Goal: Transaction & Acquisition: Purchase product/service

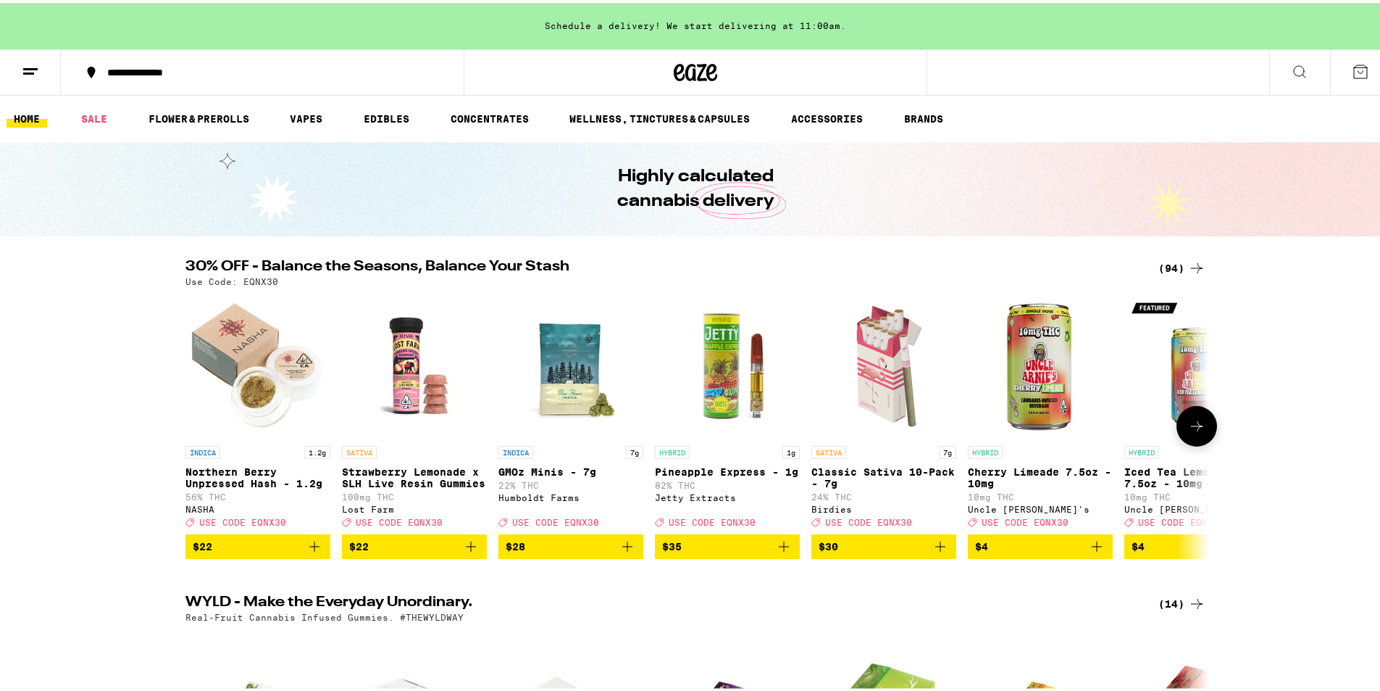
click at [1188, 427] on icon at bounding box center [1196, 423] width 17 height 17
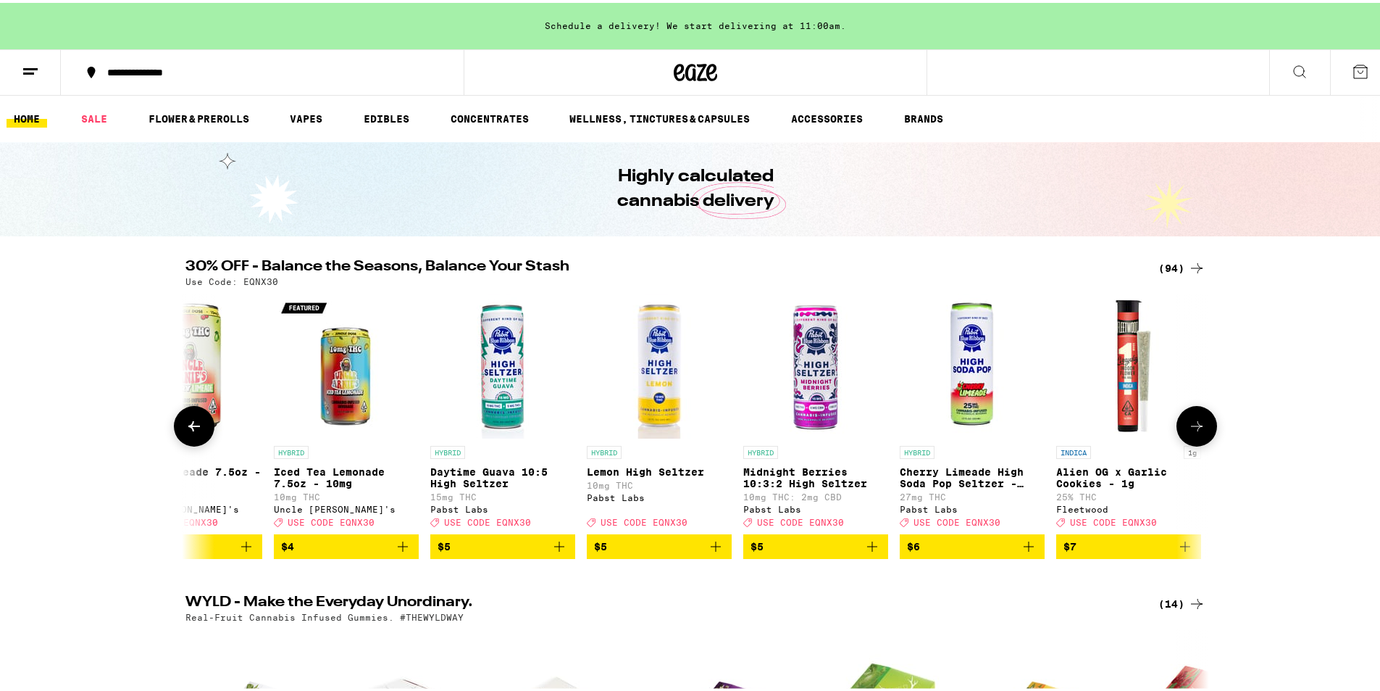
scroll to position [0, 862]
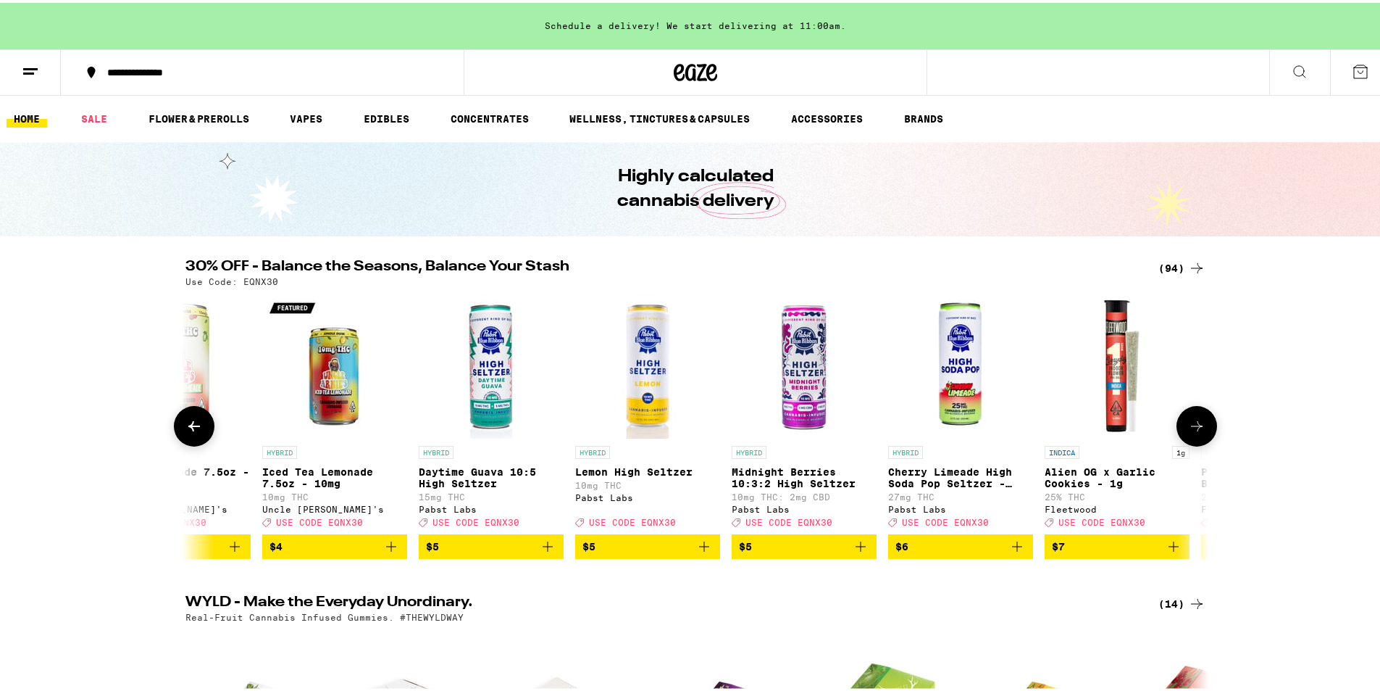
click at [1189, 428] on icon at bounding box center [1196, 423] width 17 height 17
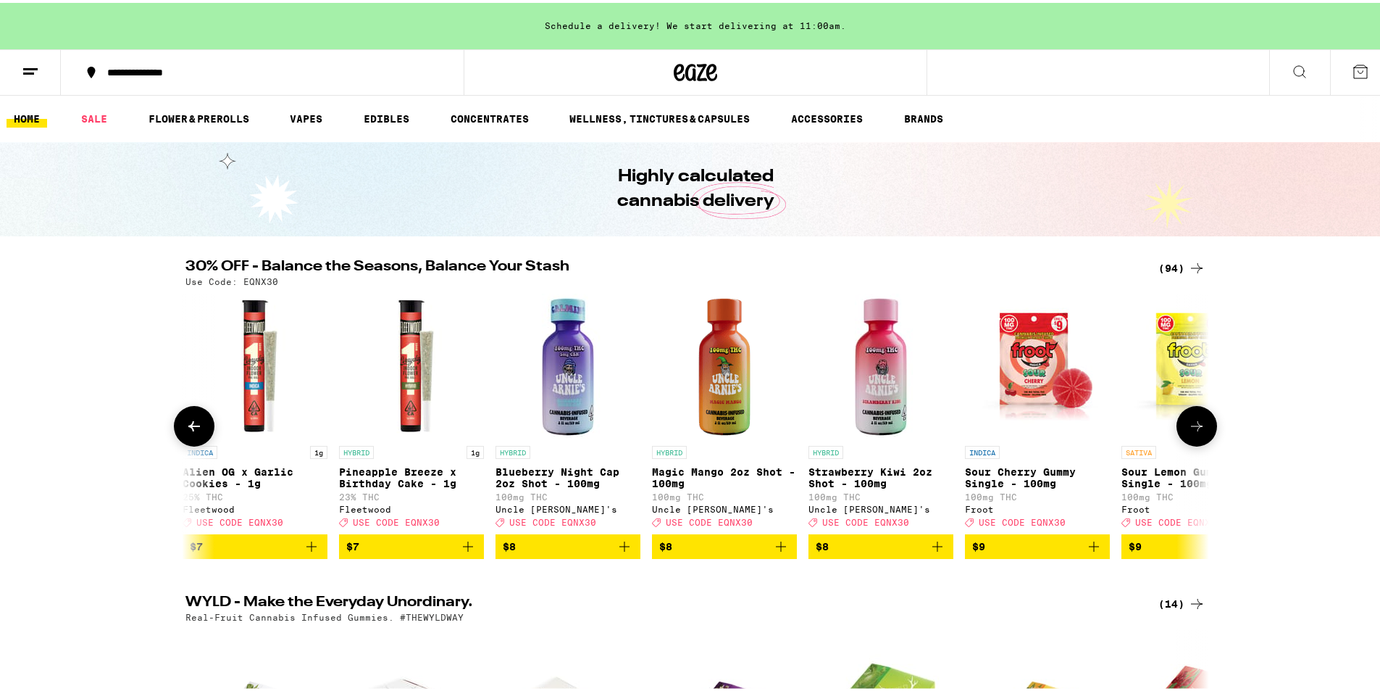
click at [1189, 428] on icon at bounding box center [1196, 423] width 17 height 17
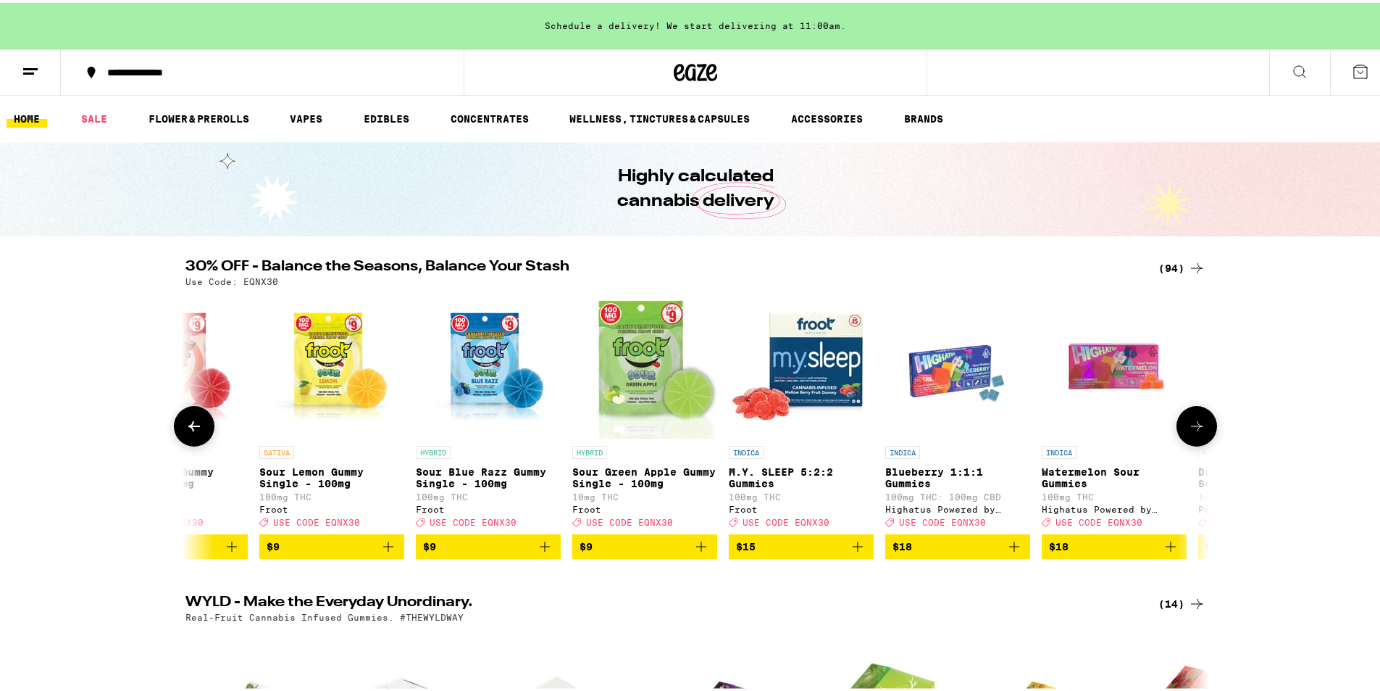
click at [1189, 428] on icon at bounding box center [1196, 423] width 17 height 17
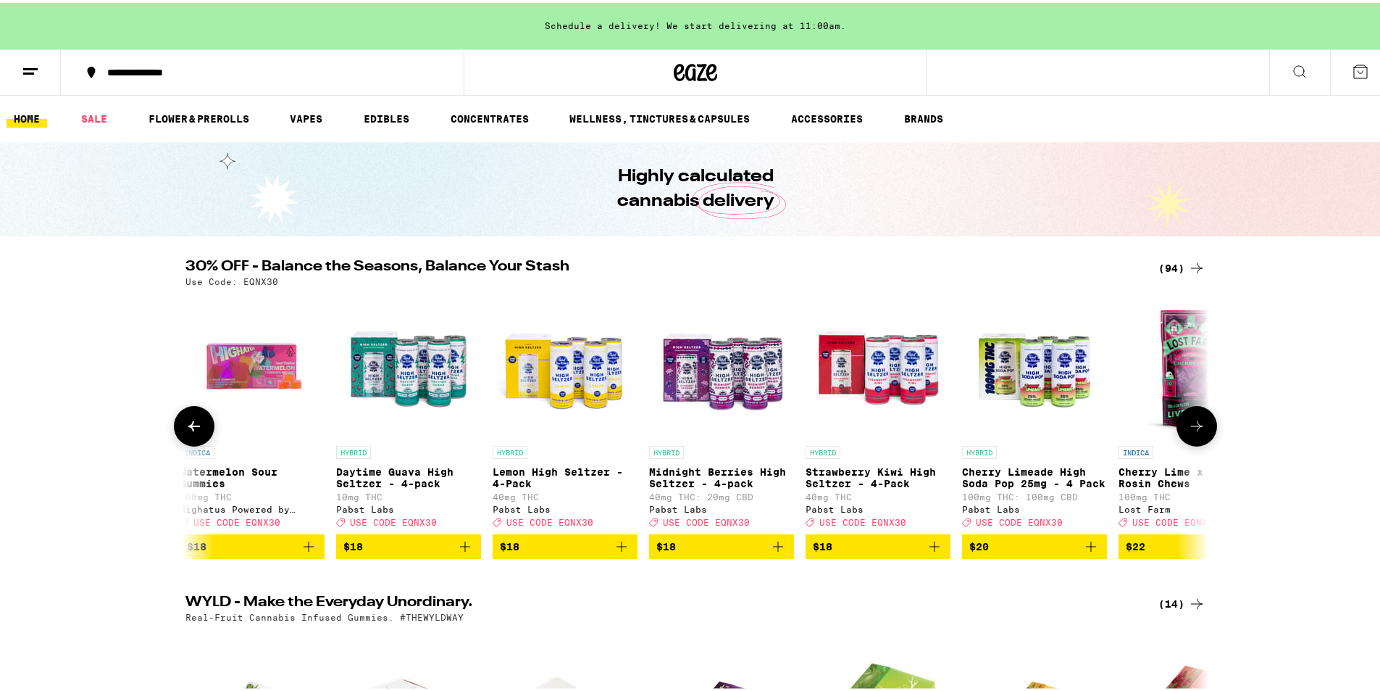
click at [1189, 428] on icon at bounding box center [1196, 423] width 17 height 17
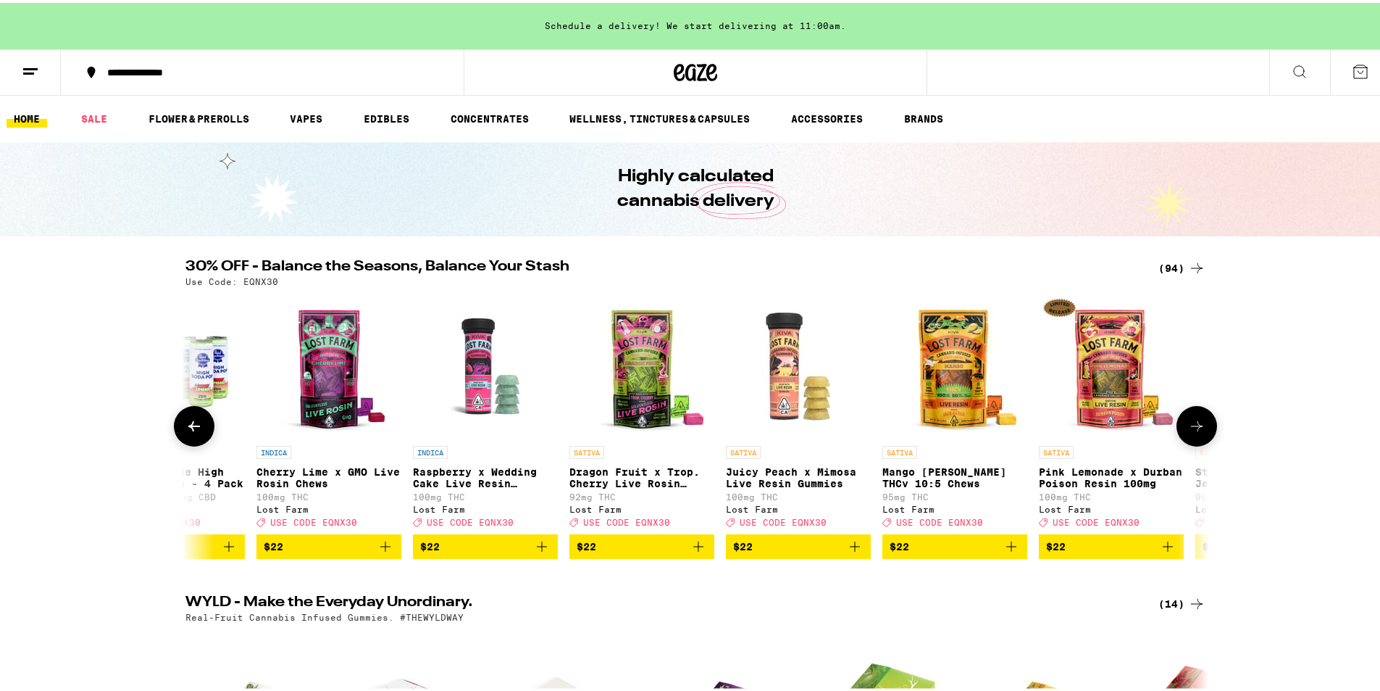
click at [1189, 428] on icon at bounding box center [1196, 423] width 17 height 17
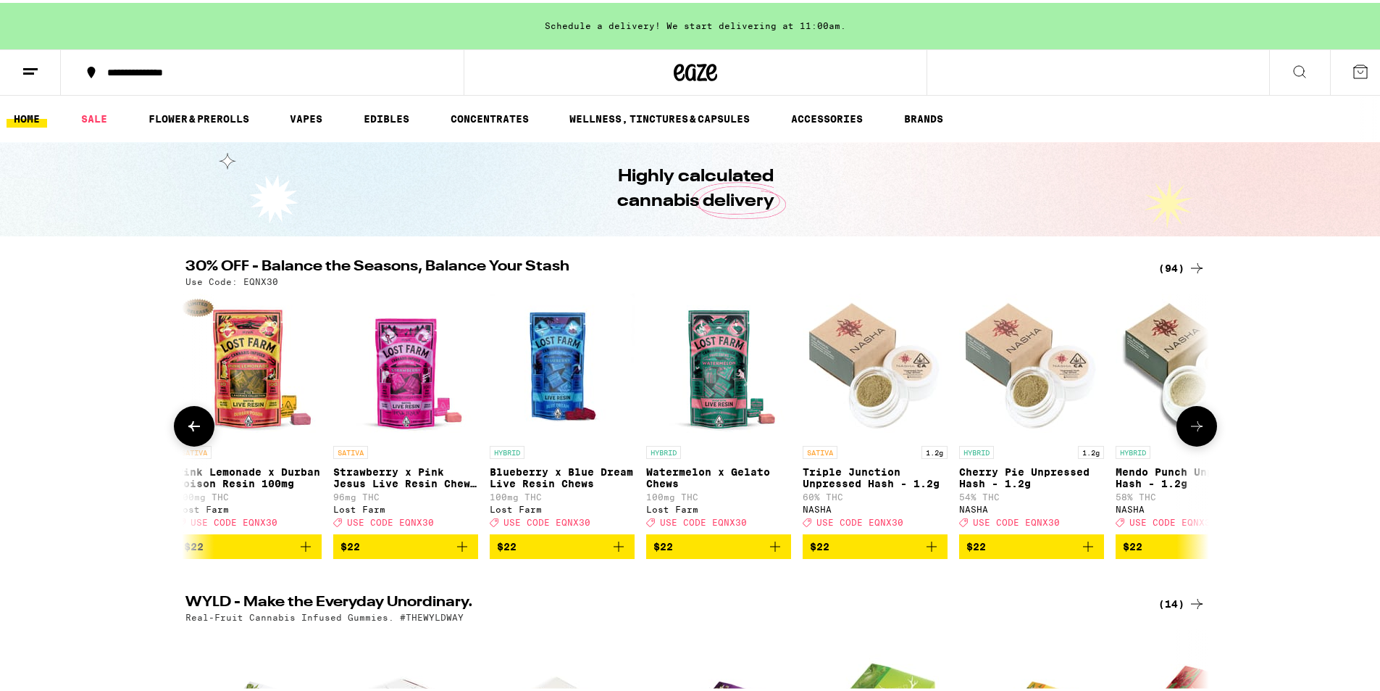
click at [1189, 428] on icon at bounding box center [1196, 423] width 17 height 17
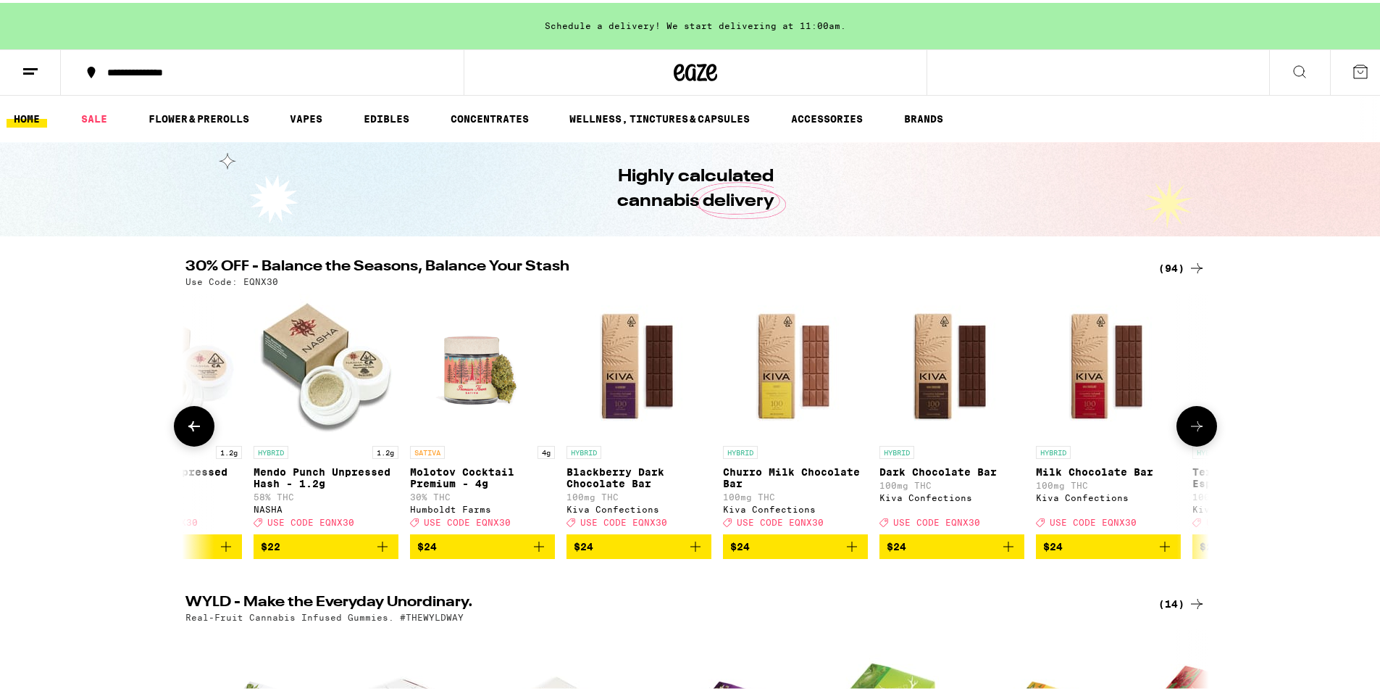
click at [1189, 428] on icon at bounding box center [1196, 423] width 17 height 17
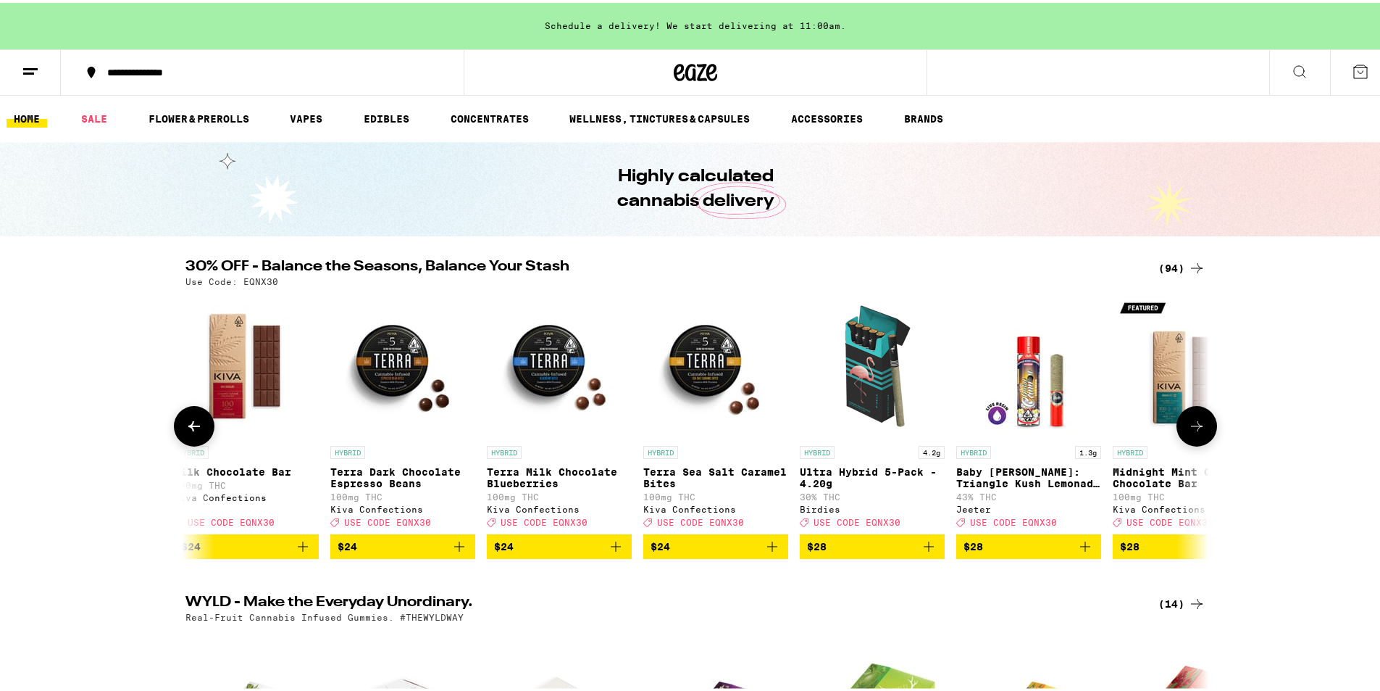
click at [1189, 428] on icon at bounding box center [1196, 423] width 17 height 17
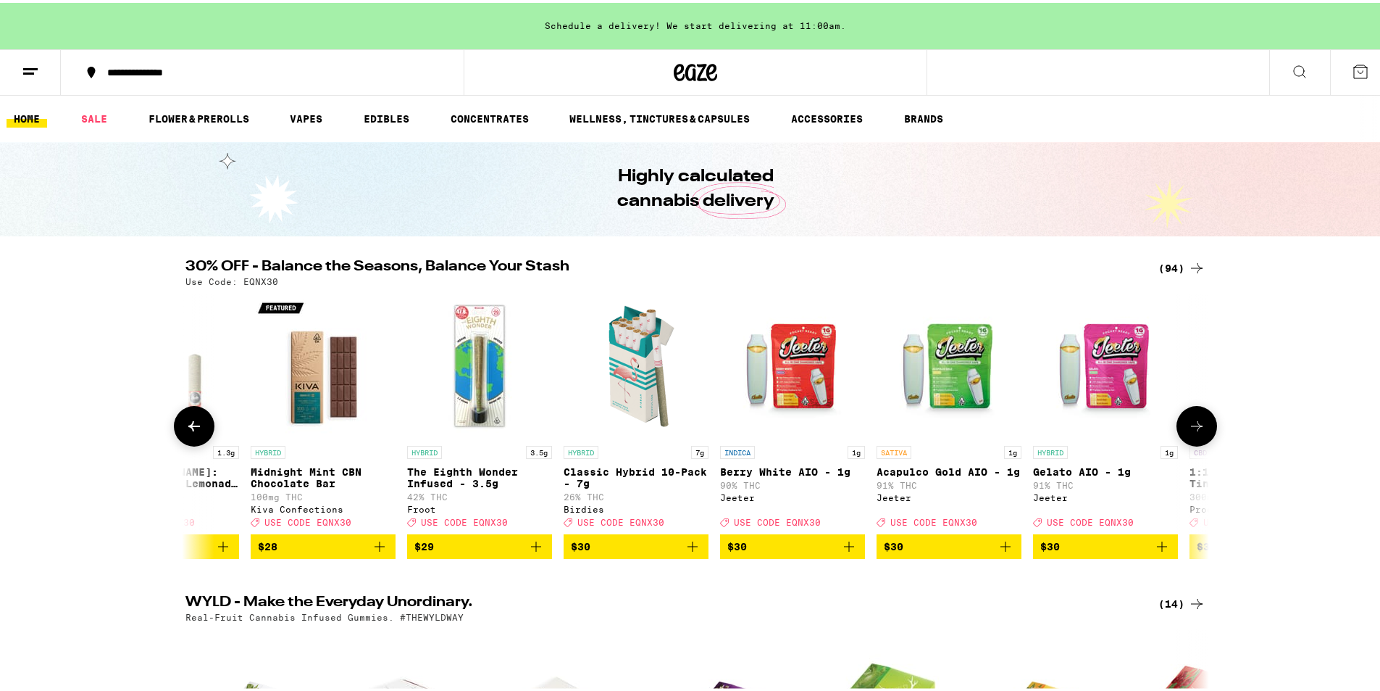
click at [1189, 428] on icon at bounding box center [1196, 423] width 17 height 17
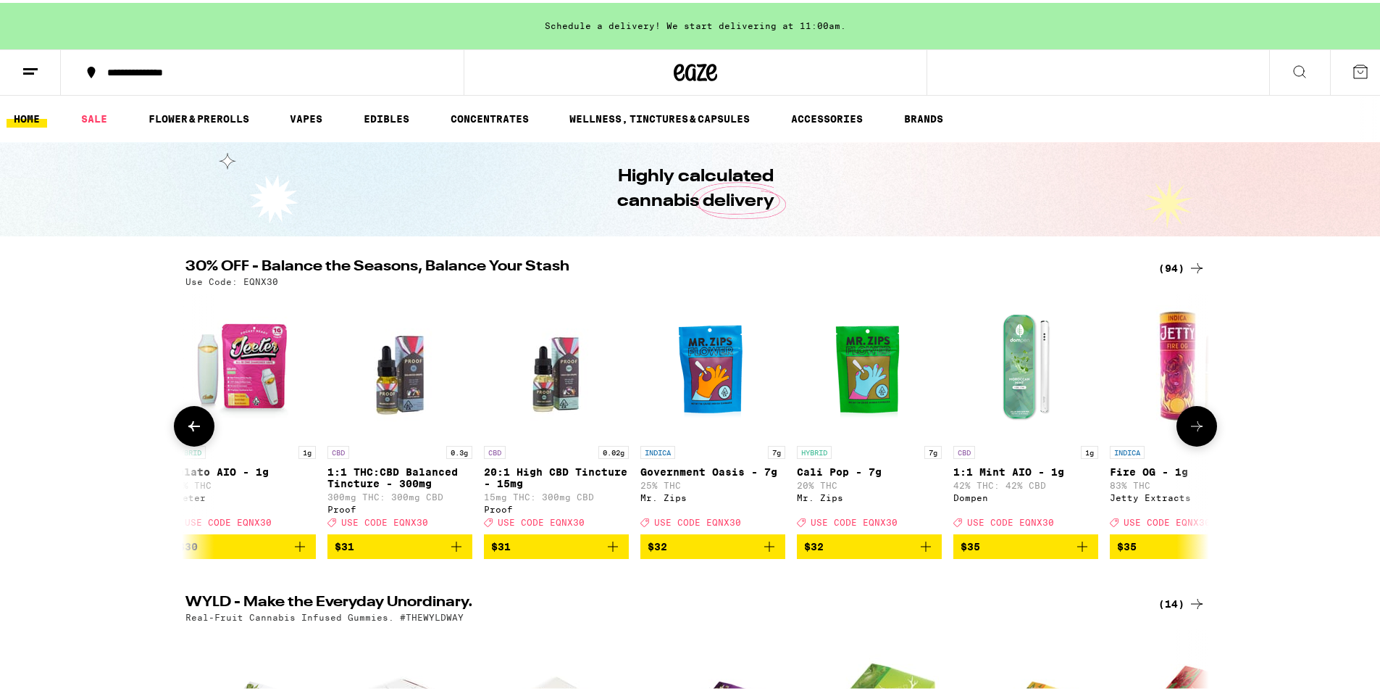
click at [1189, 428] on icon at bounding box center [1196, 423] width 17 height 17
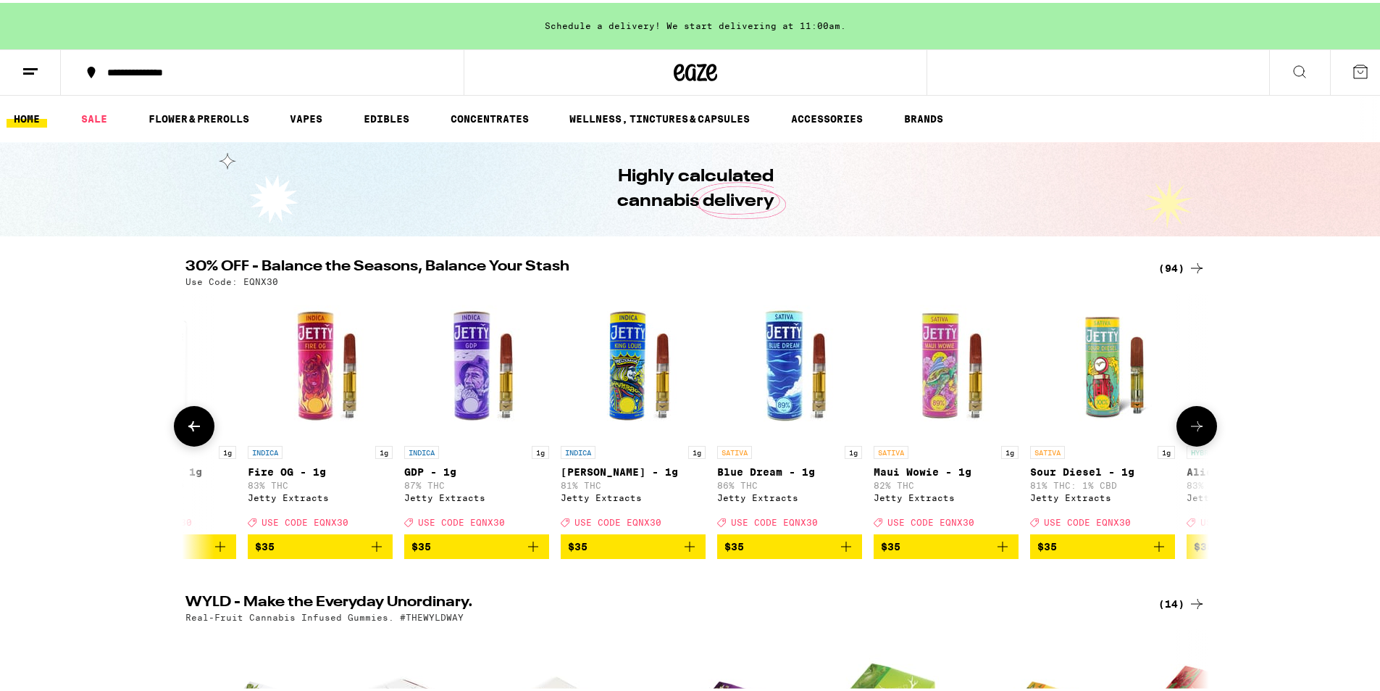
click at [1189, 428] on icon at bounding box center [1196, 423] width 17 height 17
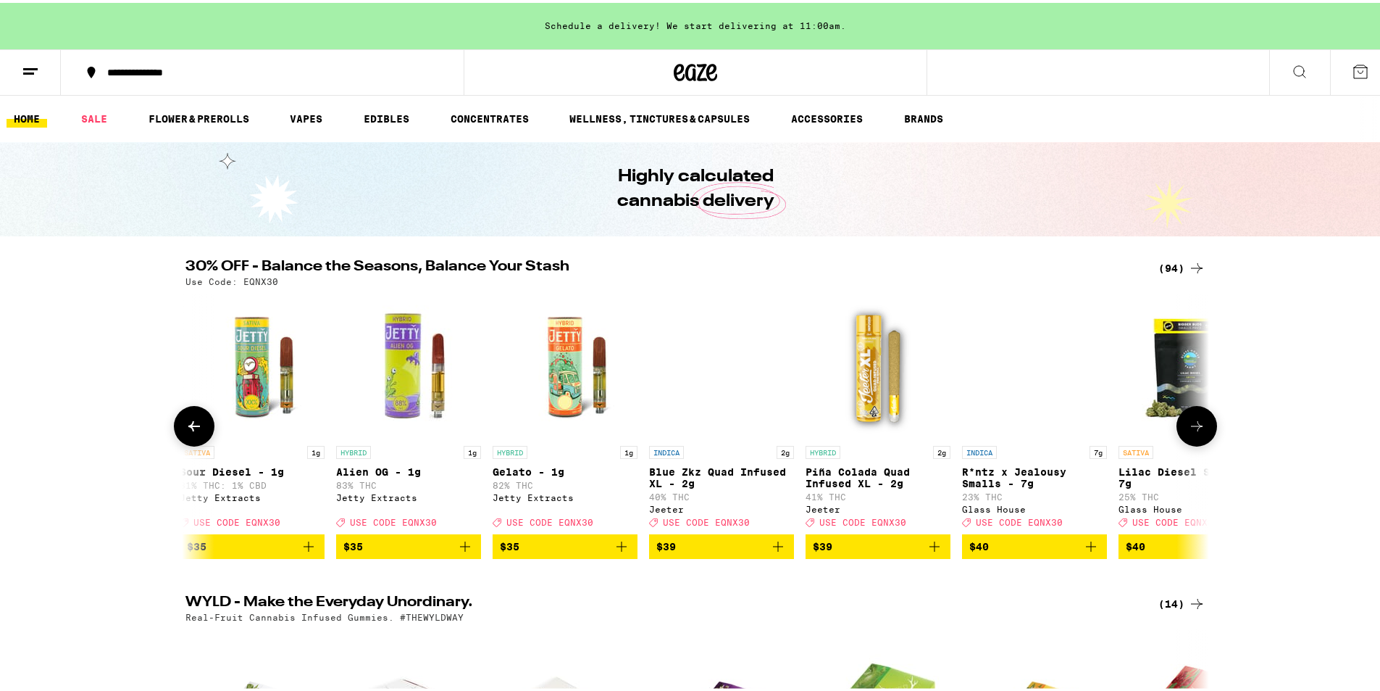
scroll to position [0, 10348]
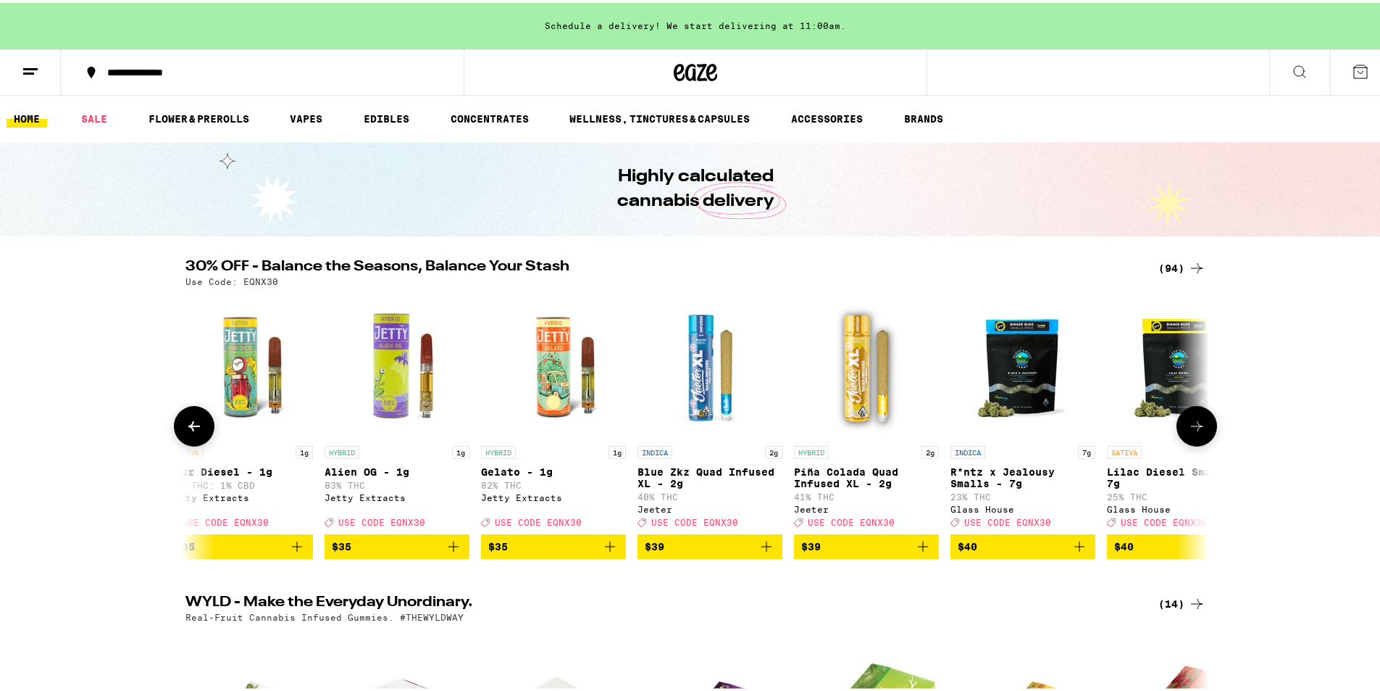
click at [1189, 428] on icon at bounding box center [1196, 423] width 17 height 17
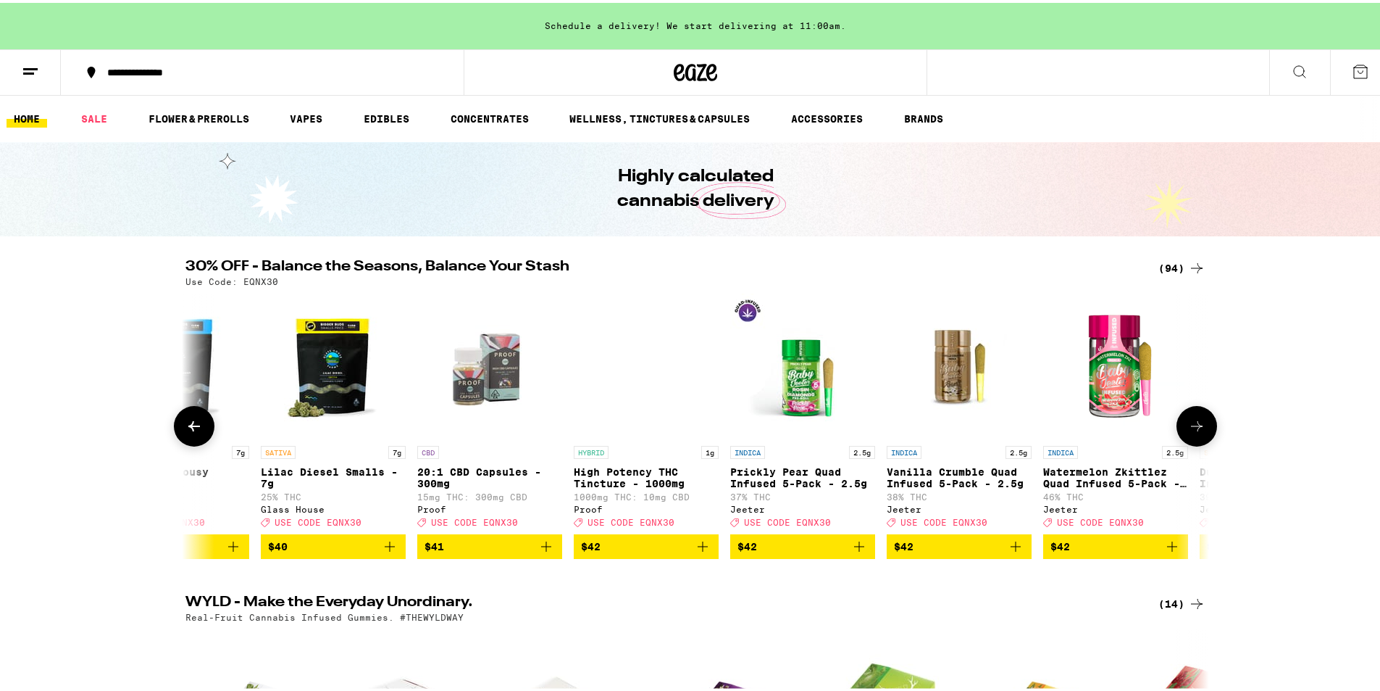
scroll to position [0, 11210]
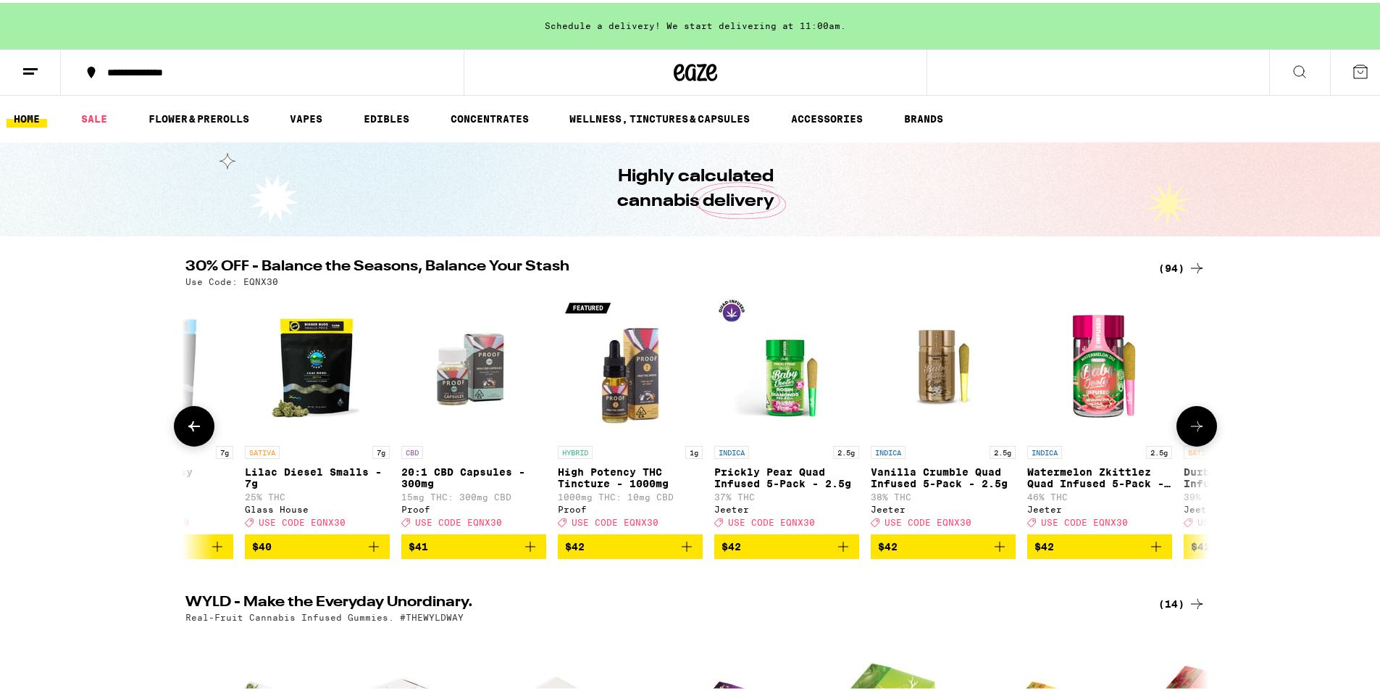
click at [1189, 428] on icon at bounding box center [1196, 423] width 17 height 17
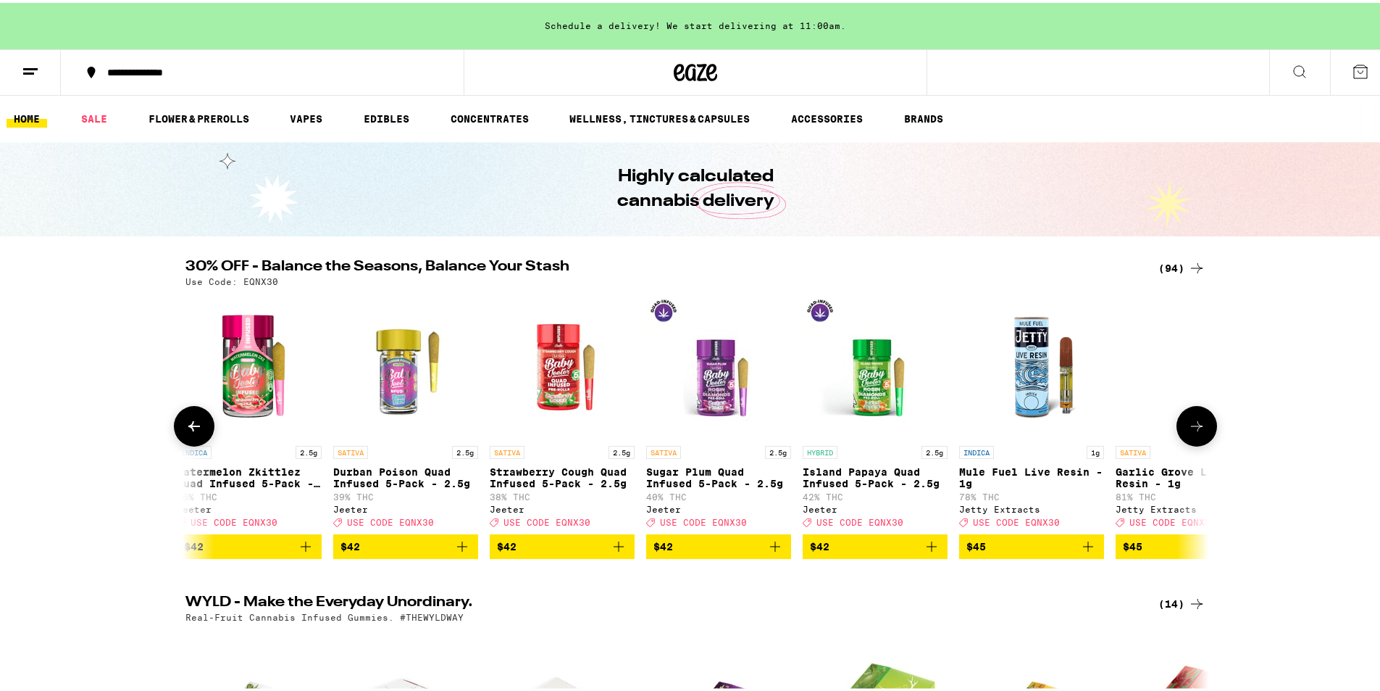
scroll to position [0, 12073]
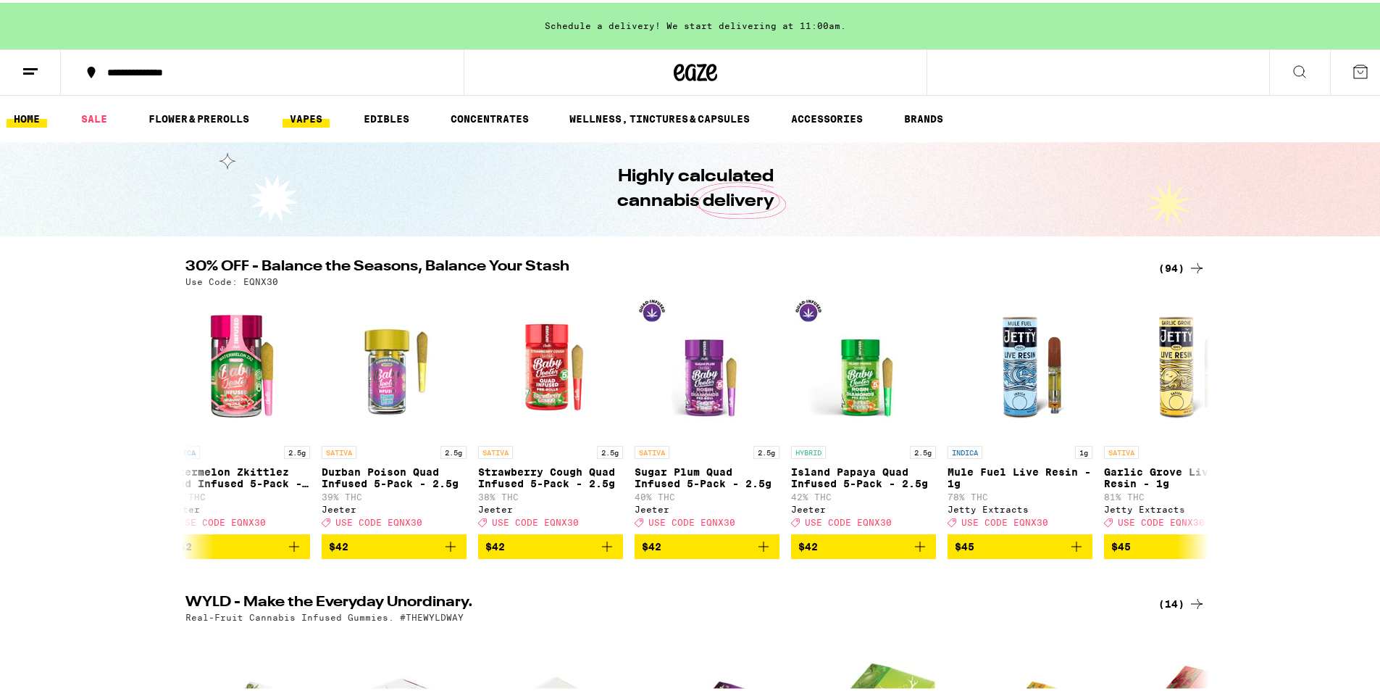
click at [317, 114] on link "VAPES" at bounding box center [306, 115] width 47 height 17
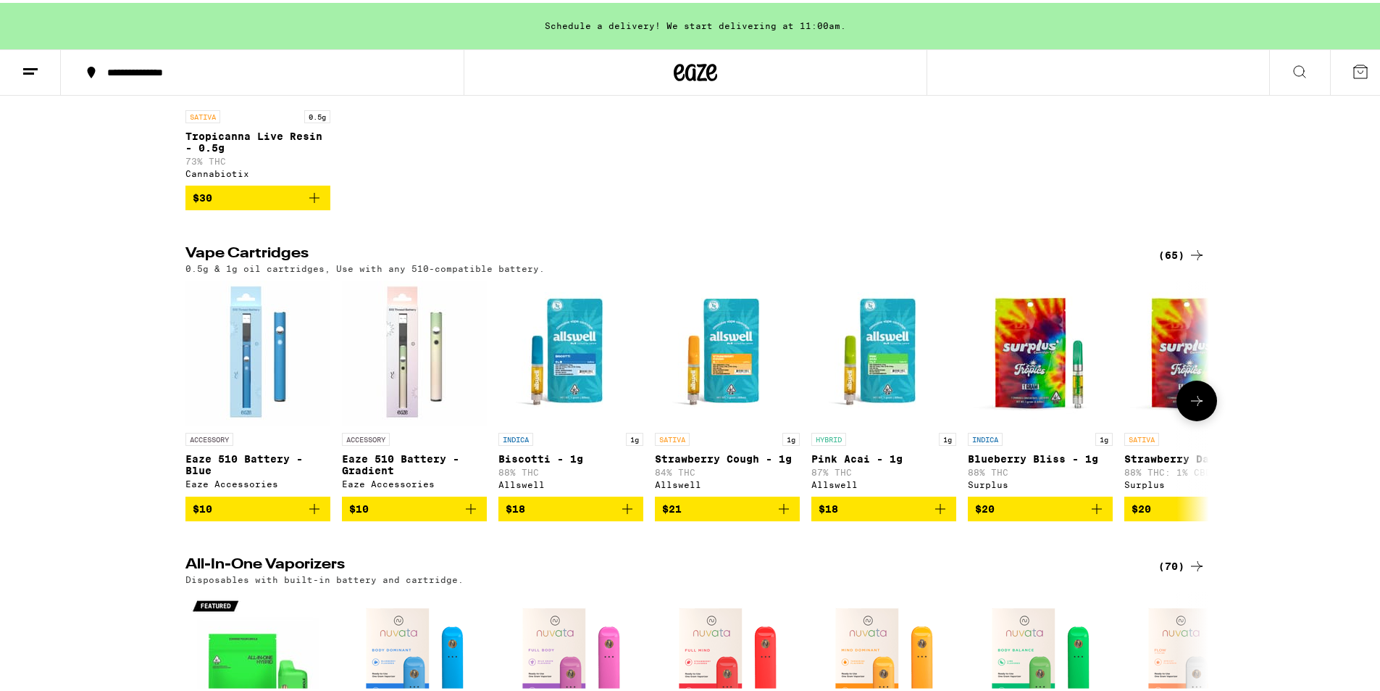
scroll to position [652, 0]
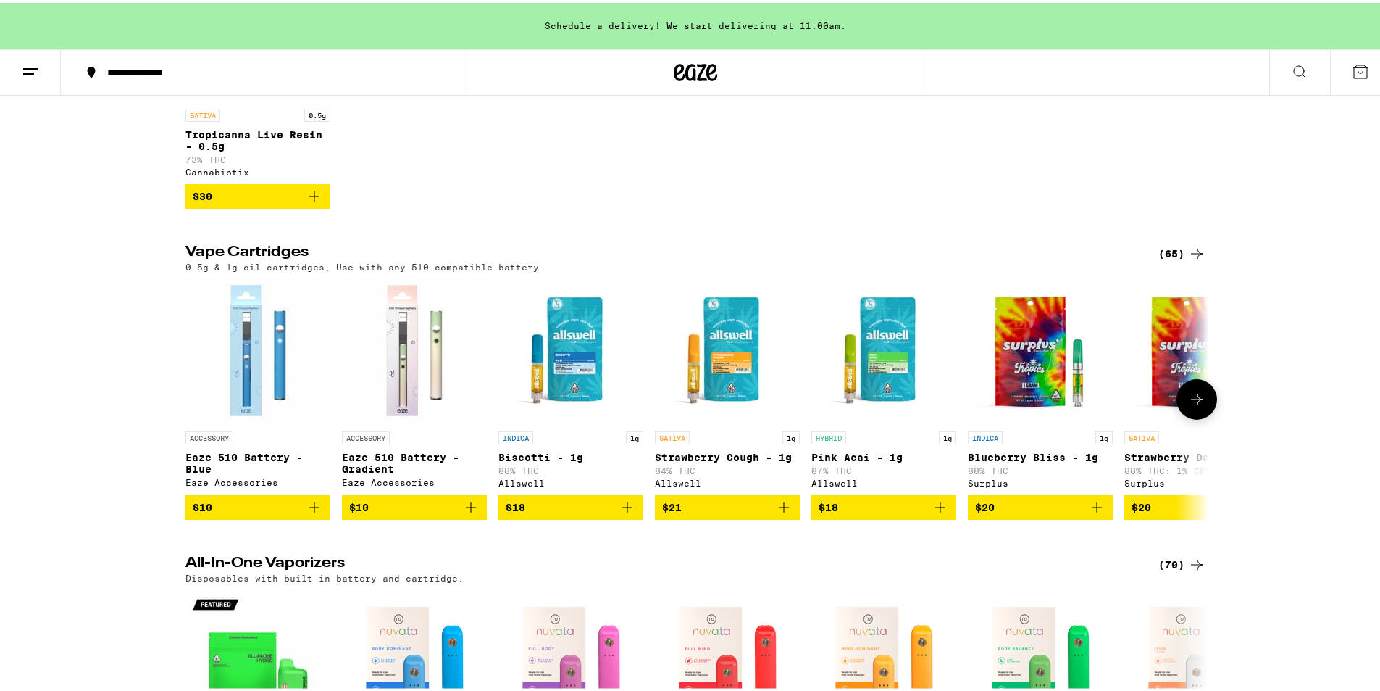
click at [1196, 405] on icon at bounding box center [1196, 396] width 17 height 17
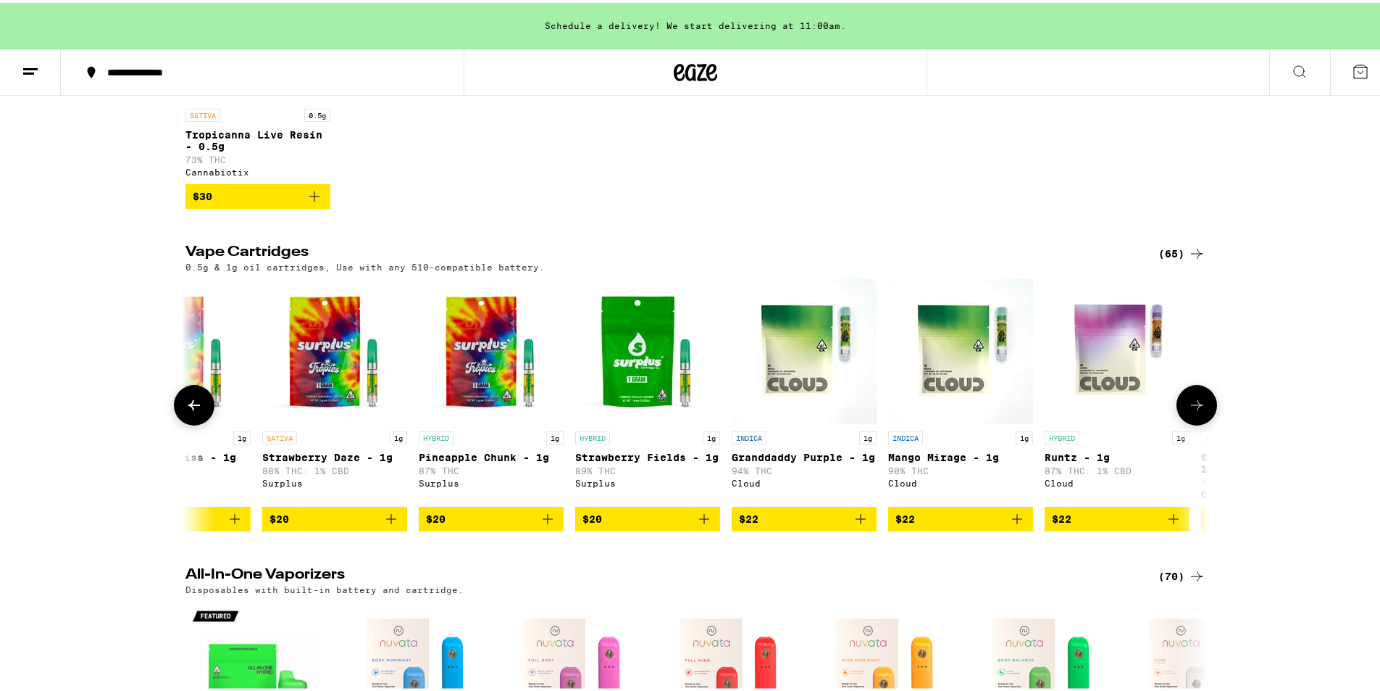
click at [1196, 411] on icon at bounding box center [1196, 401] width 17 height 17
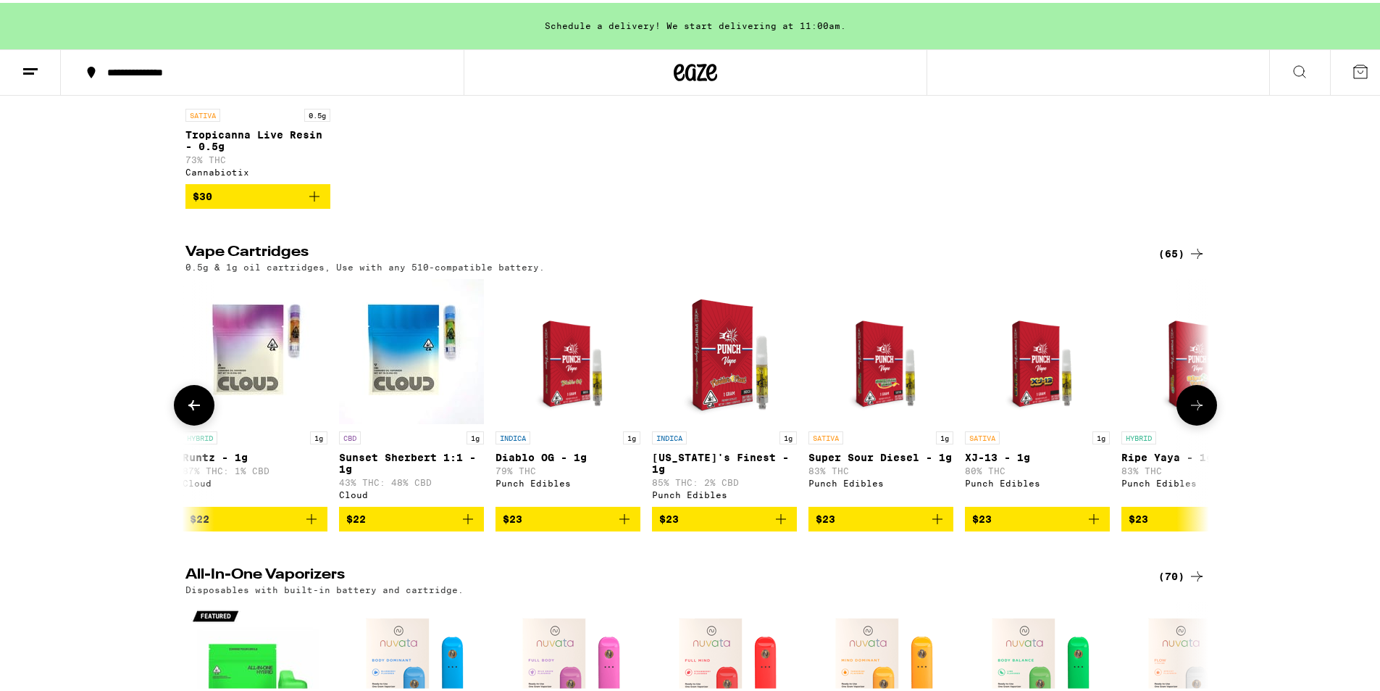
click at [1196, 411] on icon at bounding box center [1196, 401] width 17 height 17
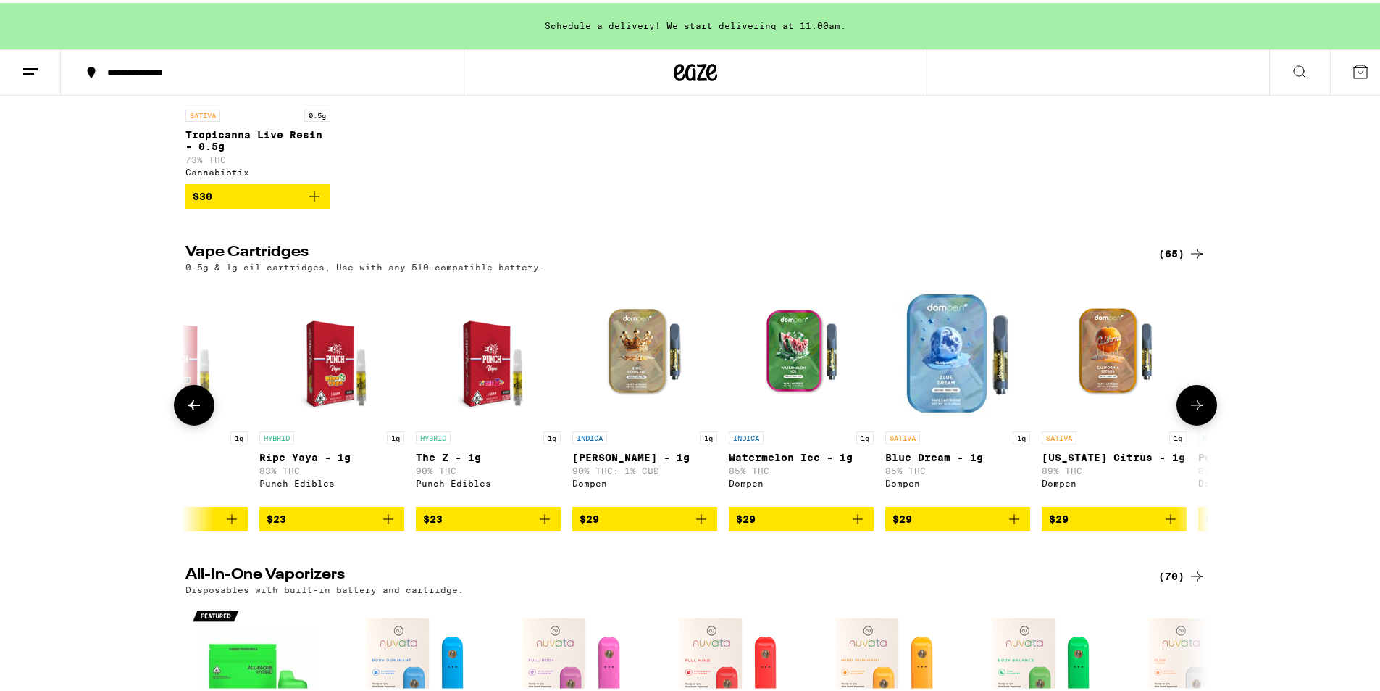
click at [1196, 411] on icon at bounding box center [1196, 401] width 17 height 17
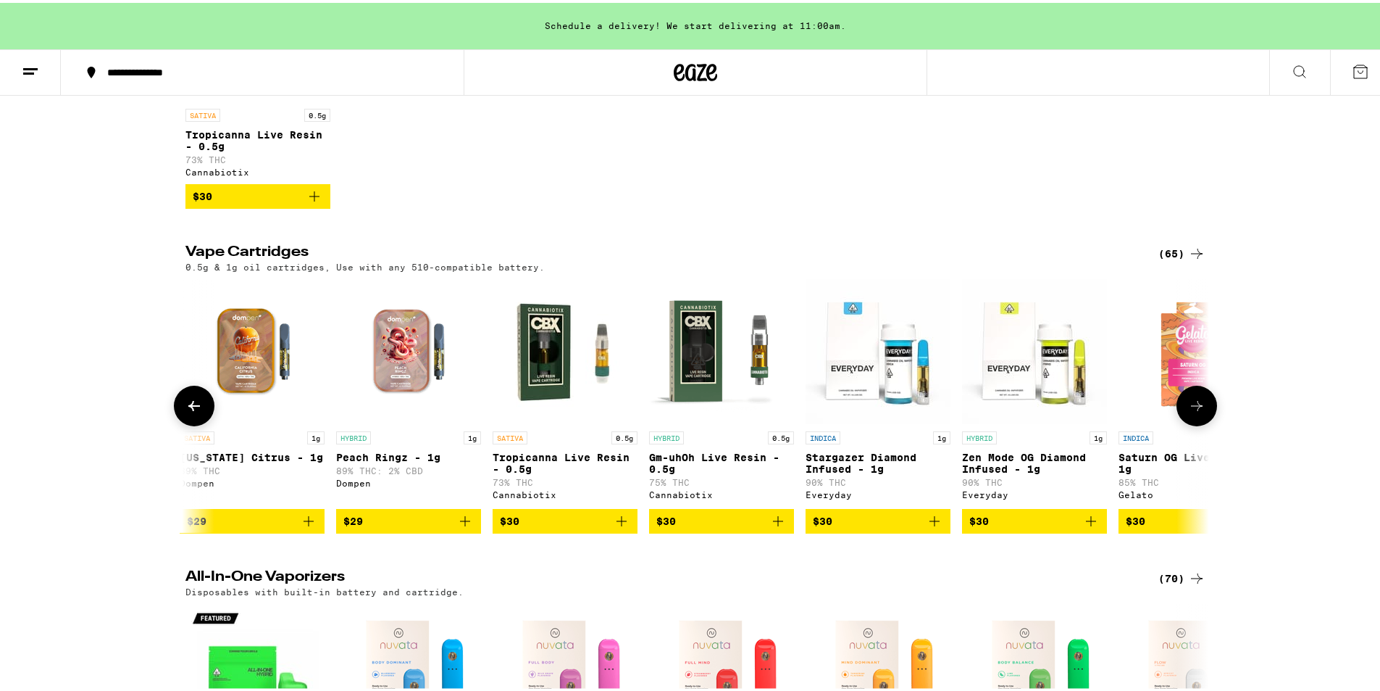
click at [1196, 412] on icon at bounding box center [1196, 402] width 17 height 17
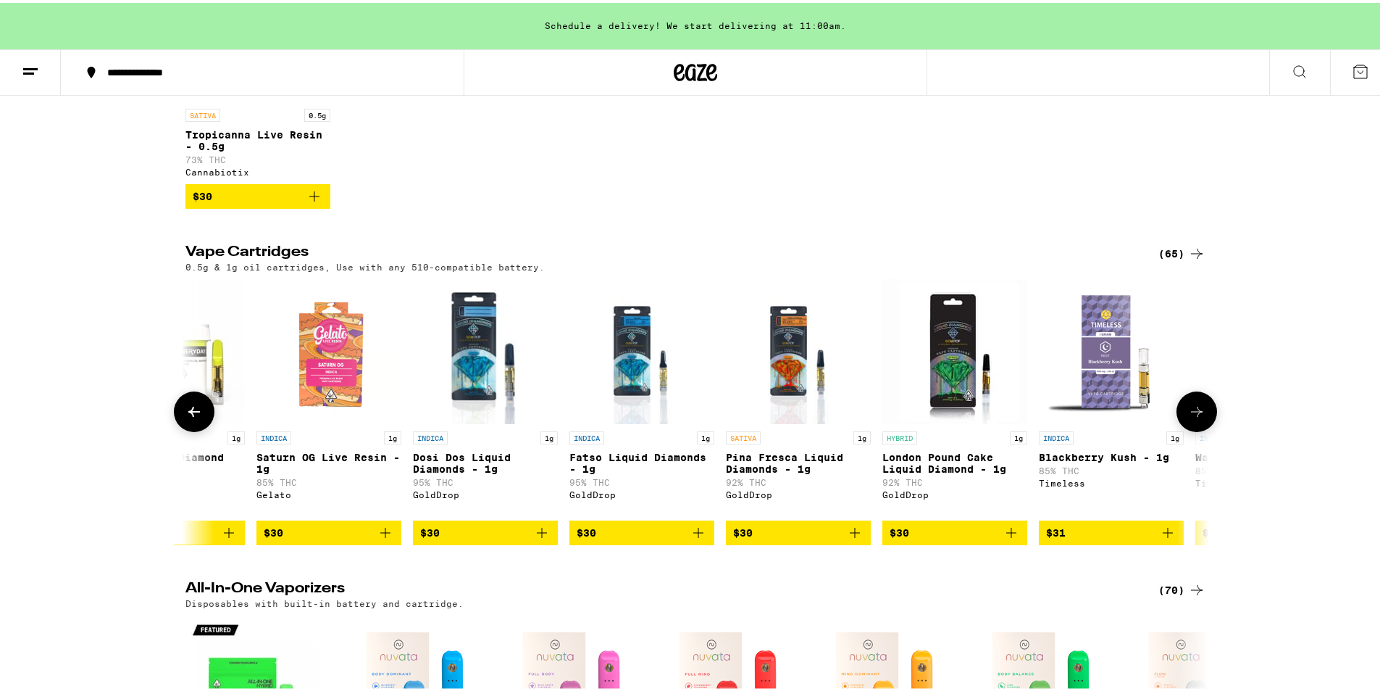
click at [1196, 424] on button at bounding box center [1197, 408] width 41 height 41
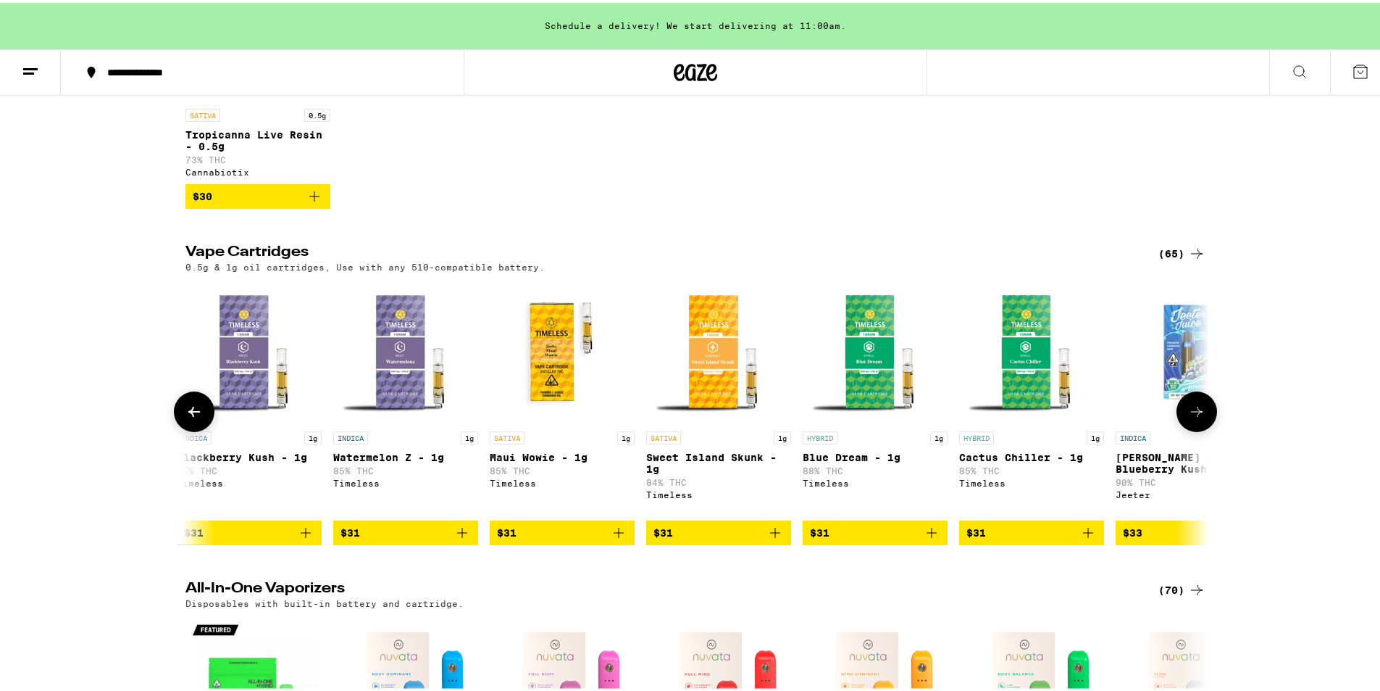
click at [1196, 424] on button at bounding box center [1197, 408] width 41 height 41
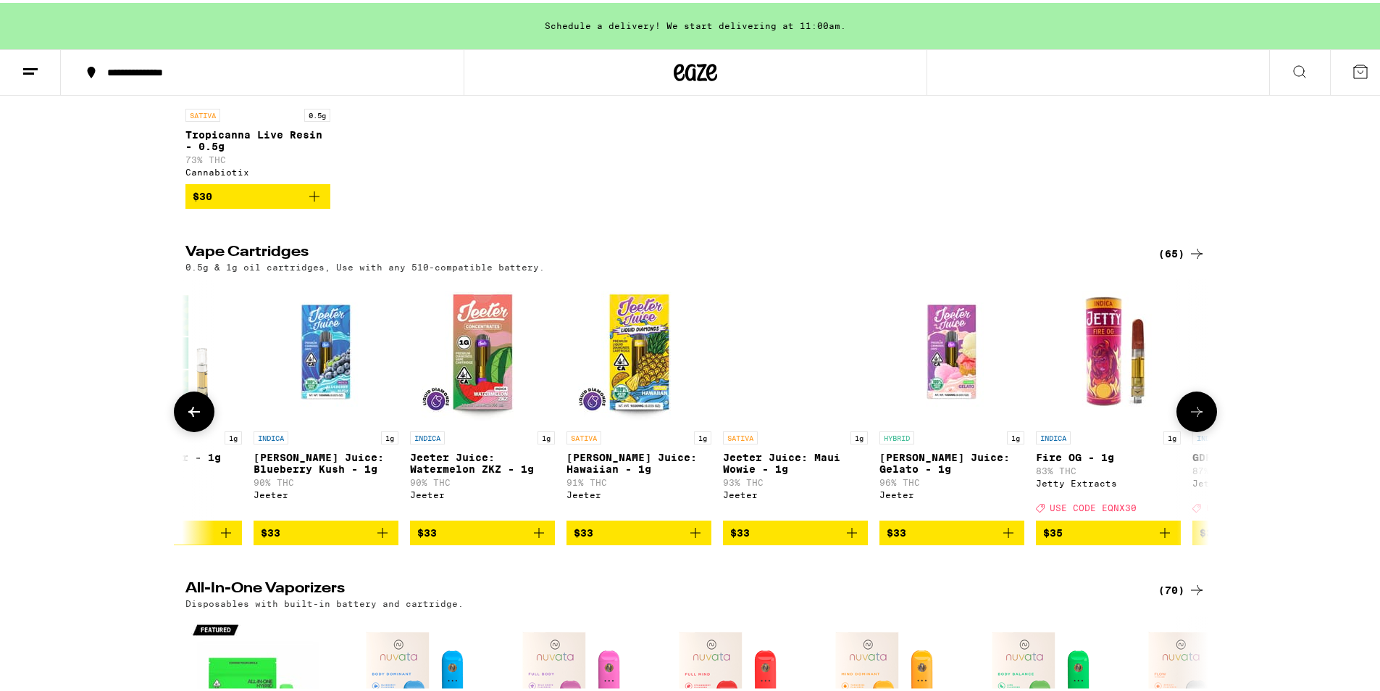
click at [1196, 424] on button at bounding box center [1197, 408] width 41 height 41
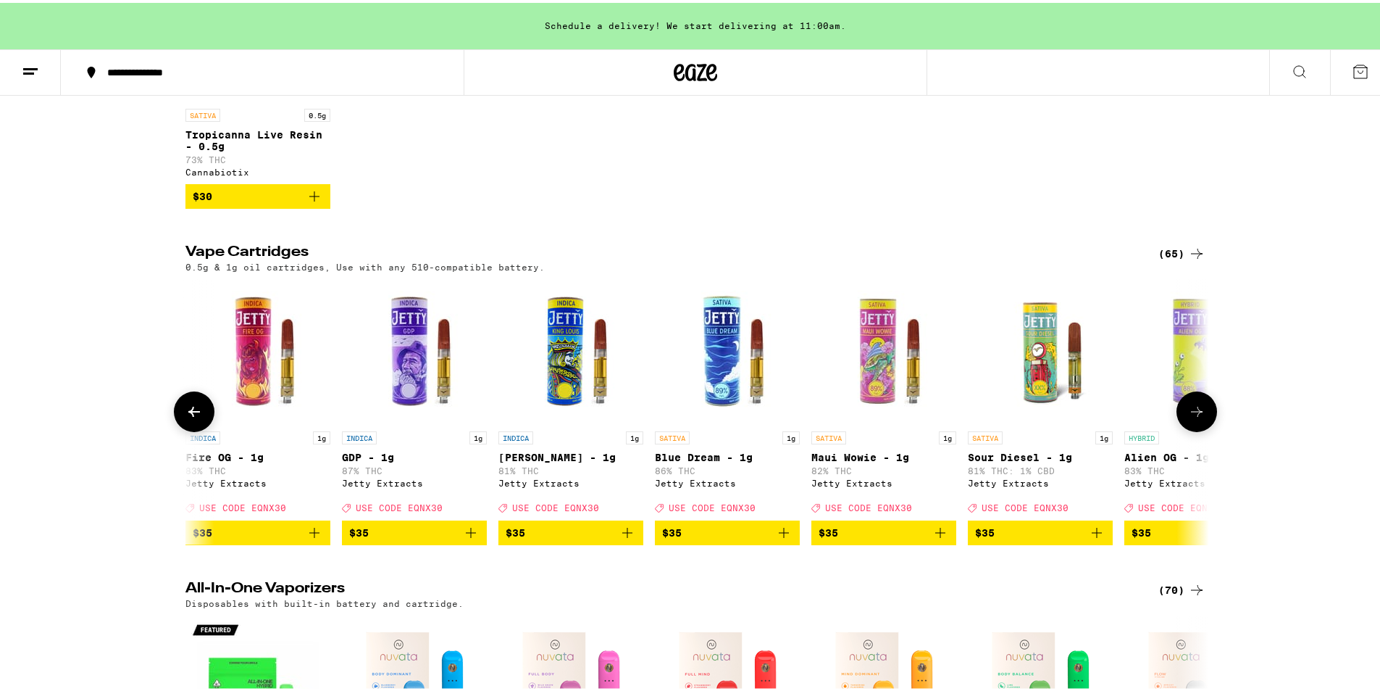
scroll to position [0, 6899]
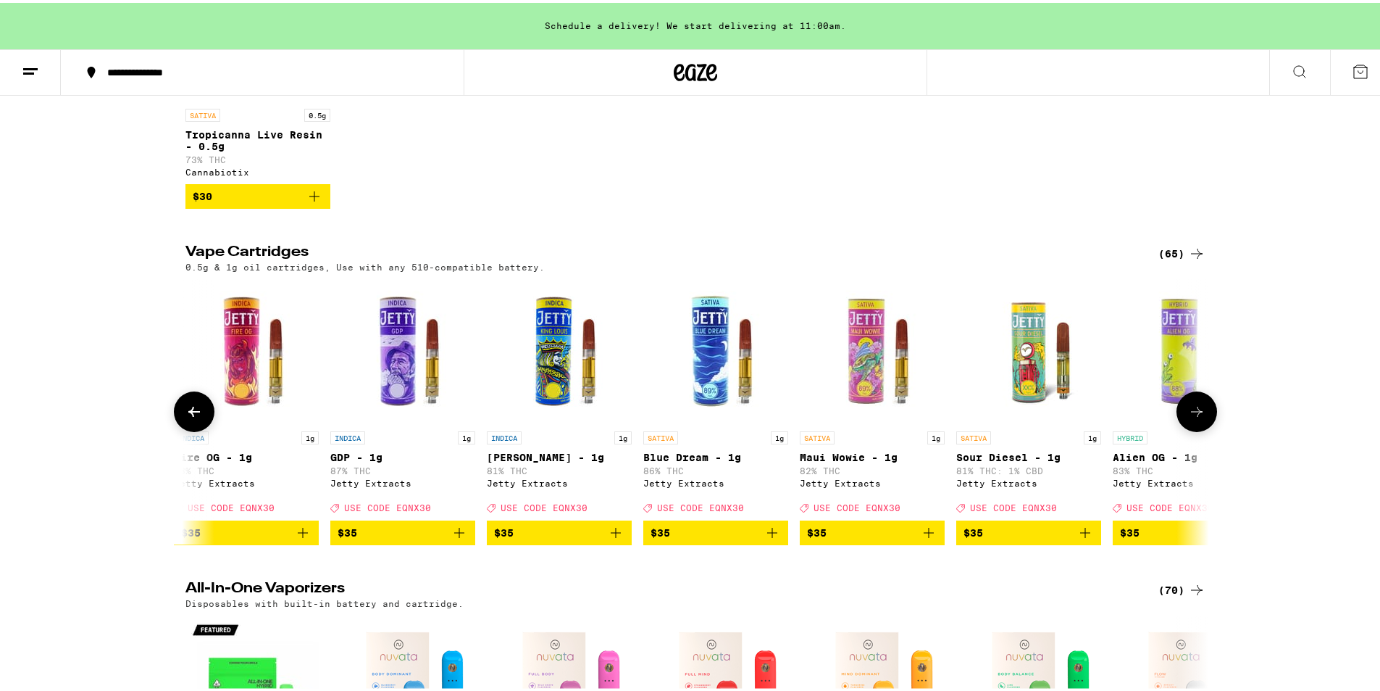
click at [710, 538] on span "$35" at bounding box center [716, 529] width 130 height 17
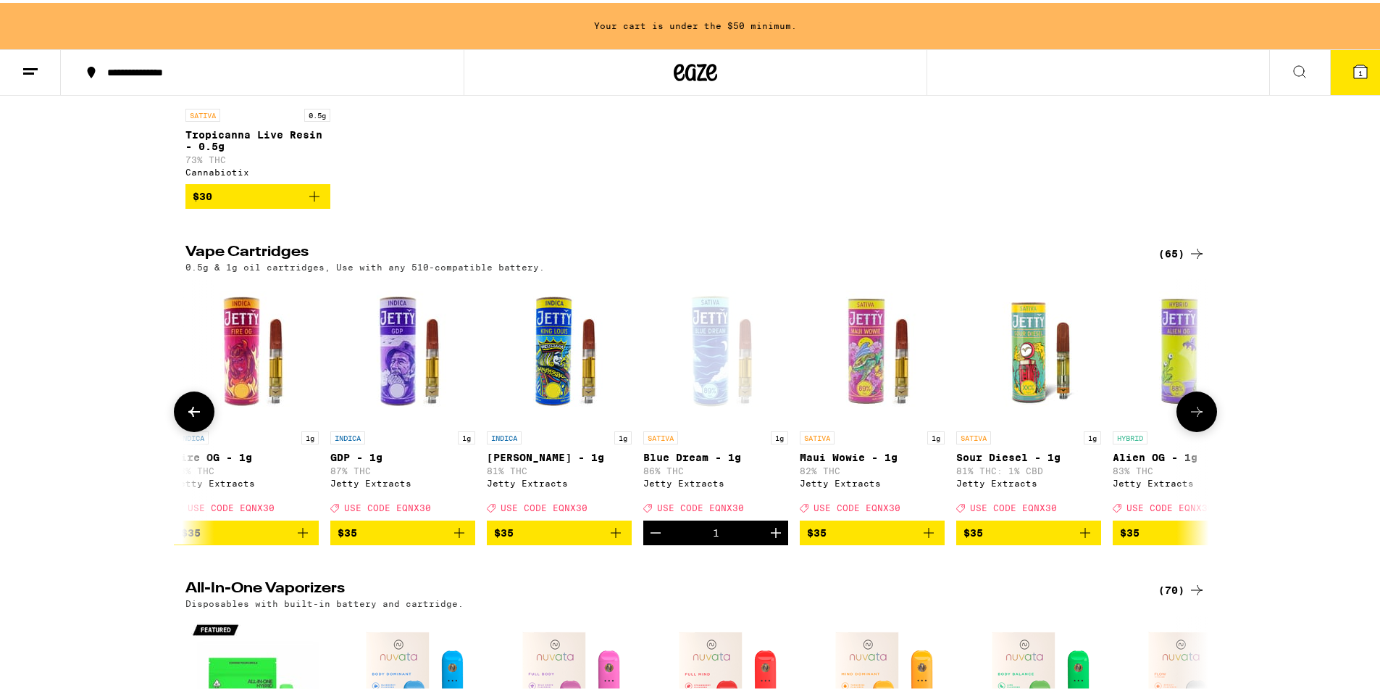
click at [1019, 538] on span "$35" at bounding box center [1029, 529] width 130 height 17
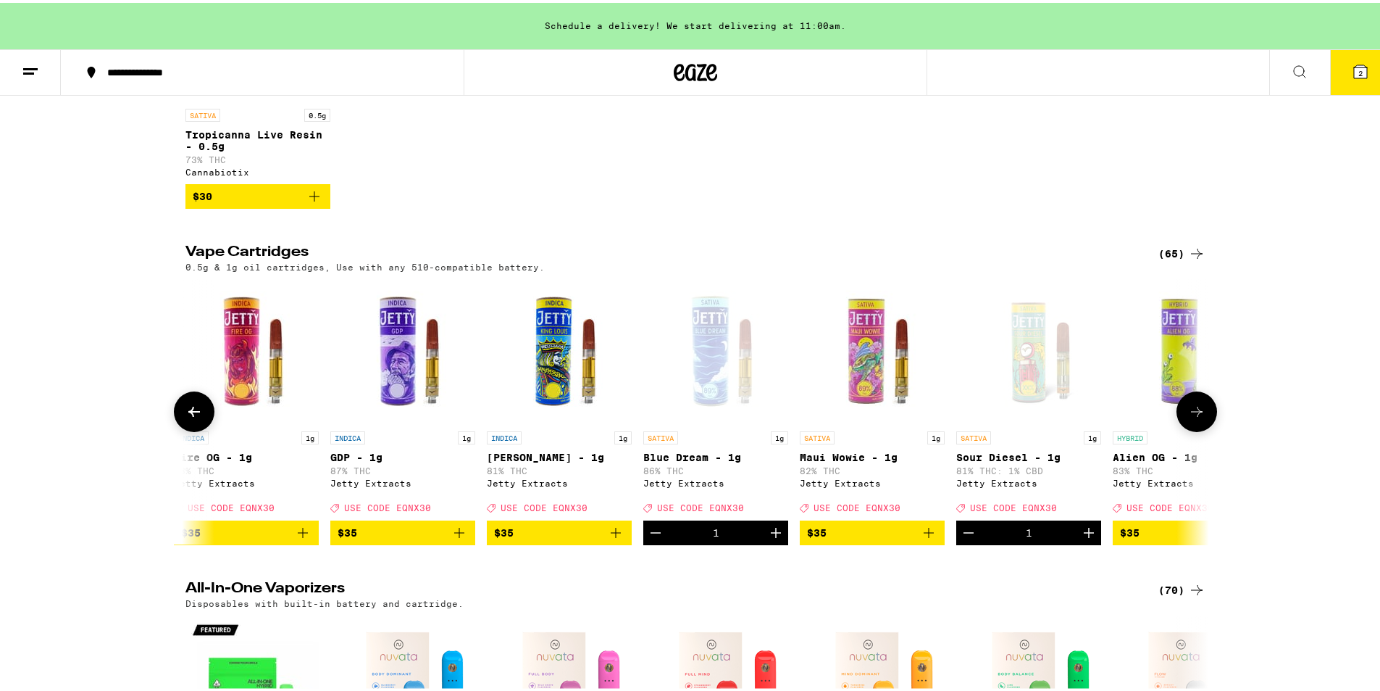
click at [186, 417] on icon at bounding box center [194, 408] width 17 height 17
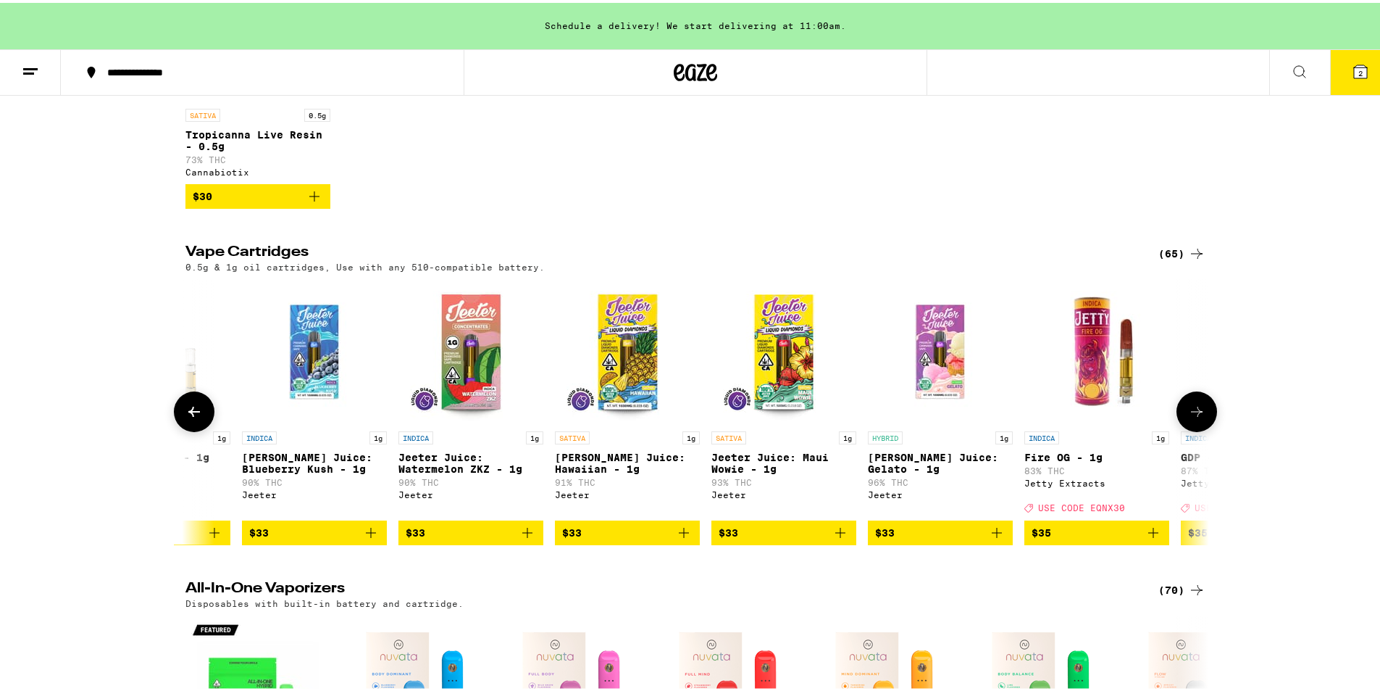
scroll to position [0, 6036]
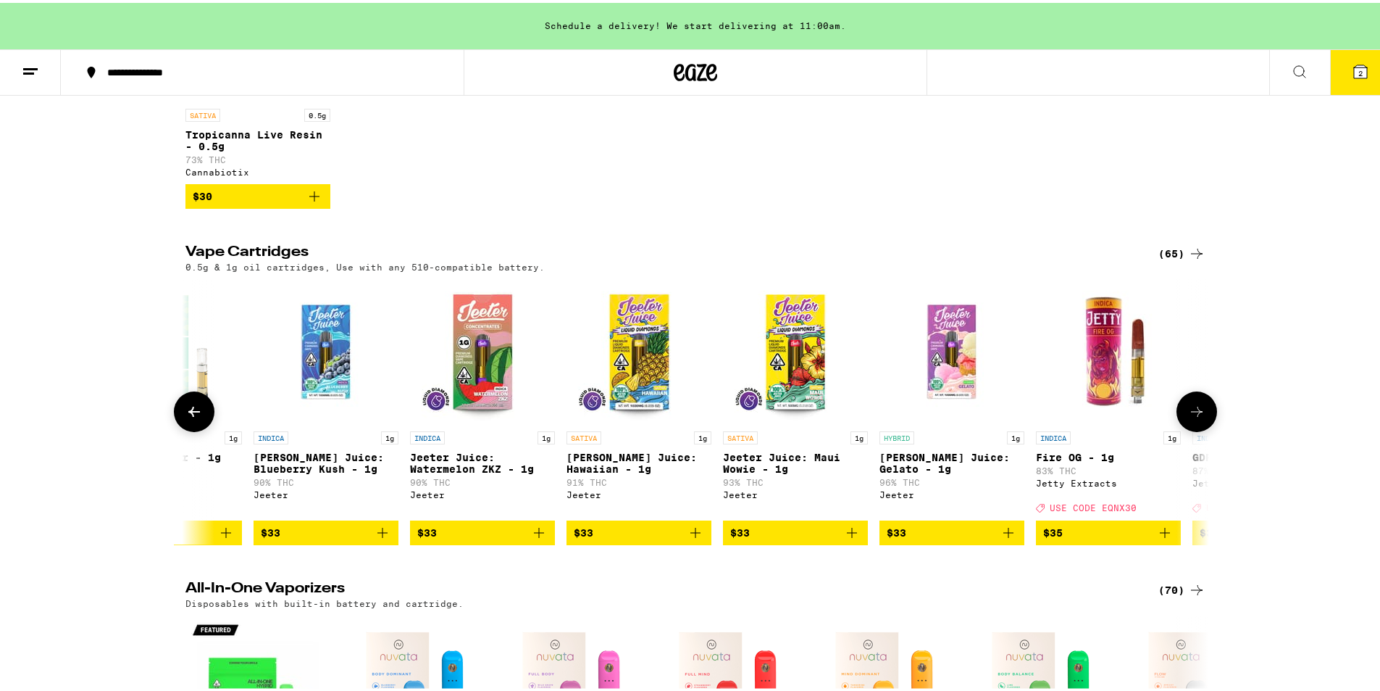
click at [1093, 538] on span "$35" at bounding box center [1109, 529] width 130 height 17
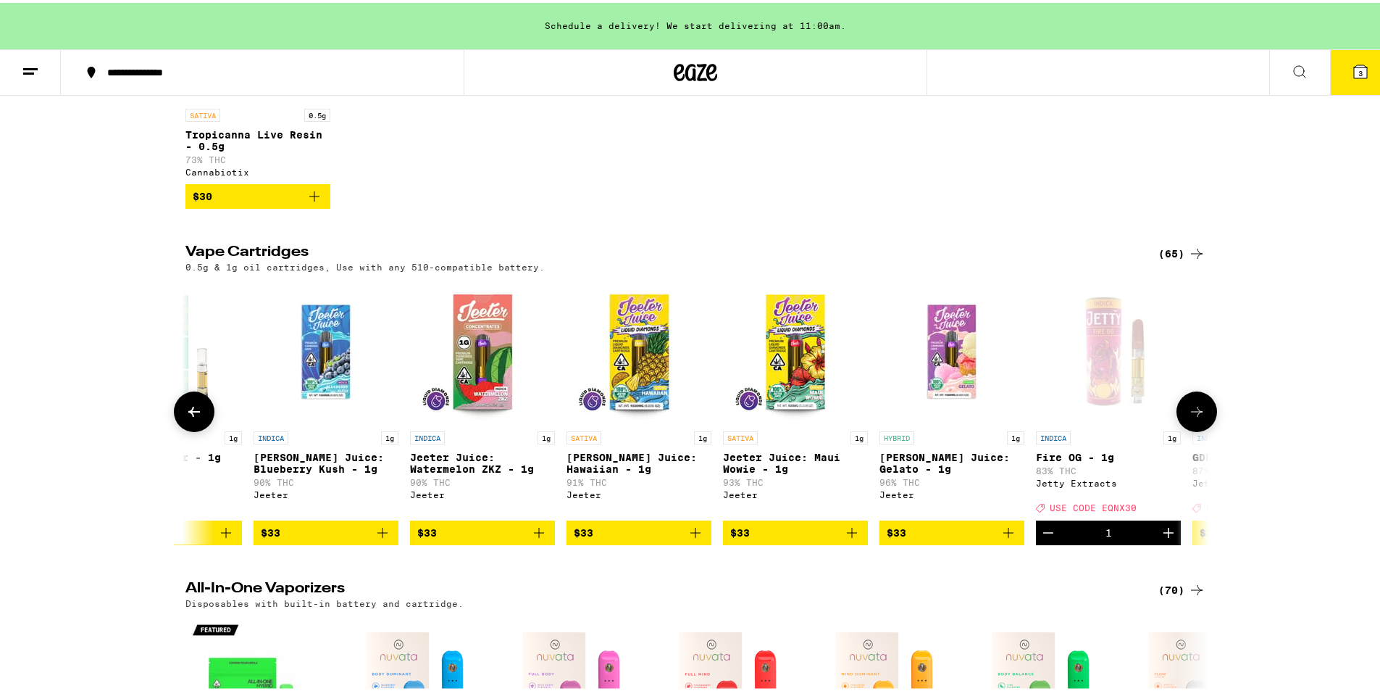
click at [1196, 414] on icon at bounding box center [1197, 409] width 12 height 10
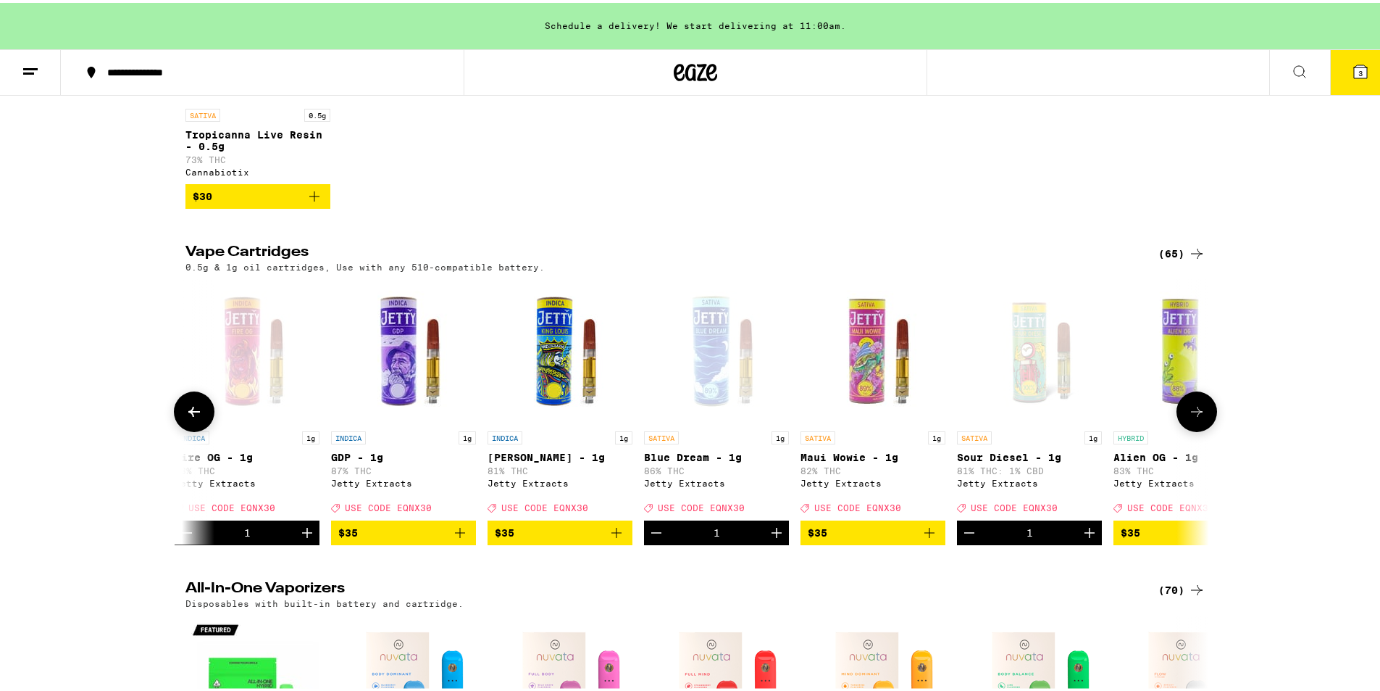
scroll to position [0, 6899]
click at [1195, 417] on icon at bounding box center [1196, 408] width 17 height 17
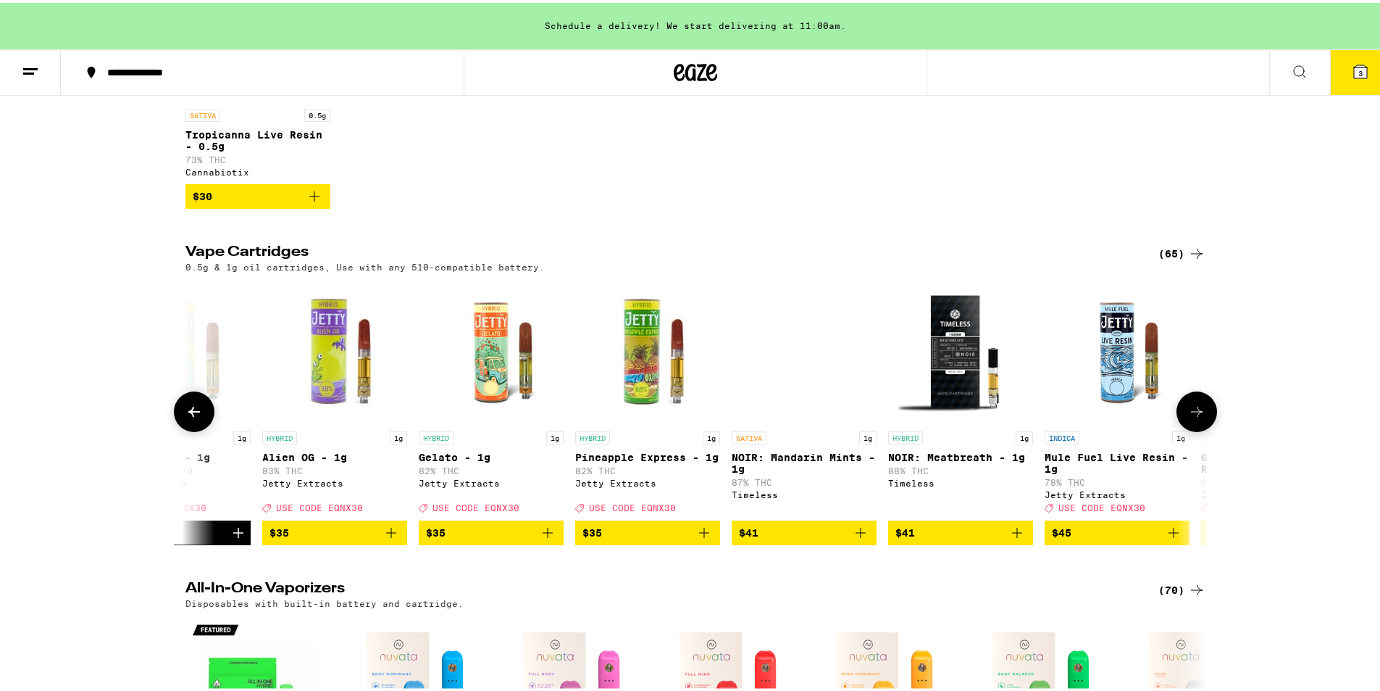
scroll to position [0, 7761]
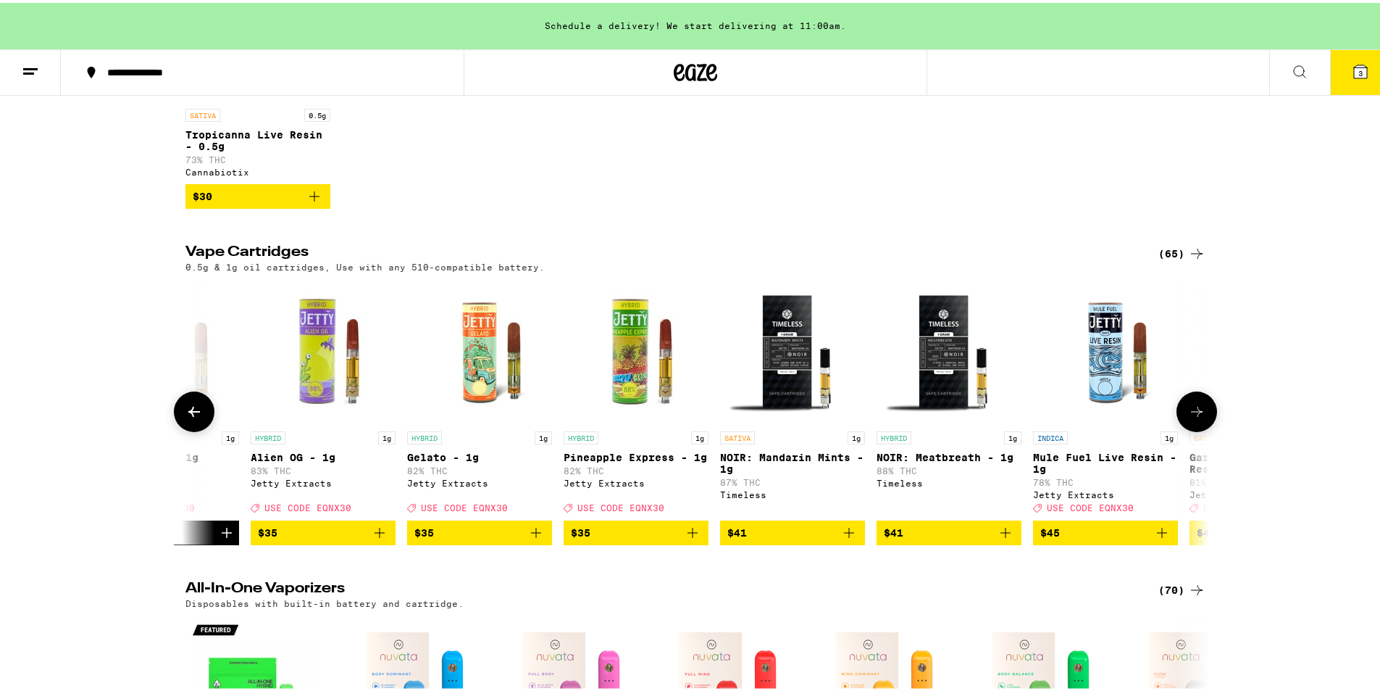
click at [186, 417] on icon at bounding box center [194, 408] width 17 height 17
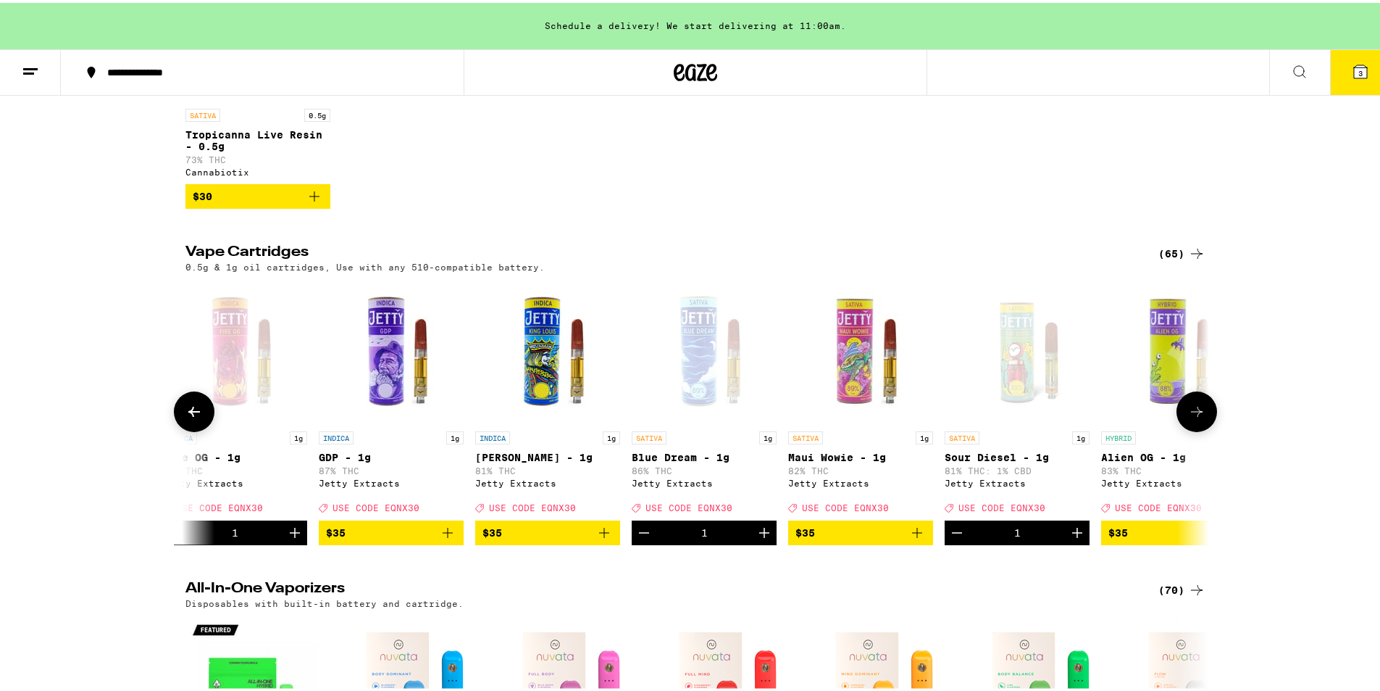
scroll to position [0, 6899]
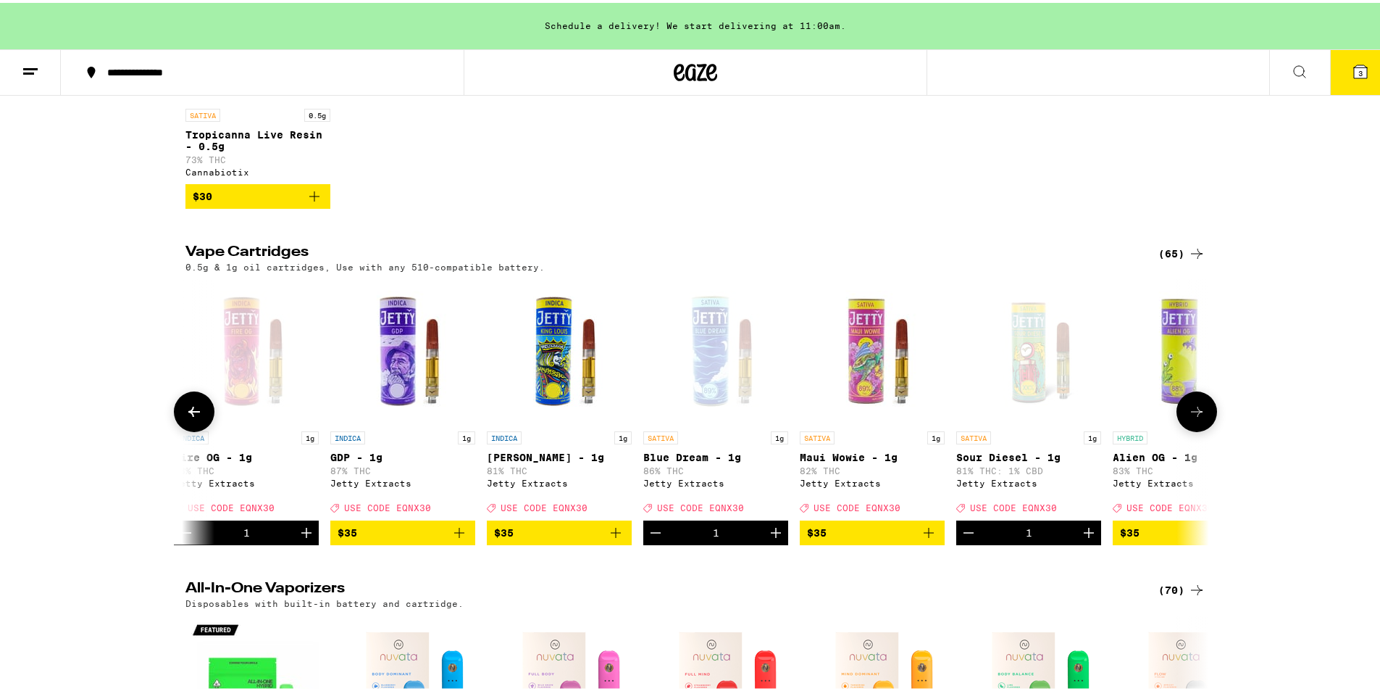
click at [193, 417] on icon at bounding box center [194, 408] width 17 height 17
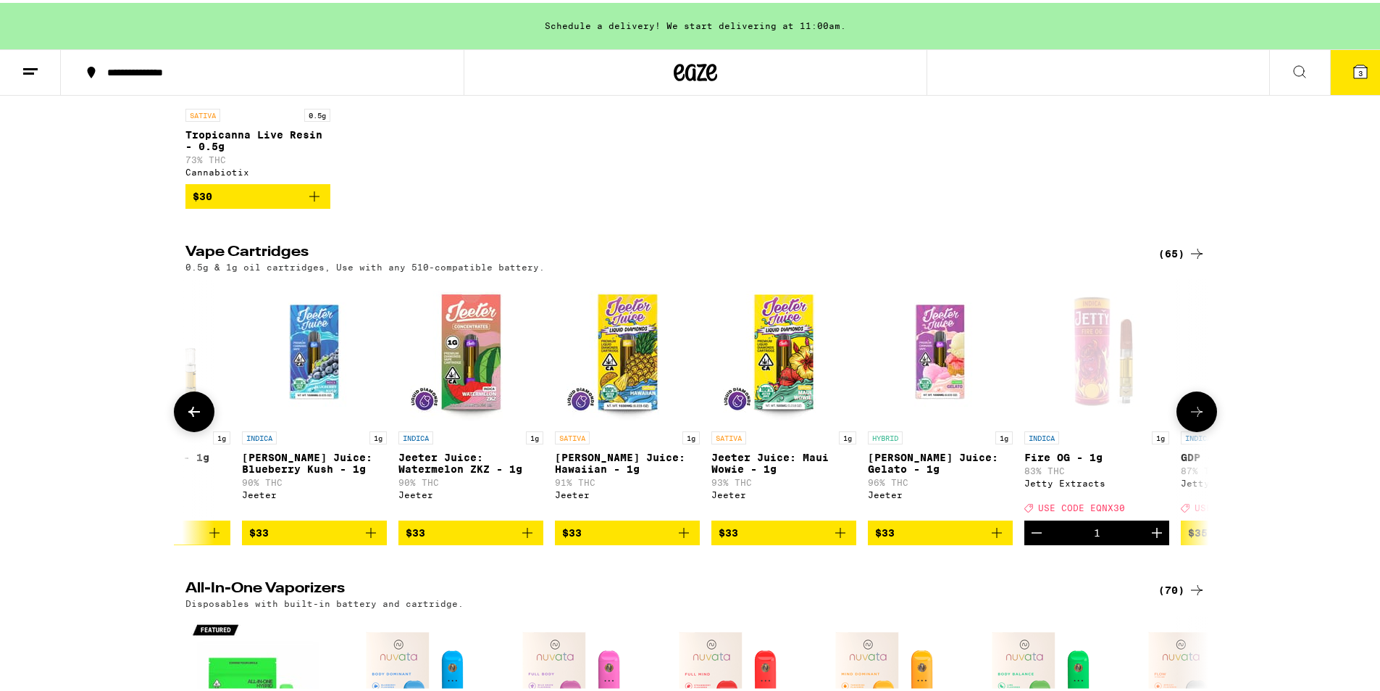
scroll to position [0, 6036]
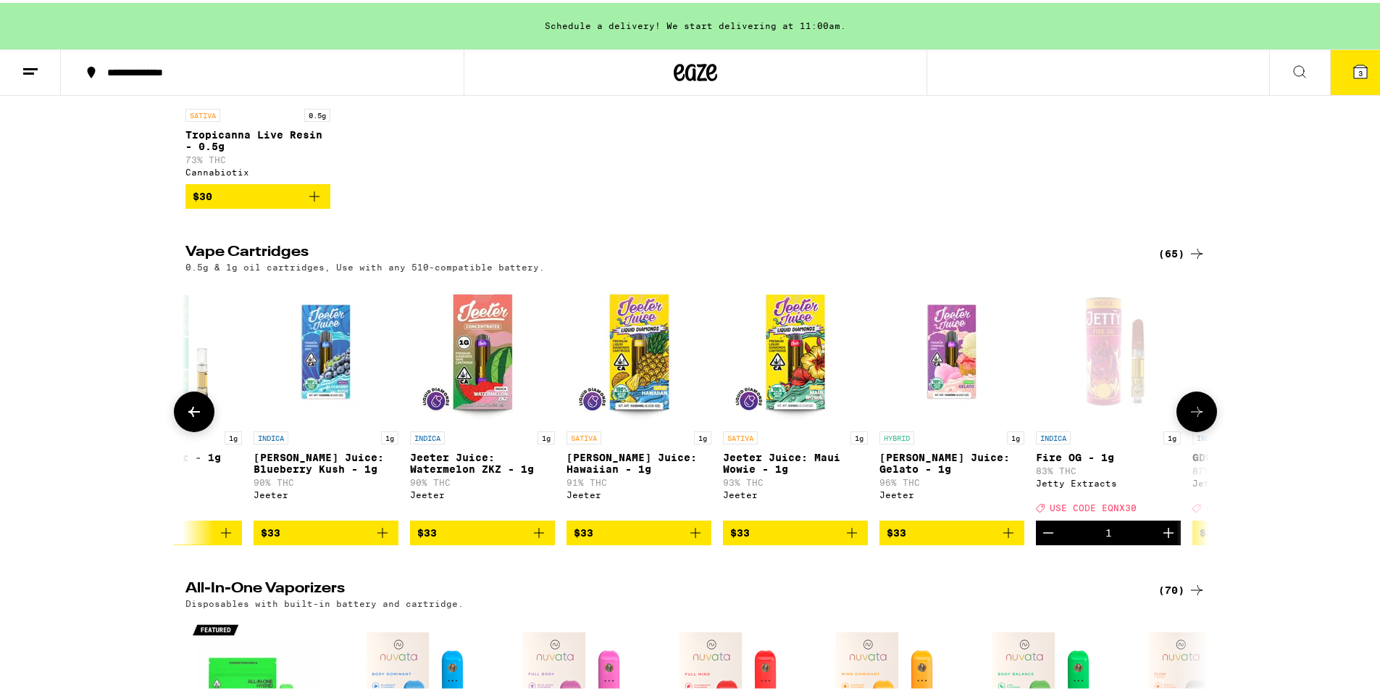
click at [1203, 427] on button at bounding box center [1197, 408] width 41 height 41
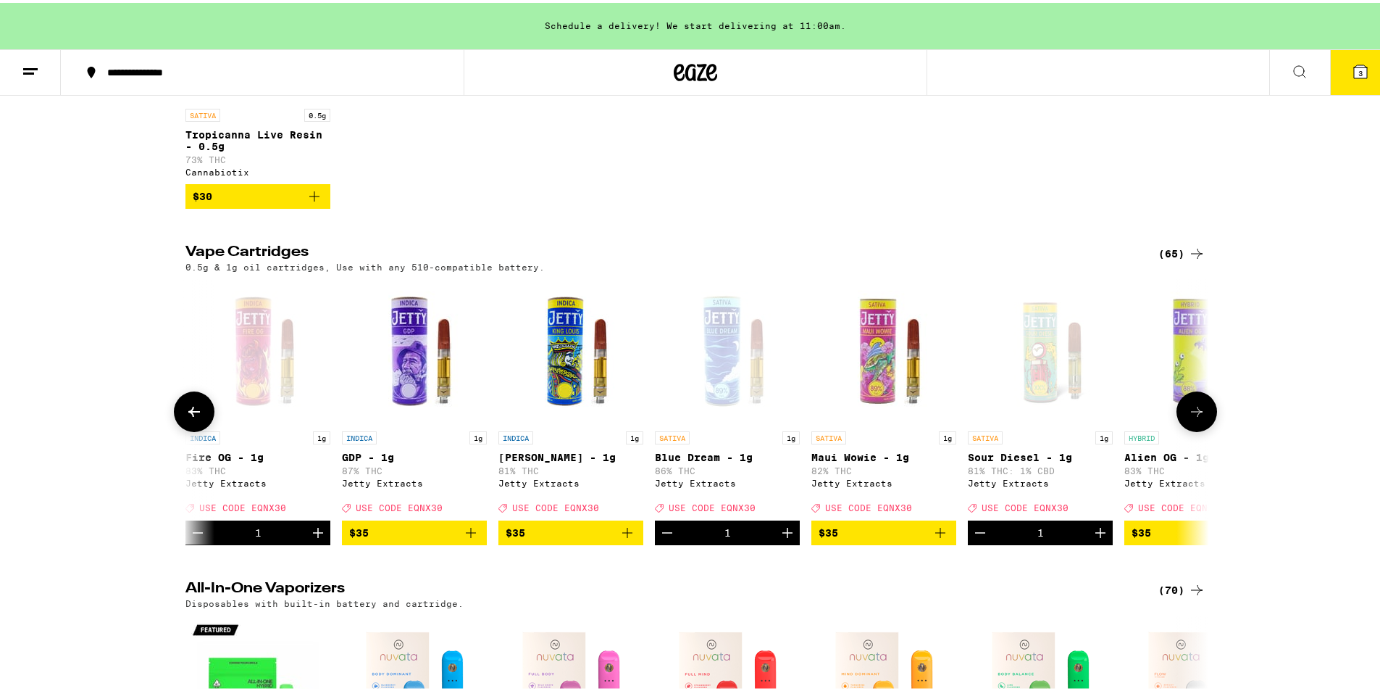
scroll to position [0, 6899]
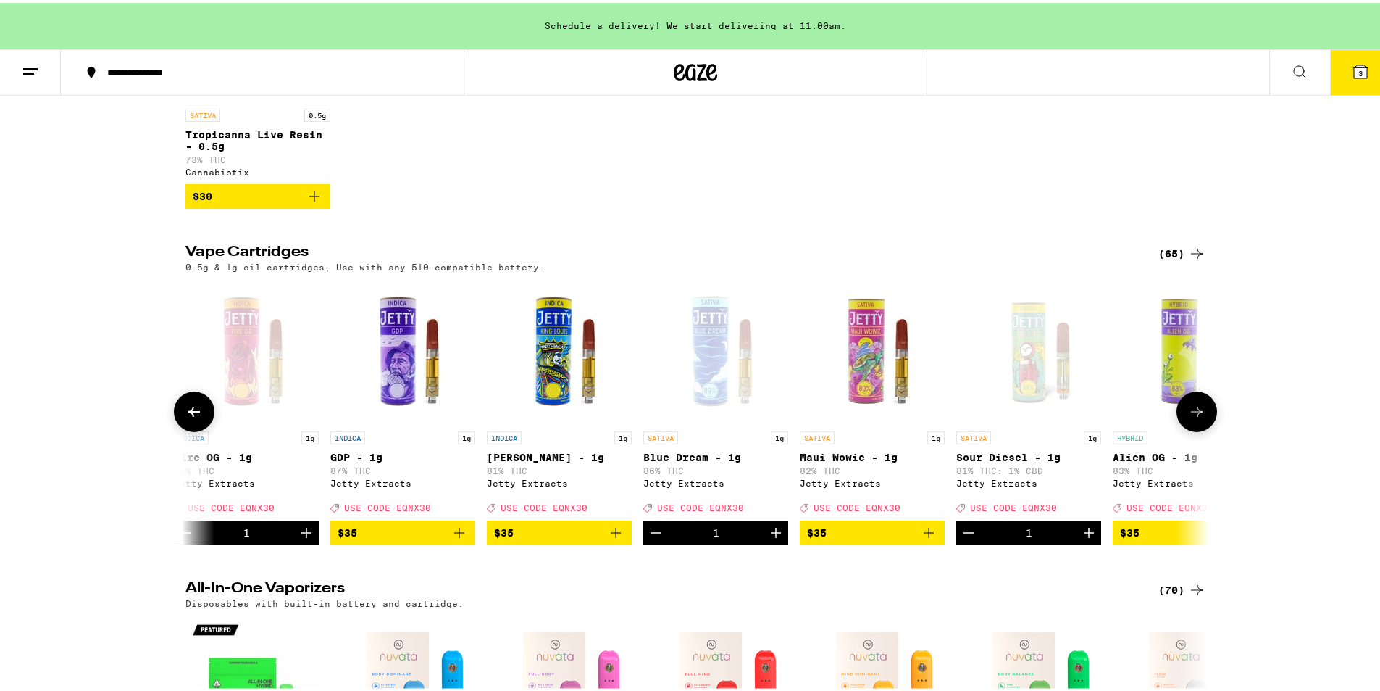
click at [1199, 417] on icon at bounding box center [1196, 408] width 17 height 17
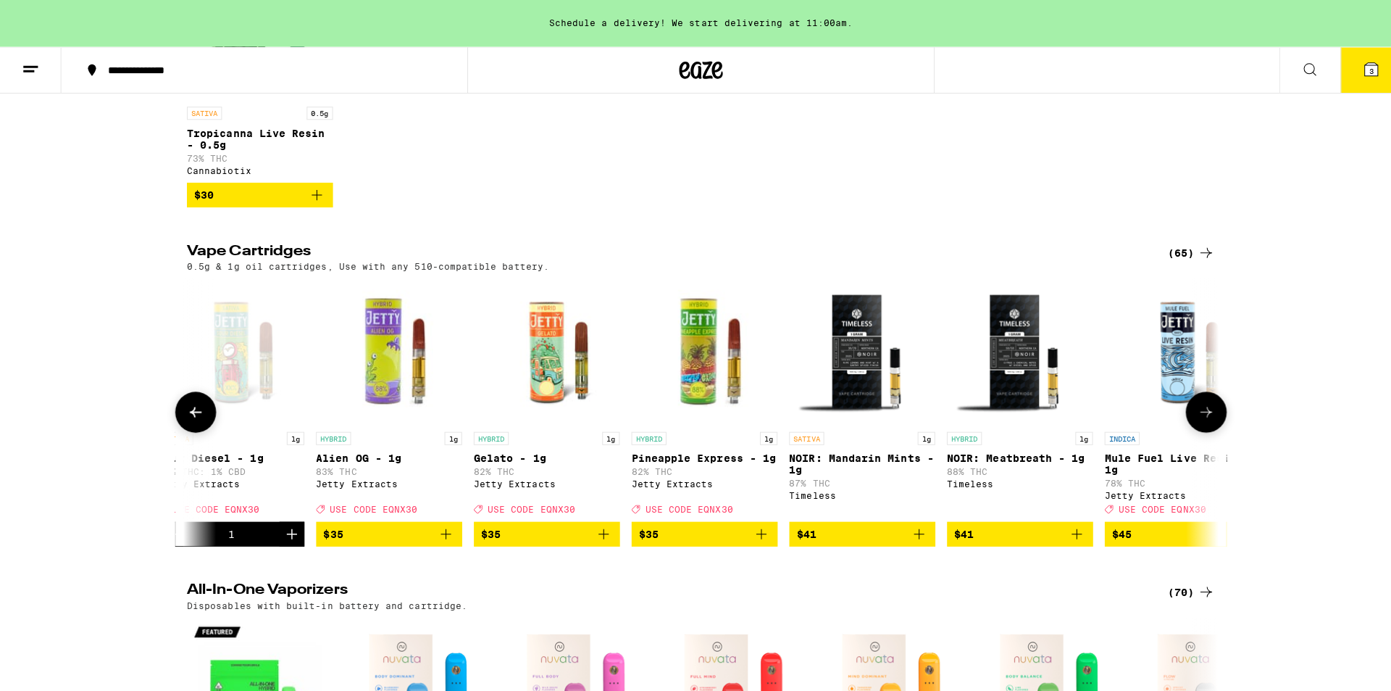
scroll to position [0, 7761]
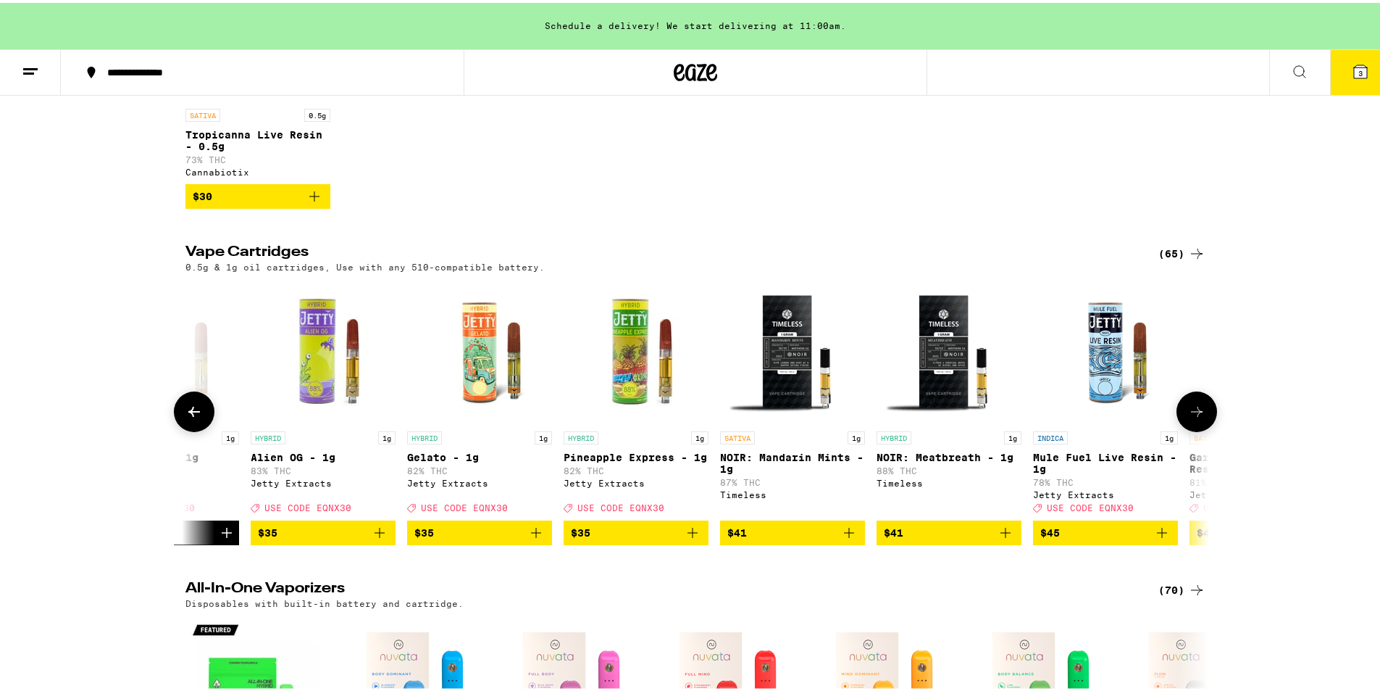
click at [617, 538] on span "$35" at bounding box center [636, 529] width 130 height 17
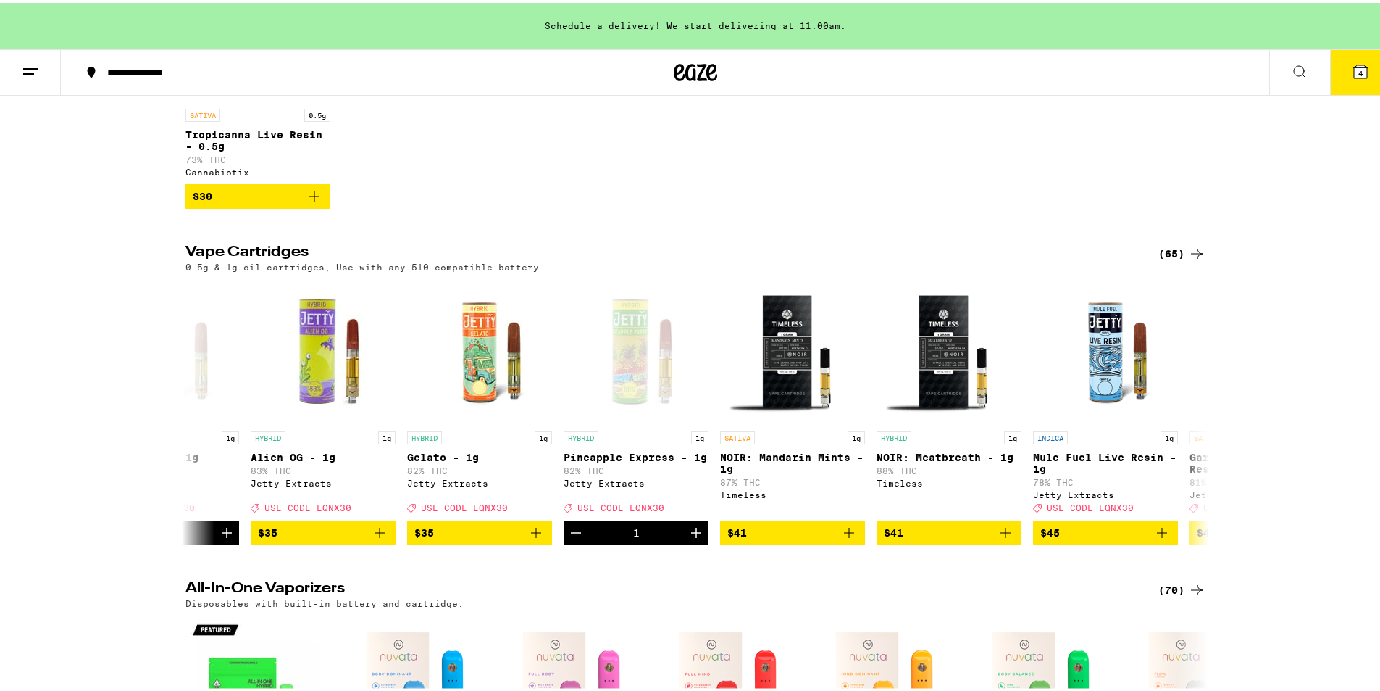
click at [1359, 70] on span "4" at bounding box center [1361, 70] width 4 height 9
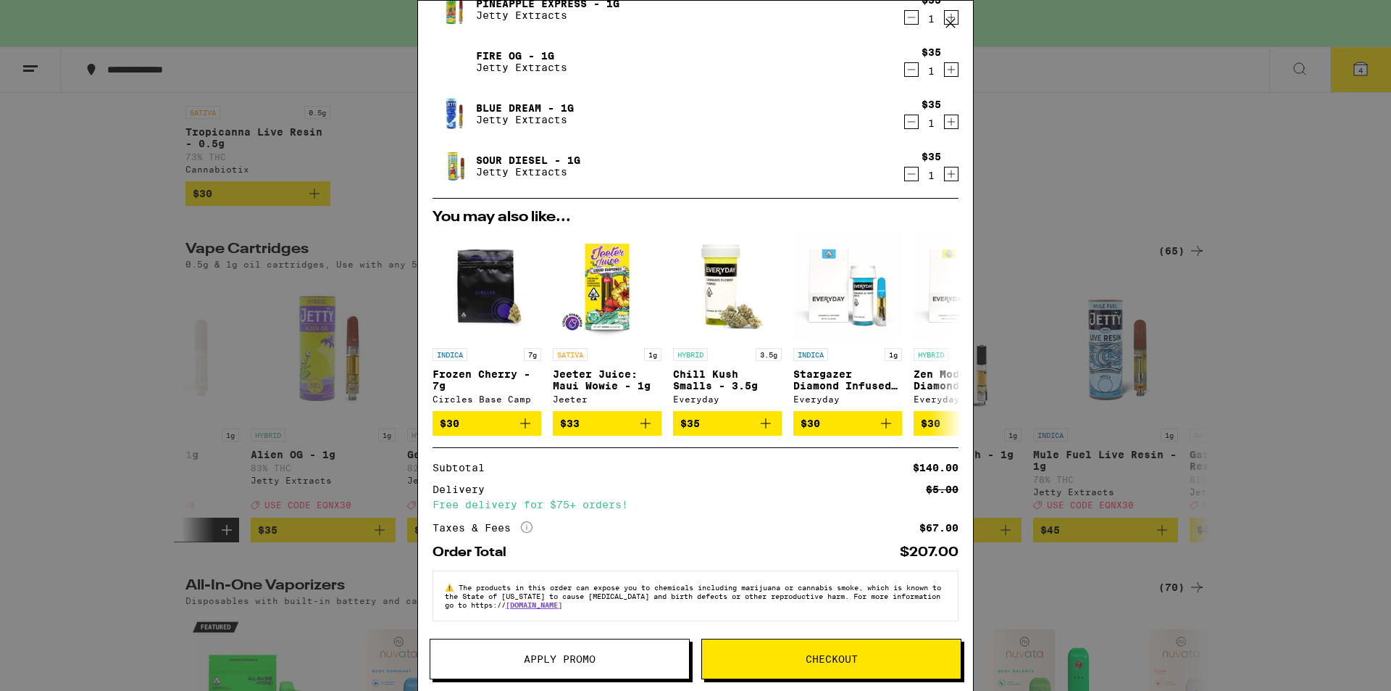
scroll to position [117, 0]
click at [551, 666] on button "Apply Promo" at bounding box center [560, 658] width 260 height 41
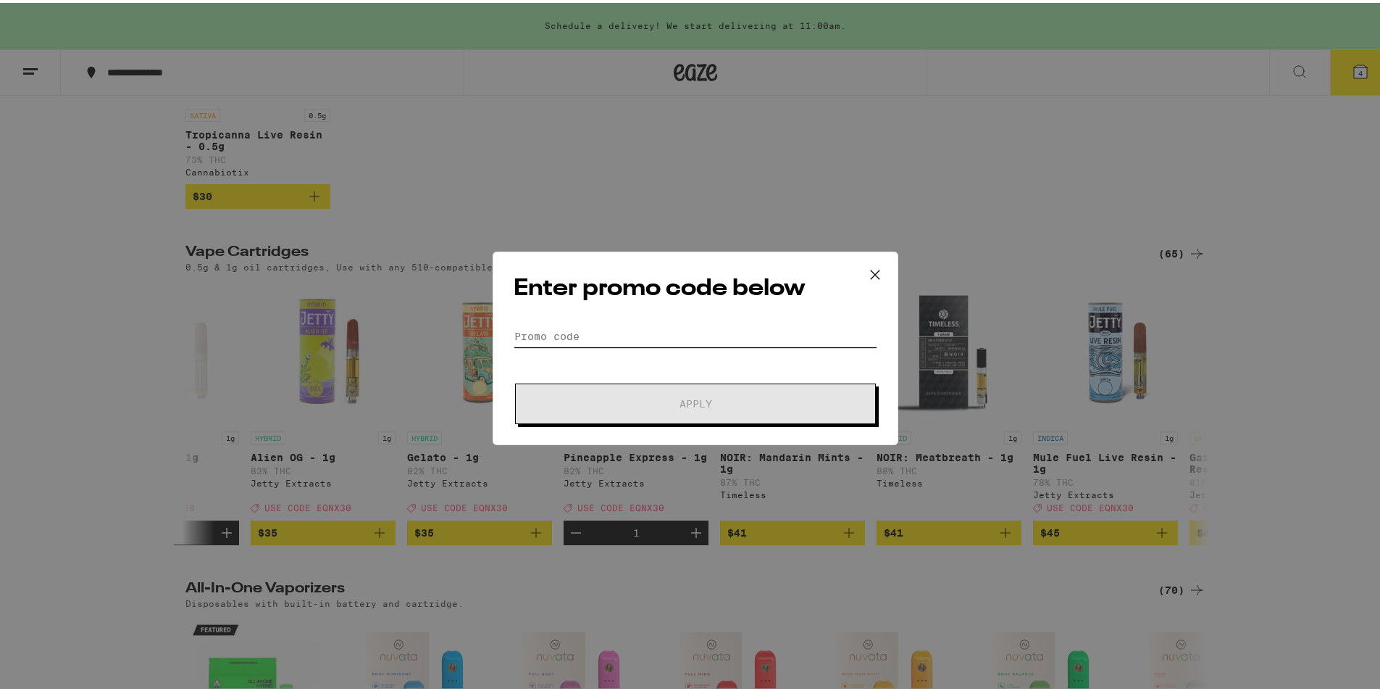
click at [520, 325] on input "Promo Code" at bounding box center [696, 333] width 364 height 22
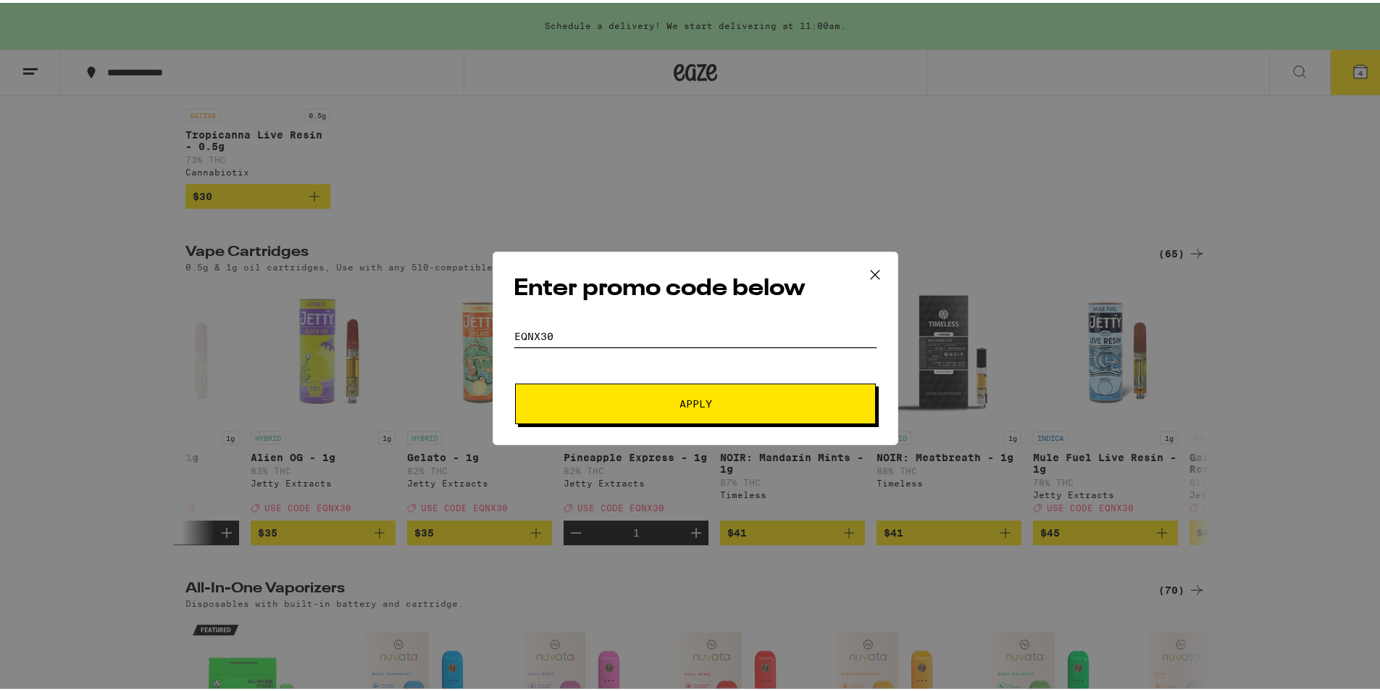
type input "eqnx30"
click at [688, 392] on button "Apply" at bounding box center [695, 400] width 361 height 41
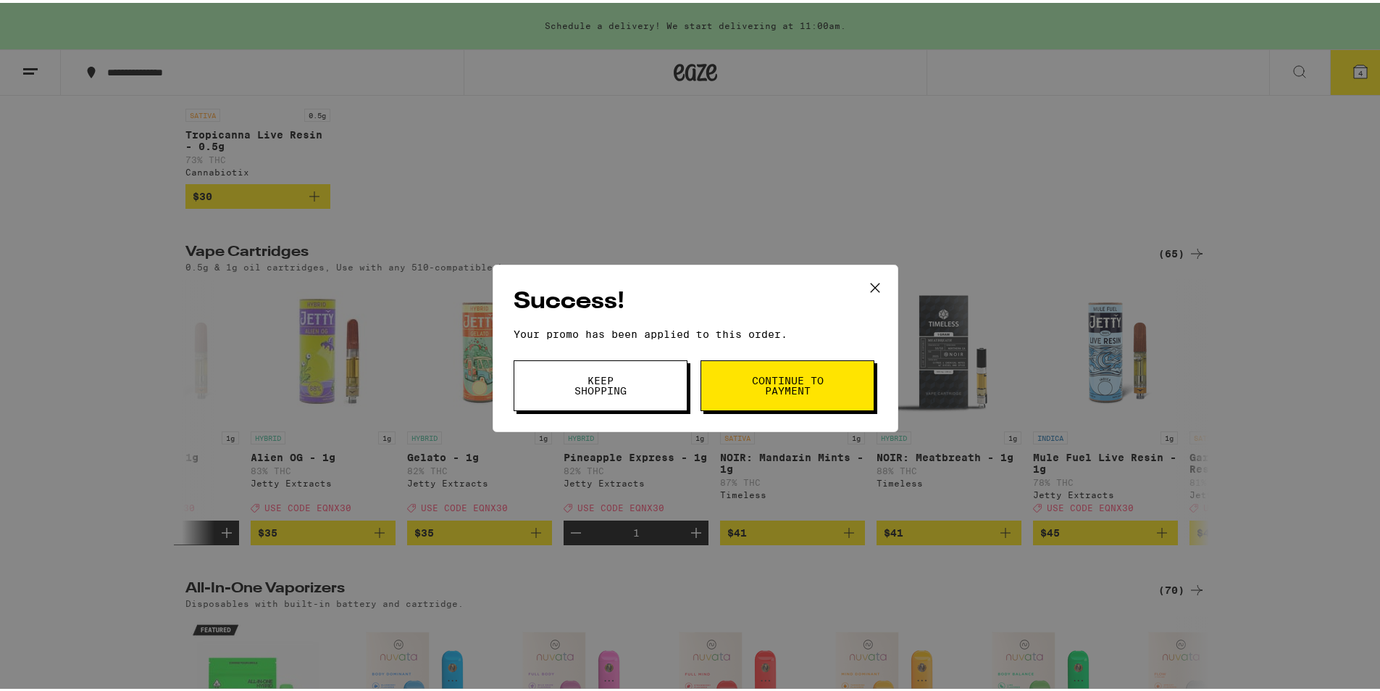
click at [593, 379] on span "Keep Shopping" at bounding box center [601, 382] width 74 height 20
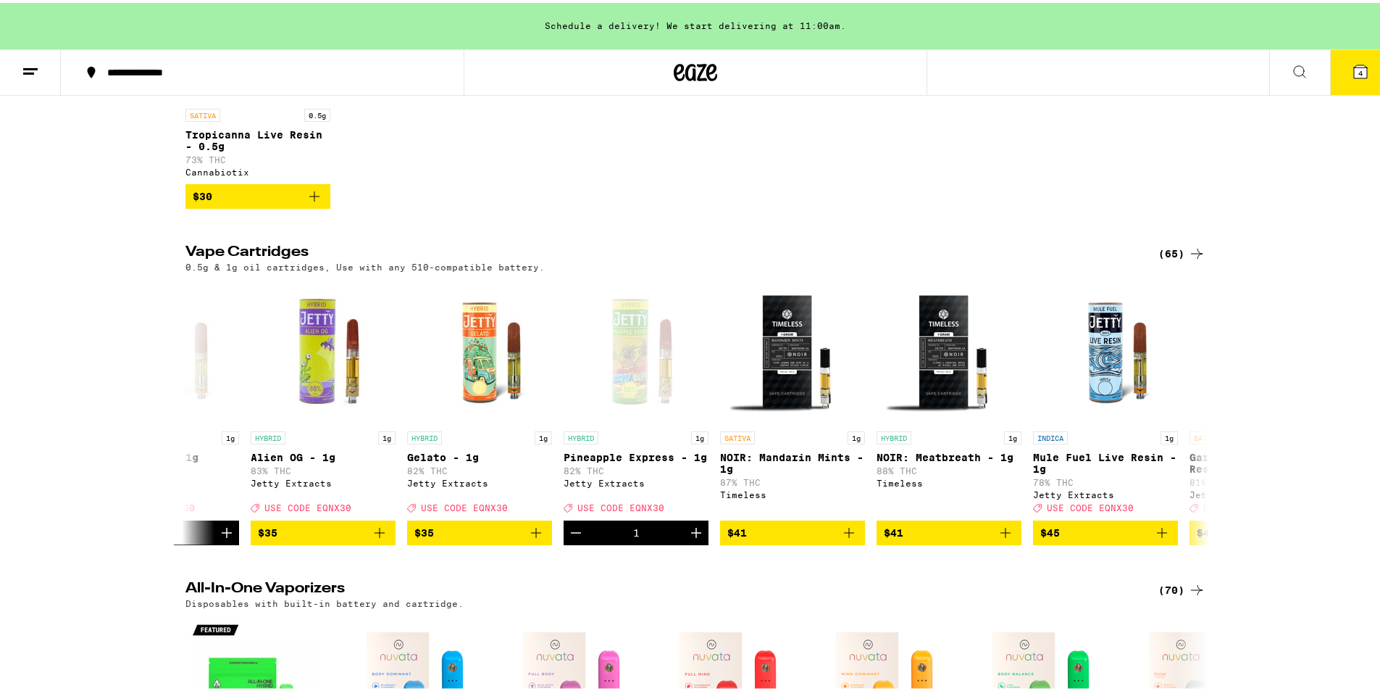
click at [1362, 66] on button "4" at bounding box center [1360, 69] width 61 height 45
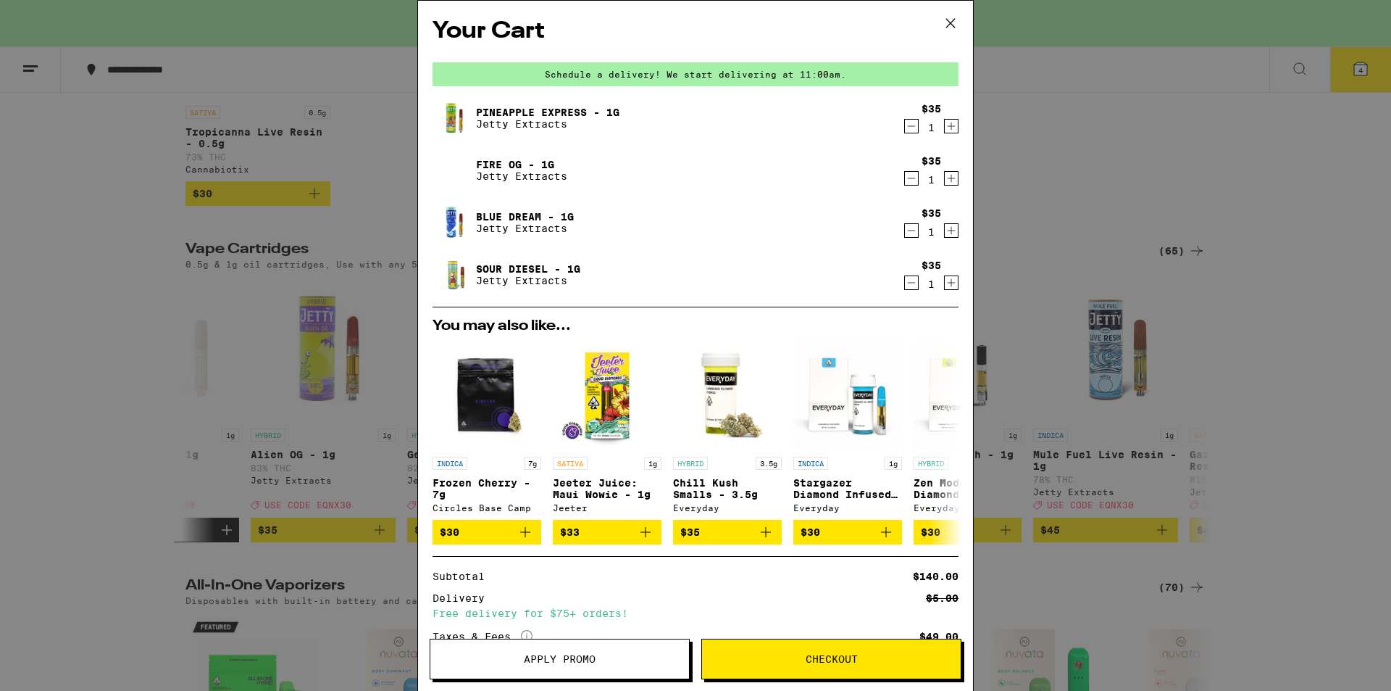
click at [950, 22] on icon at bounding box center [951, 23] width 22 height 22
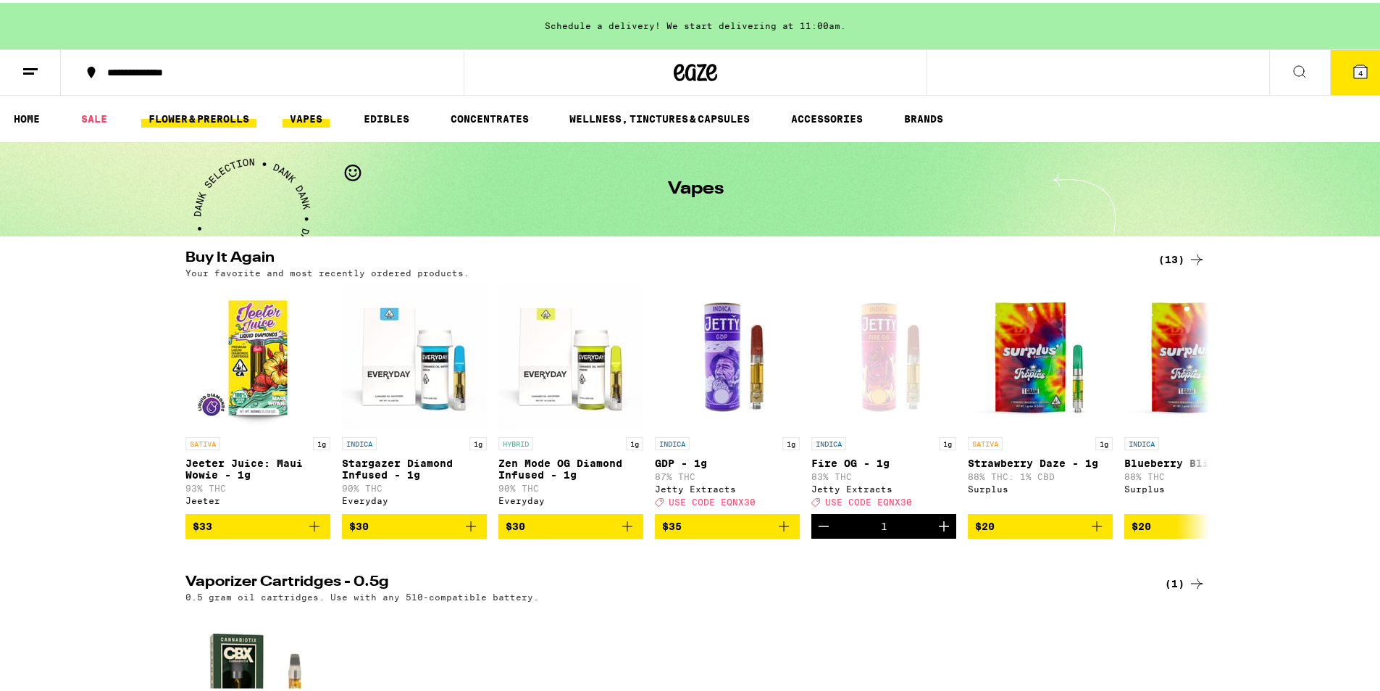
click at [197, 115] on link "FLOWER & PREROLLS" at bounding box center [198, 115] width 115 height 17
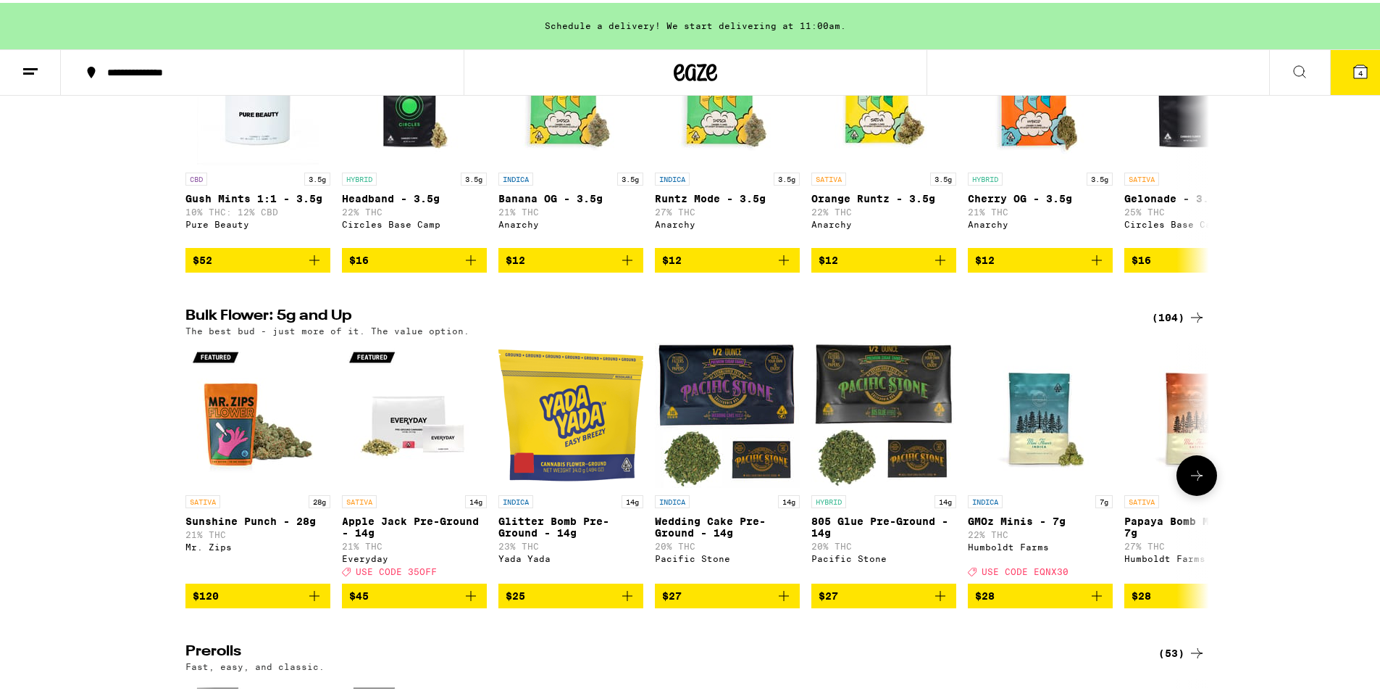
scroll to position [290, 0]
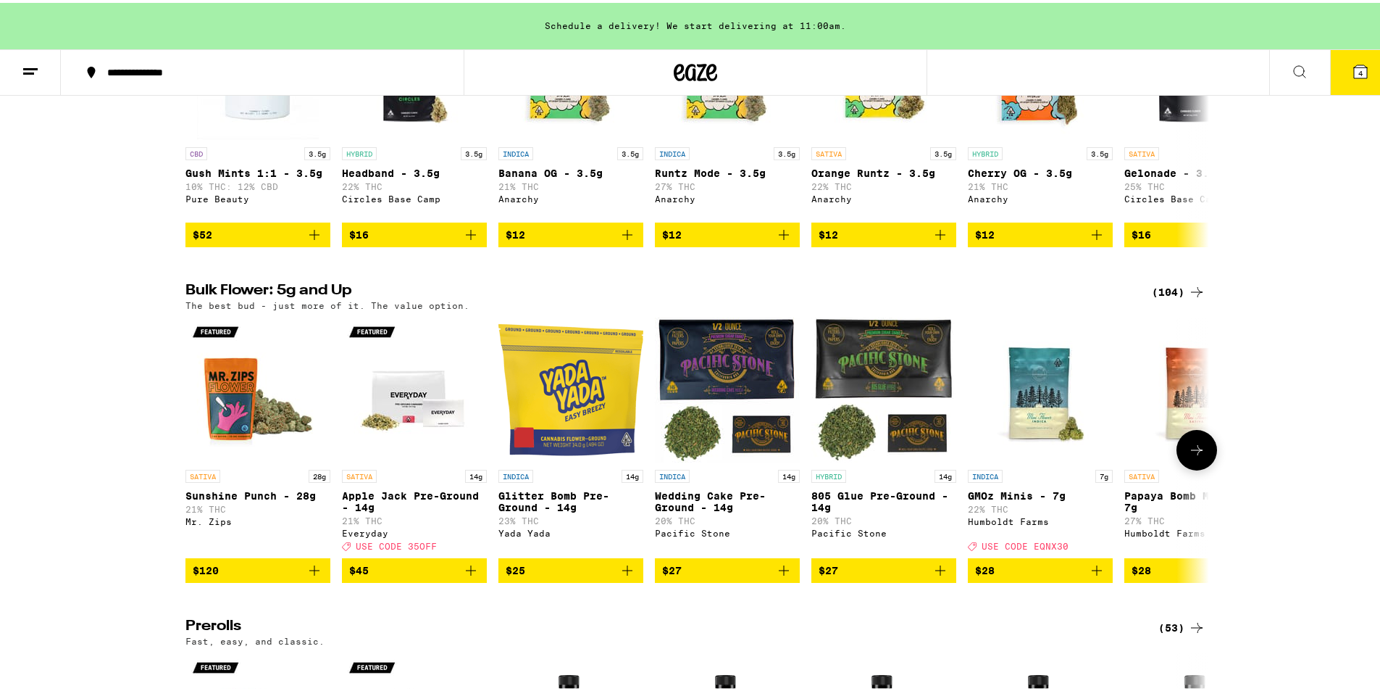
click at [559, 576] on span "$25" at bounding box center [571, 567] width 130 height 17
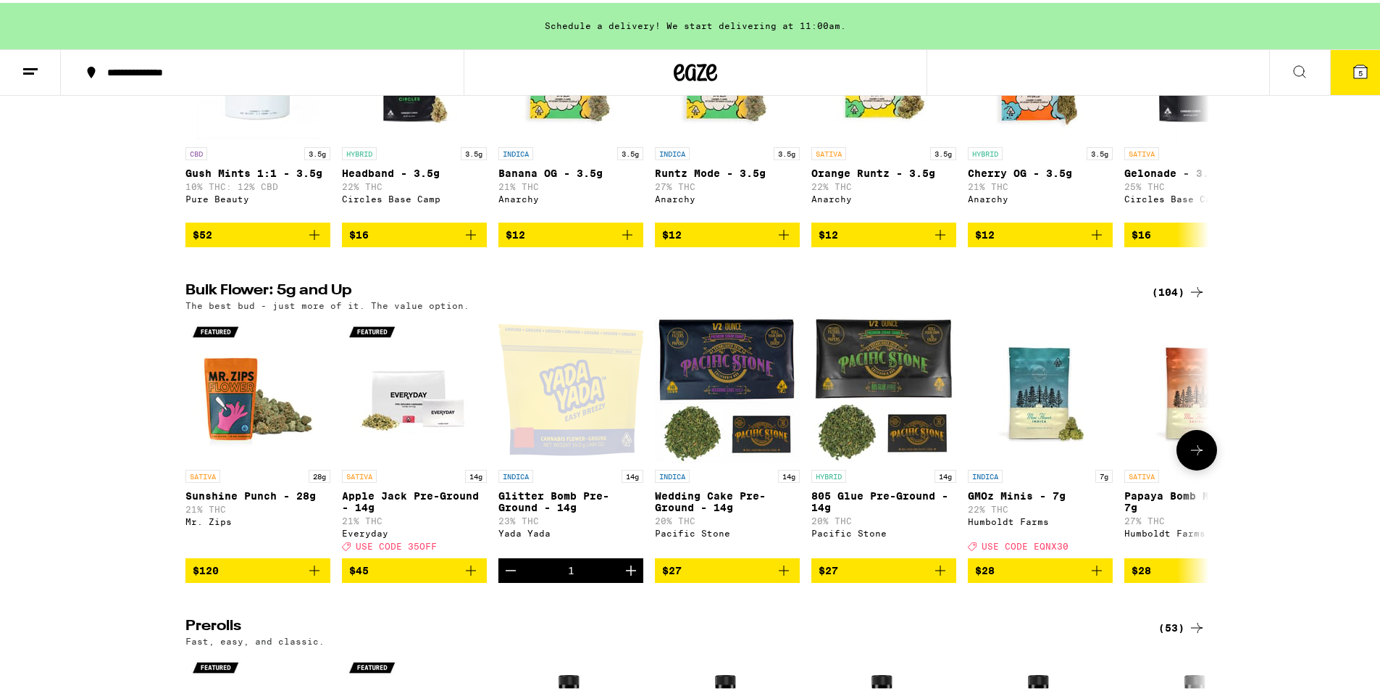
click at [588, 580] on div "1" at bounding box center [571, 567] width 145 height 25
click at [628, 576] on icon "Increment" at bounding box center [630, 567] width 17 height 17
click at [508, 576] on icon "Decrement" at bounding box center [510, 567] width 17 height 17
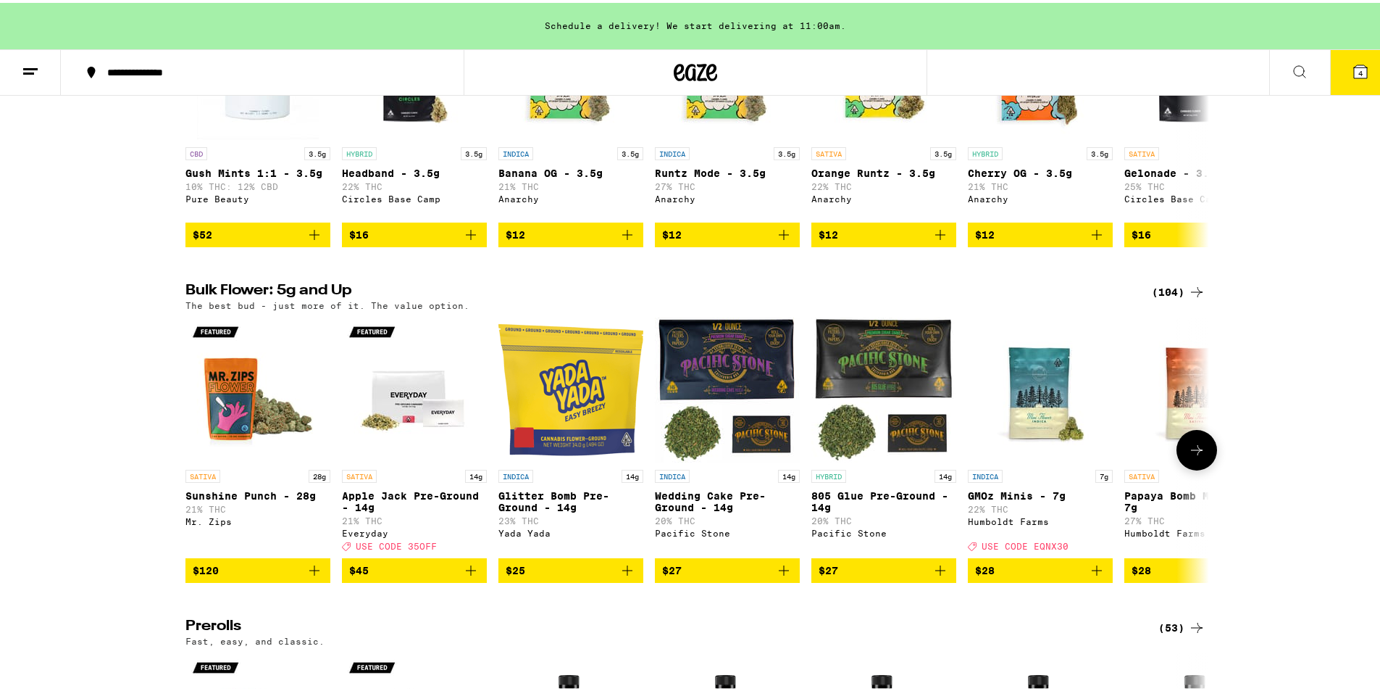
click at [1024, 576] on span "$28" at bounding box center [1040, 567] width 130 height 17
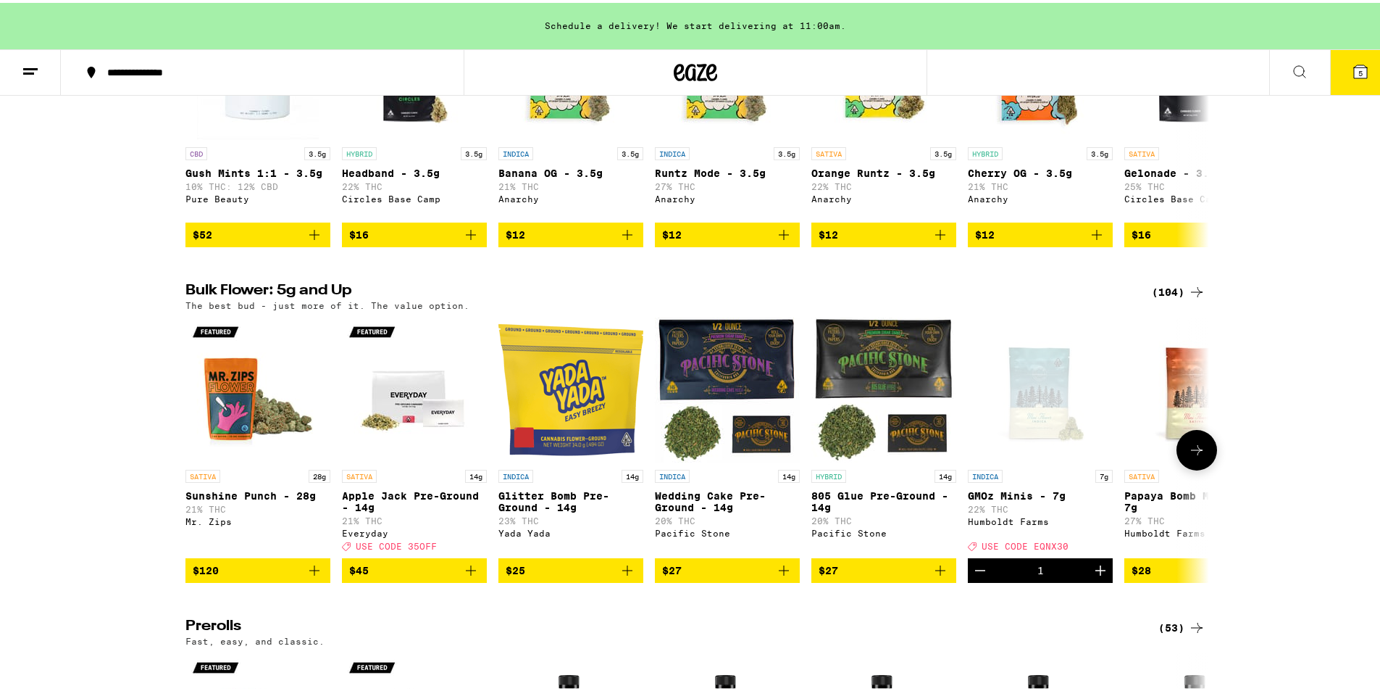
click at [1192, 456] on icon at bounding box center [1196, 446] width 17 height 17
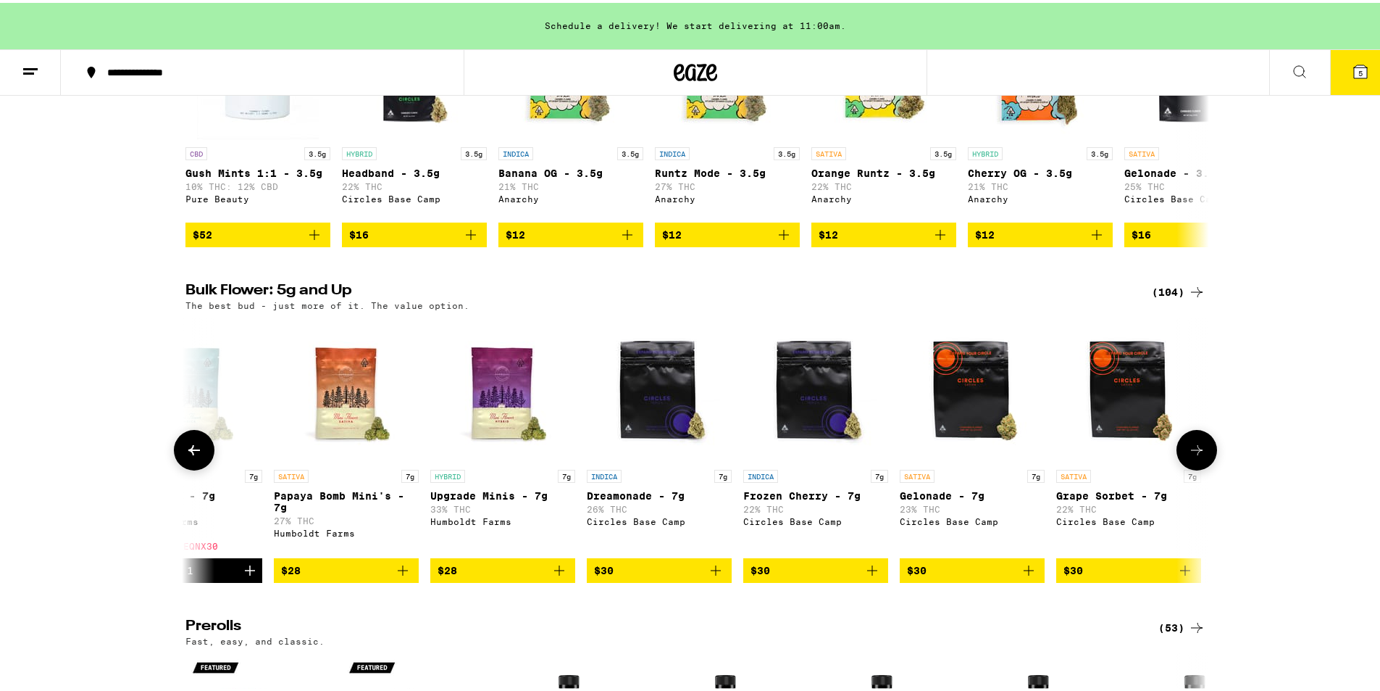
scroll to position [0, 862]
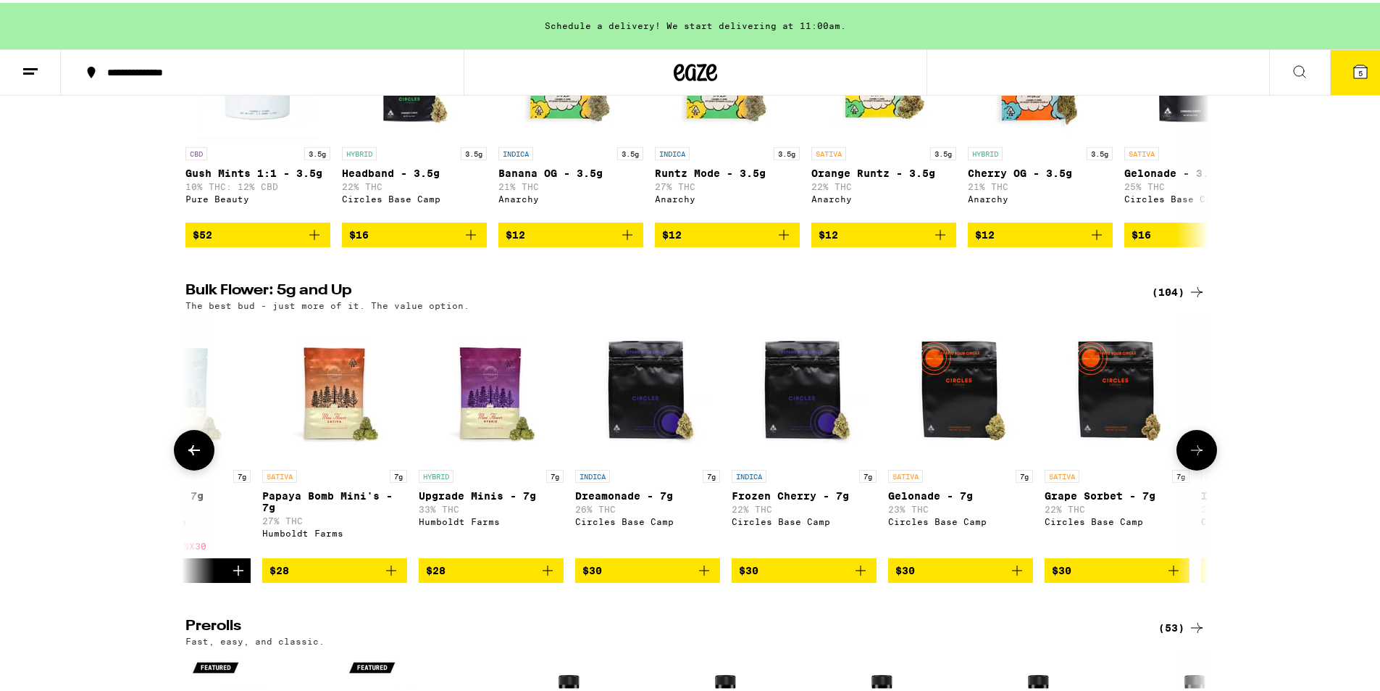
click at [1190, 456] on icon at bounding box center [1196, 446] width 17 height 17
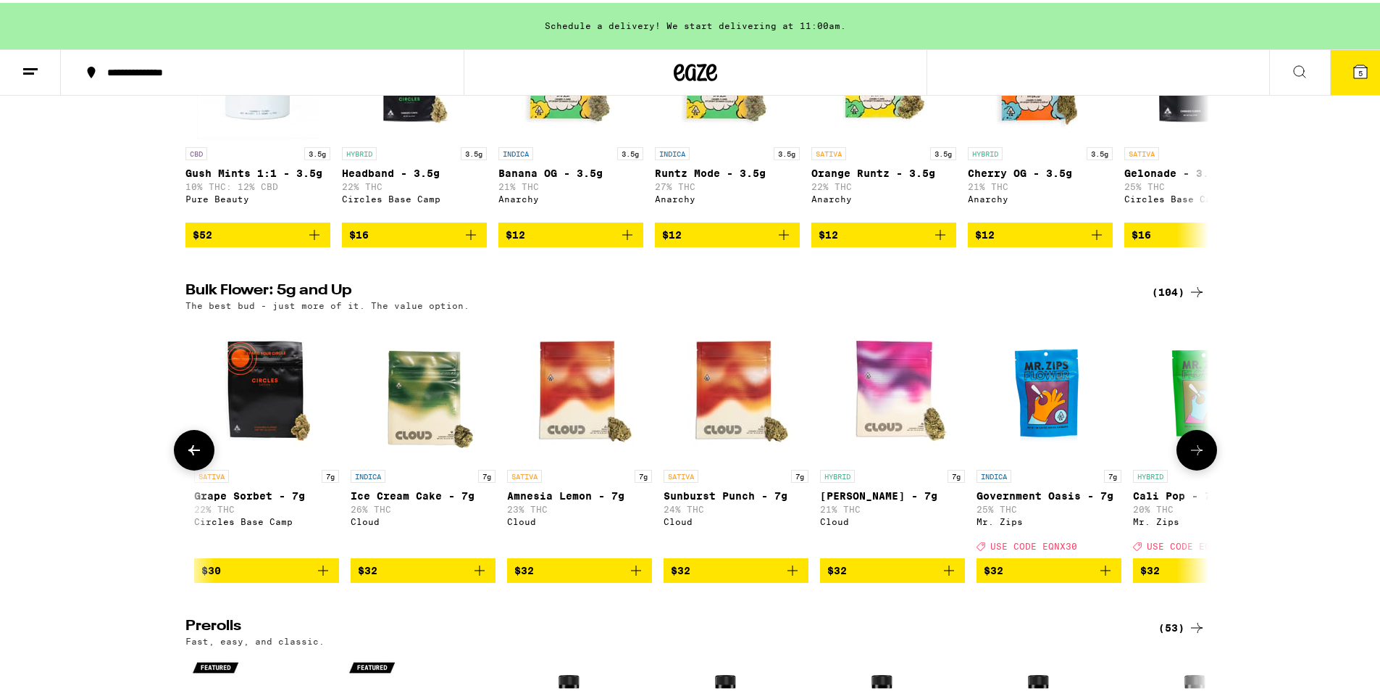
scroll to position [0, 1725]
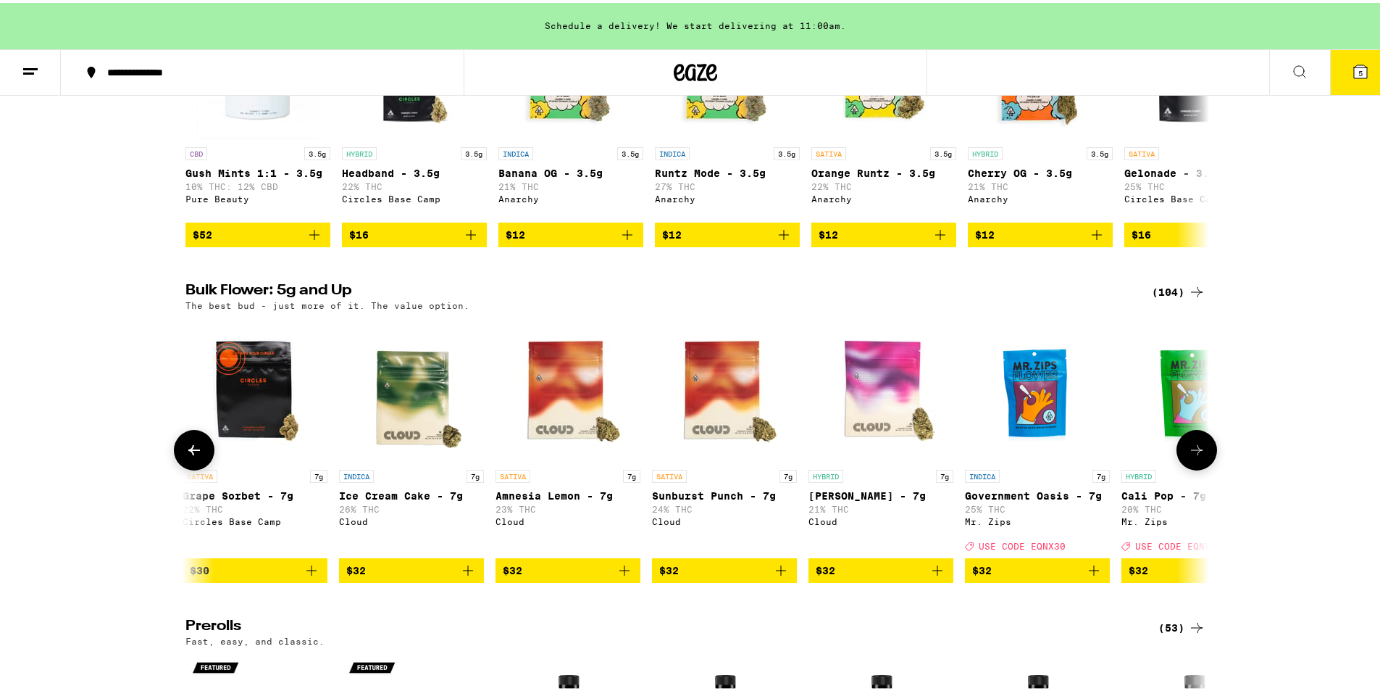
click at [1190, 456] on icon at bounding box center [1196, 446] width 17 height 17
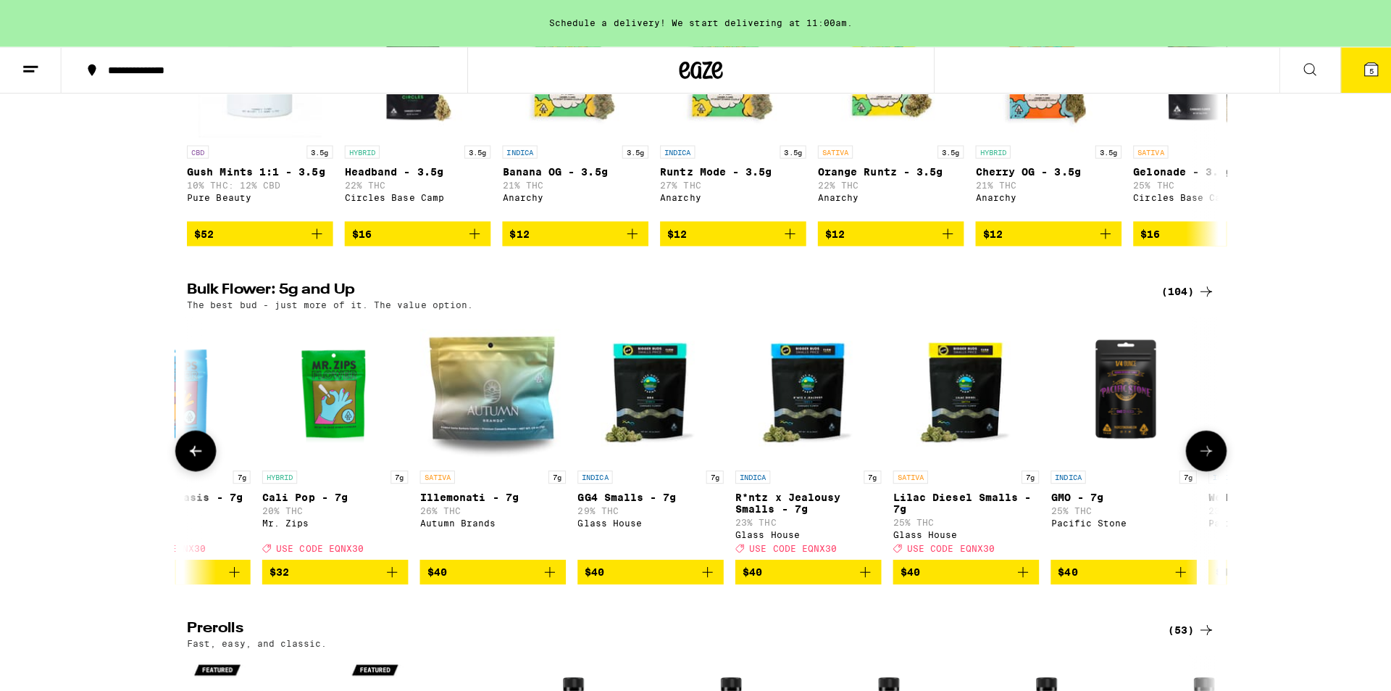
scroll to position [0, 2587]
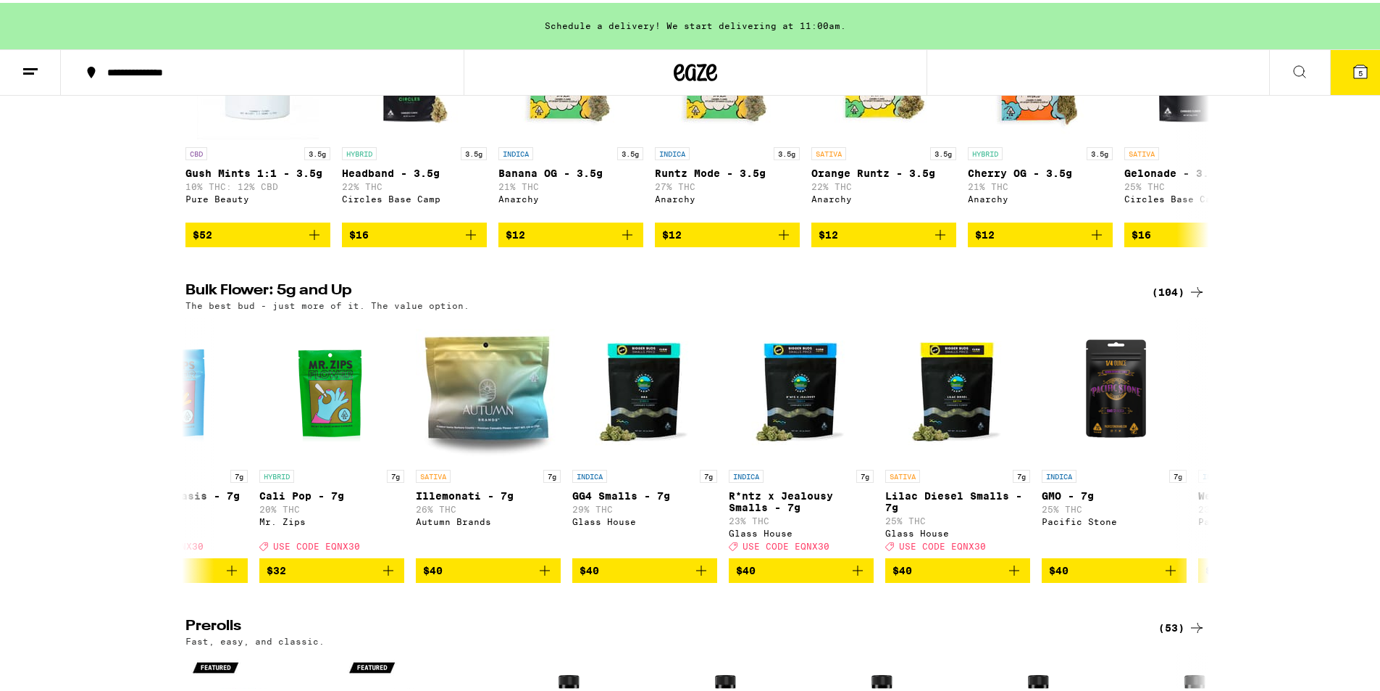
click at [1354, 71] on icon at bounding box center [1360, 68] width 13 height 13
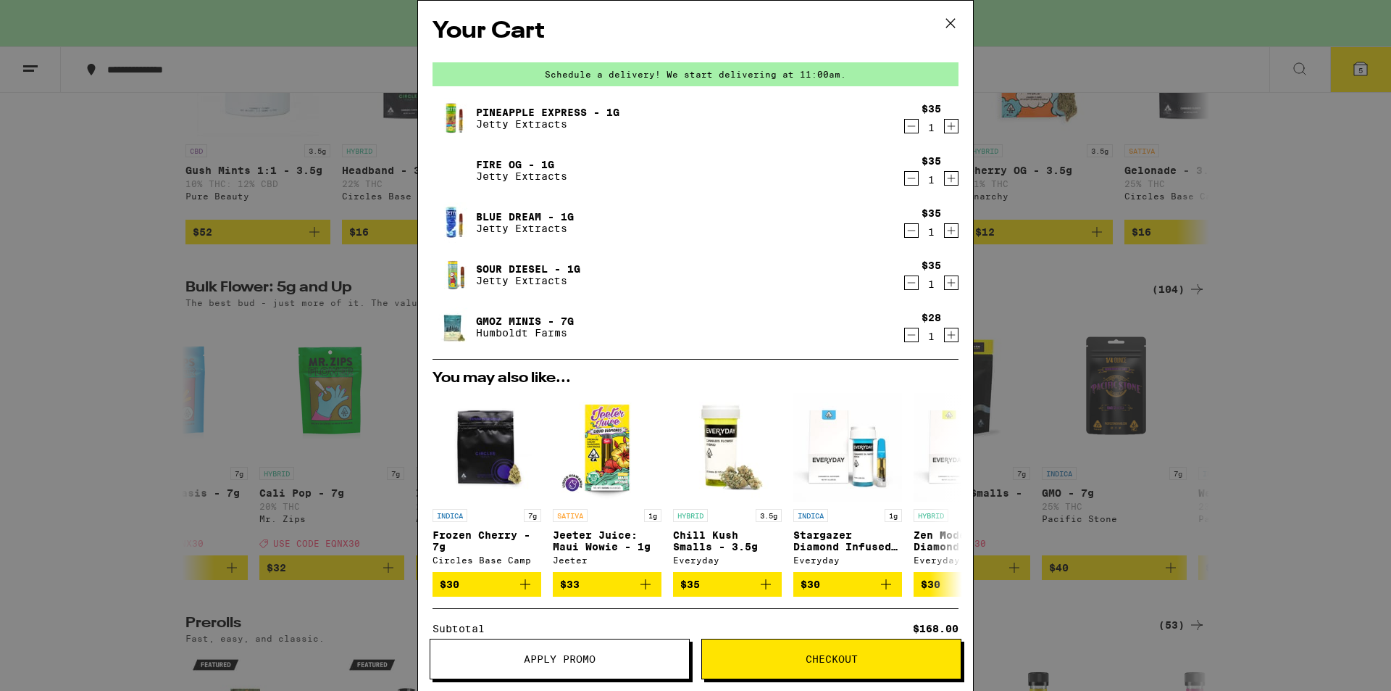
click at [951, 25] on icon at bounding box center [951, 23] width 22 height 22
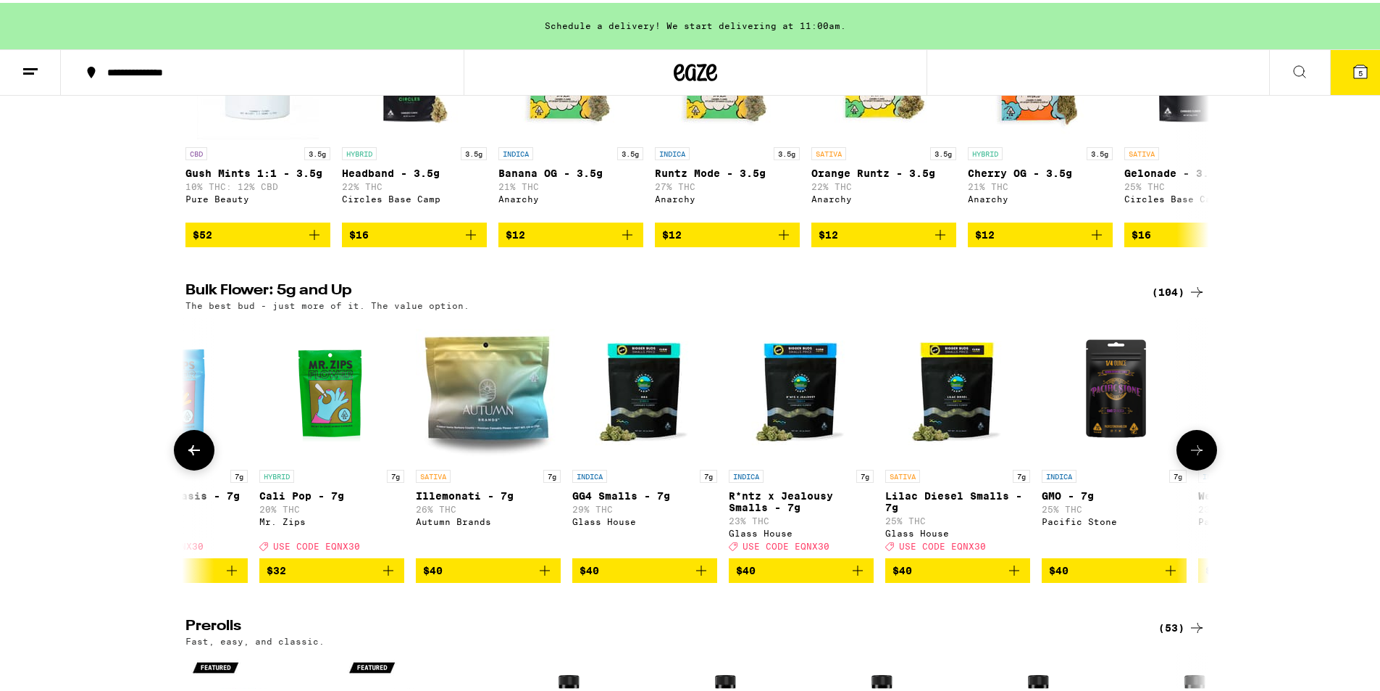
click at [199, 466] on button at bounding box center [194, 447] width 41 height 41
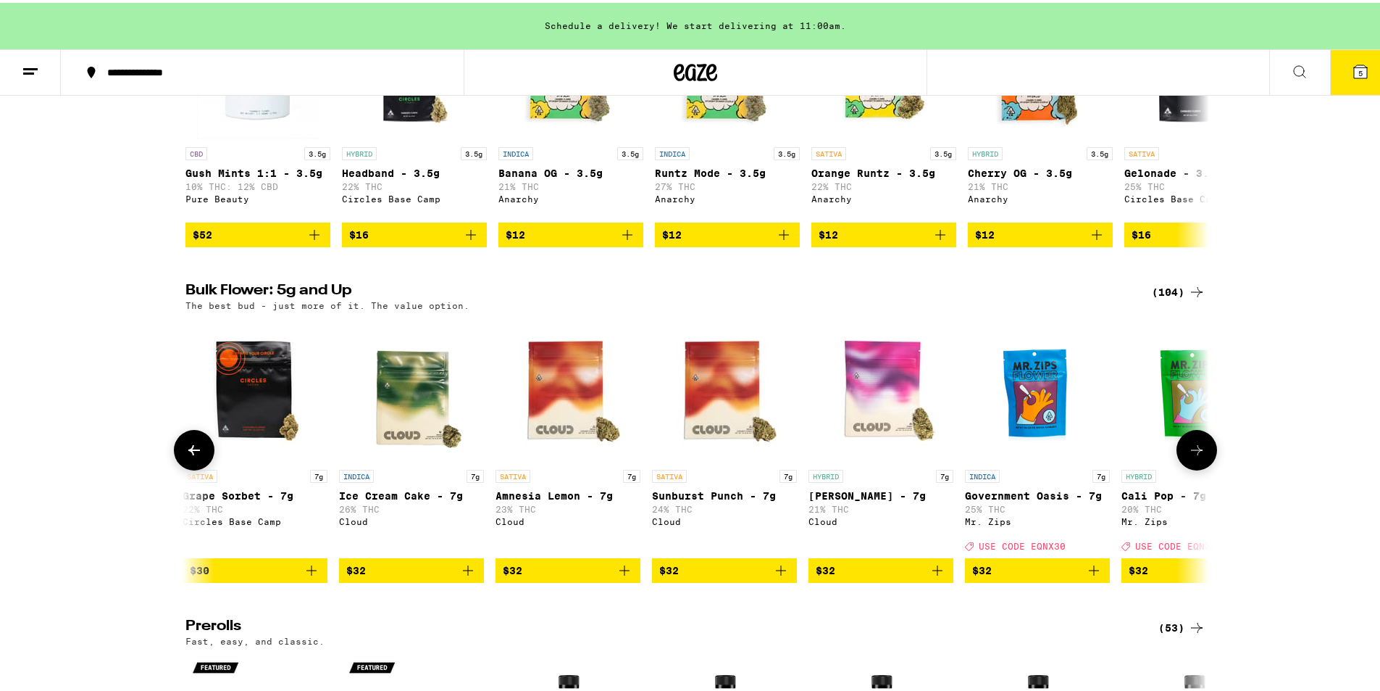
click at [199, 466] on button at bounding box center [194, 447] width 41 height 41
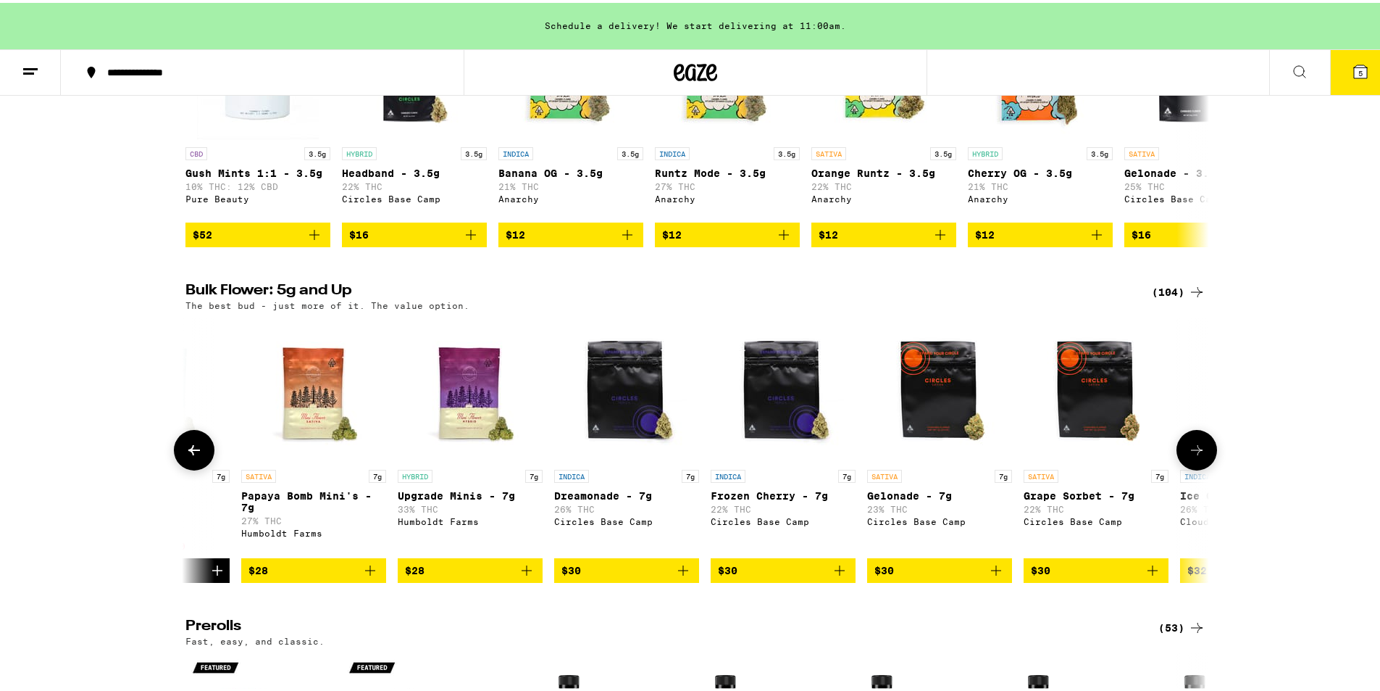
scroll to position [0, 862]
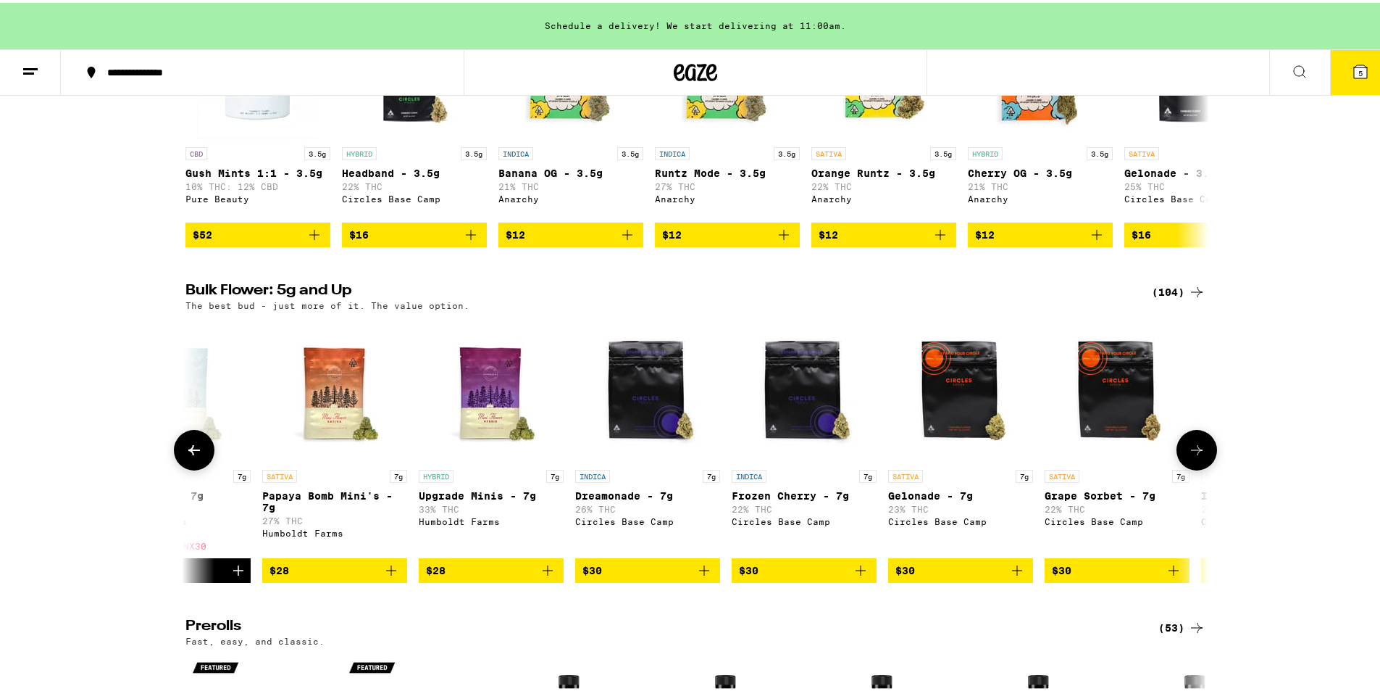
click at [199, 466] on button at bounding box center [194, 447] width 41 height 41
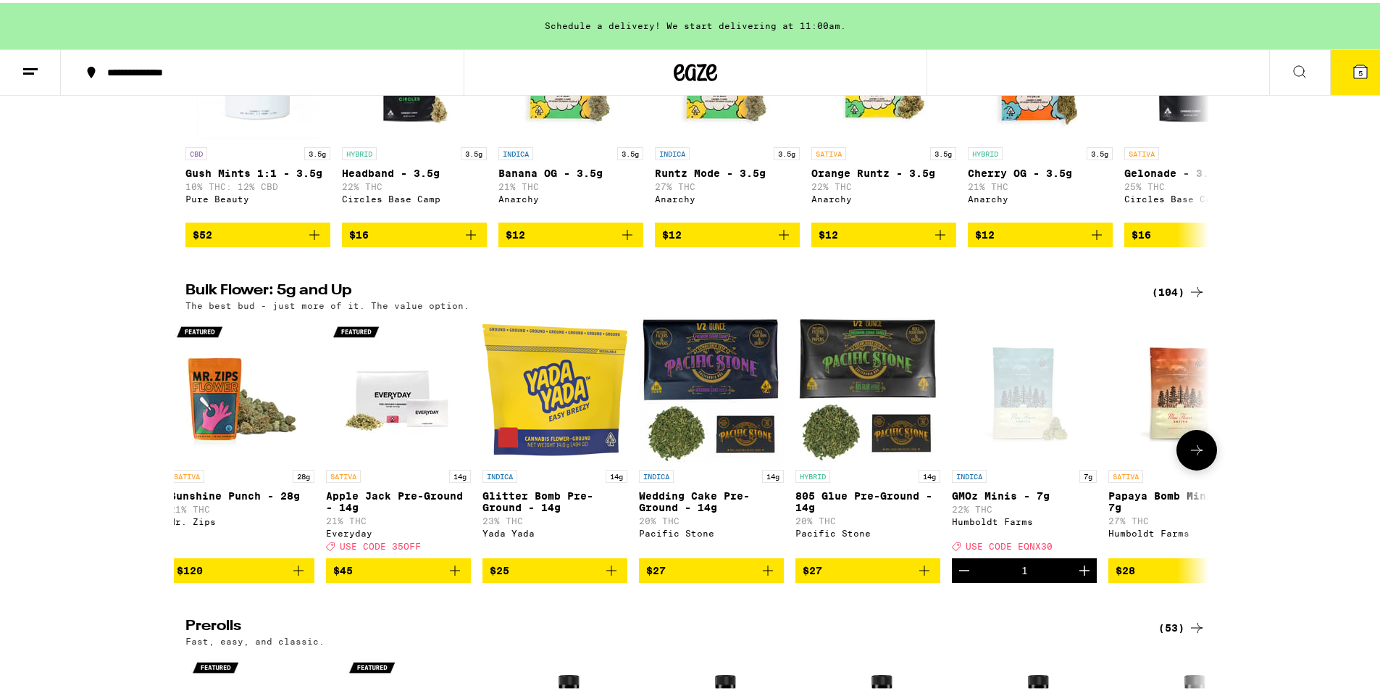
scroll to position [0, 0]
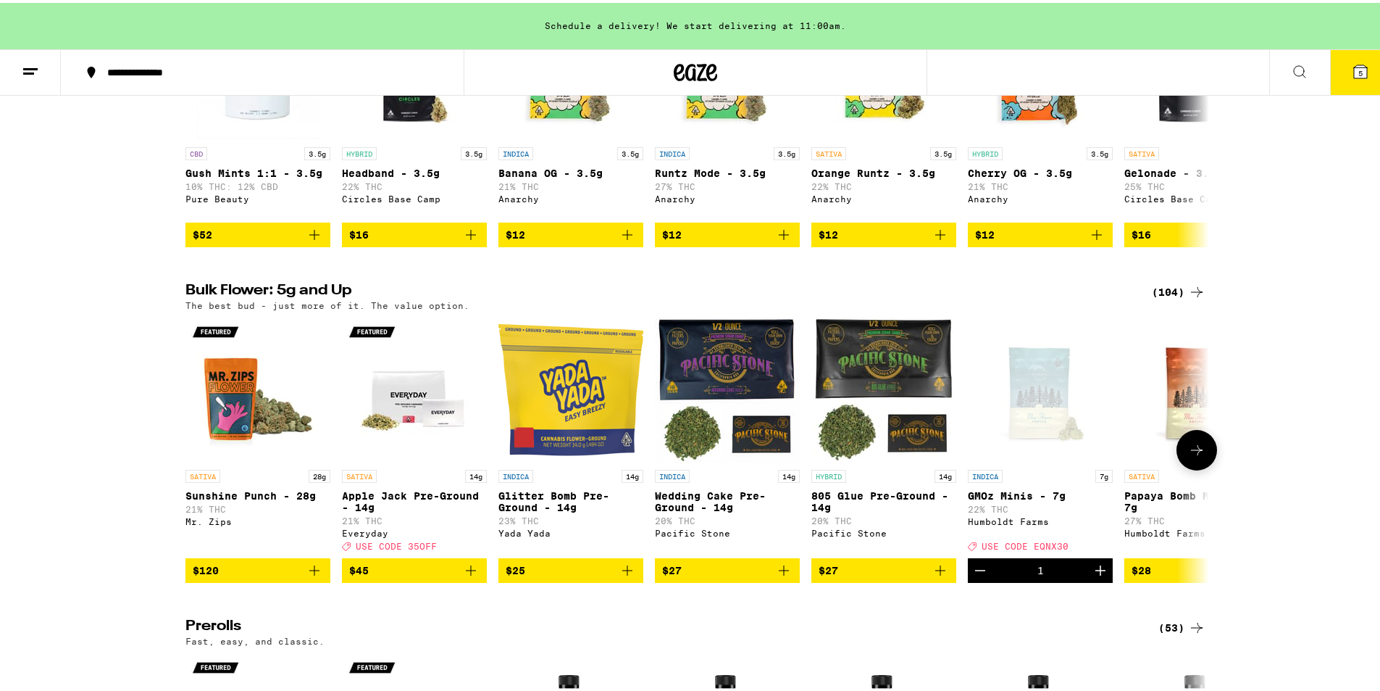
click at [1192, 456] on icon at bounding box center [1196, 446] width 17 height 17
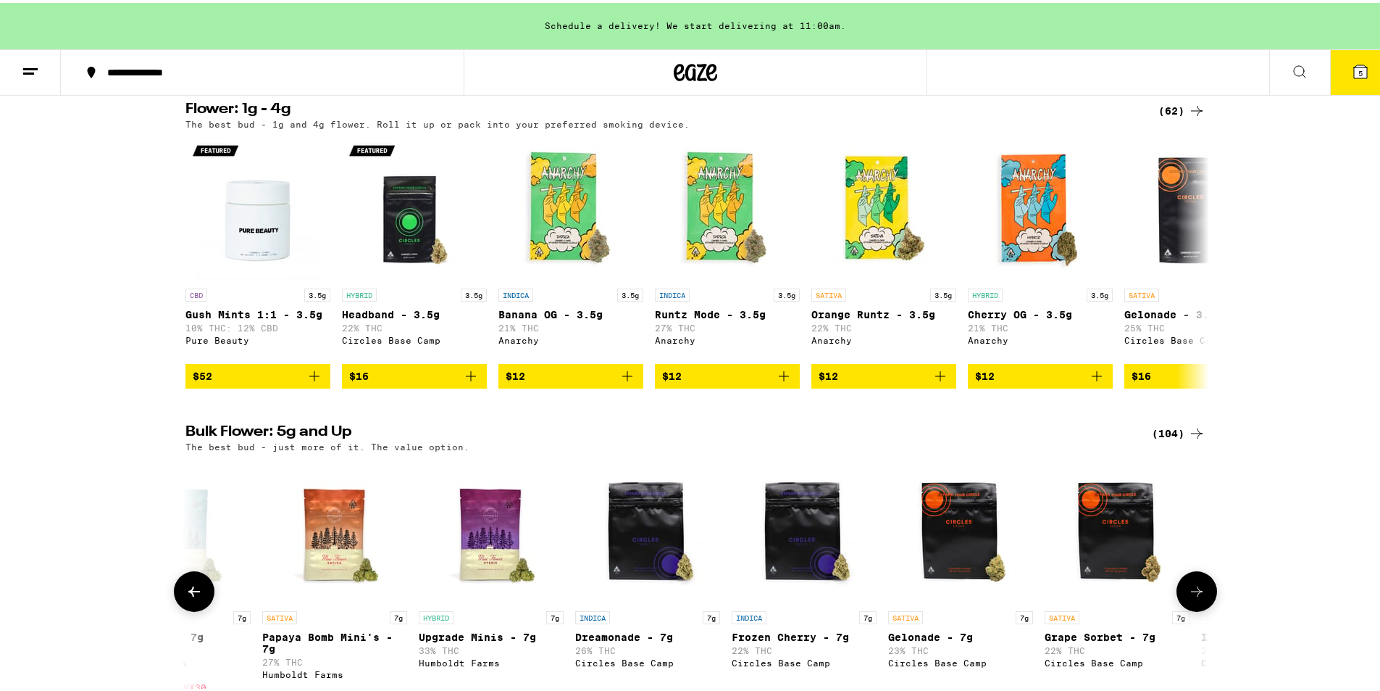
scroll to position [145, 0]
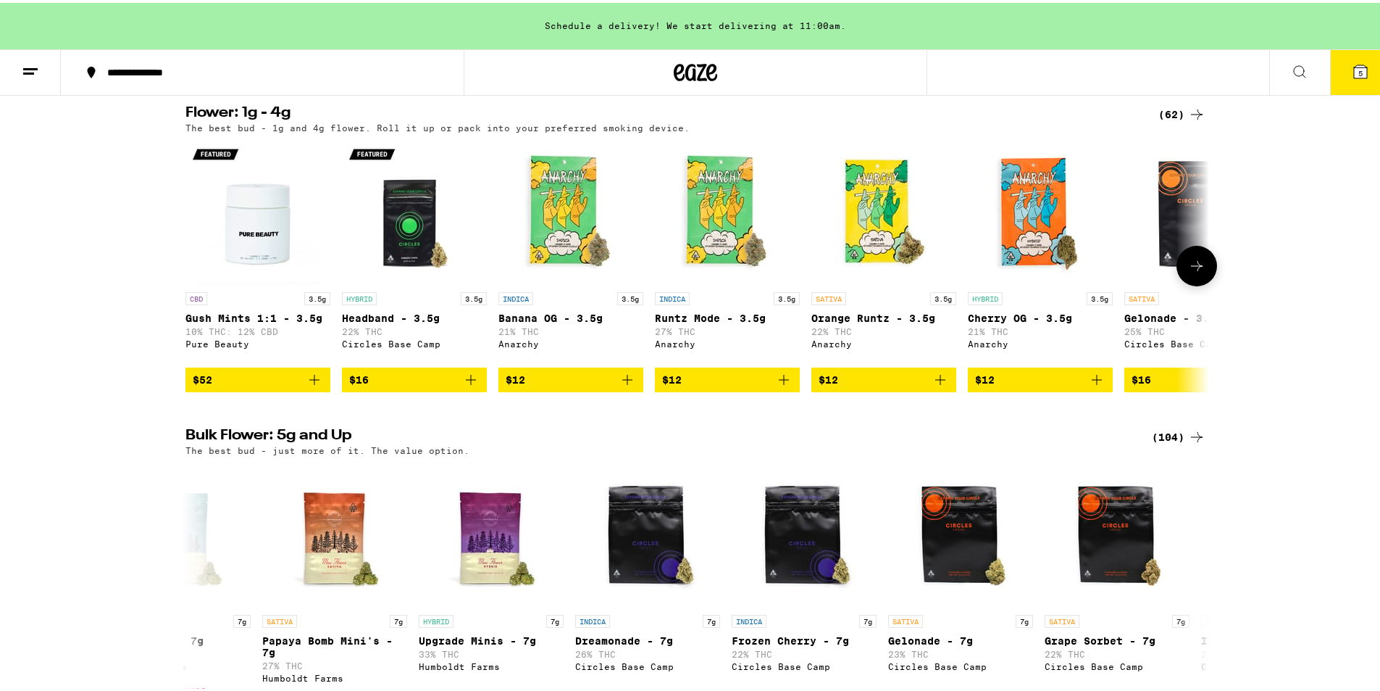
click at [1195, 263] on icon at bounding box center [1196, 262] width 17 height 17
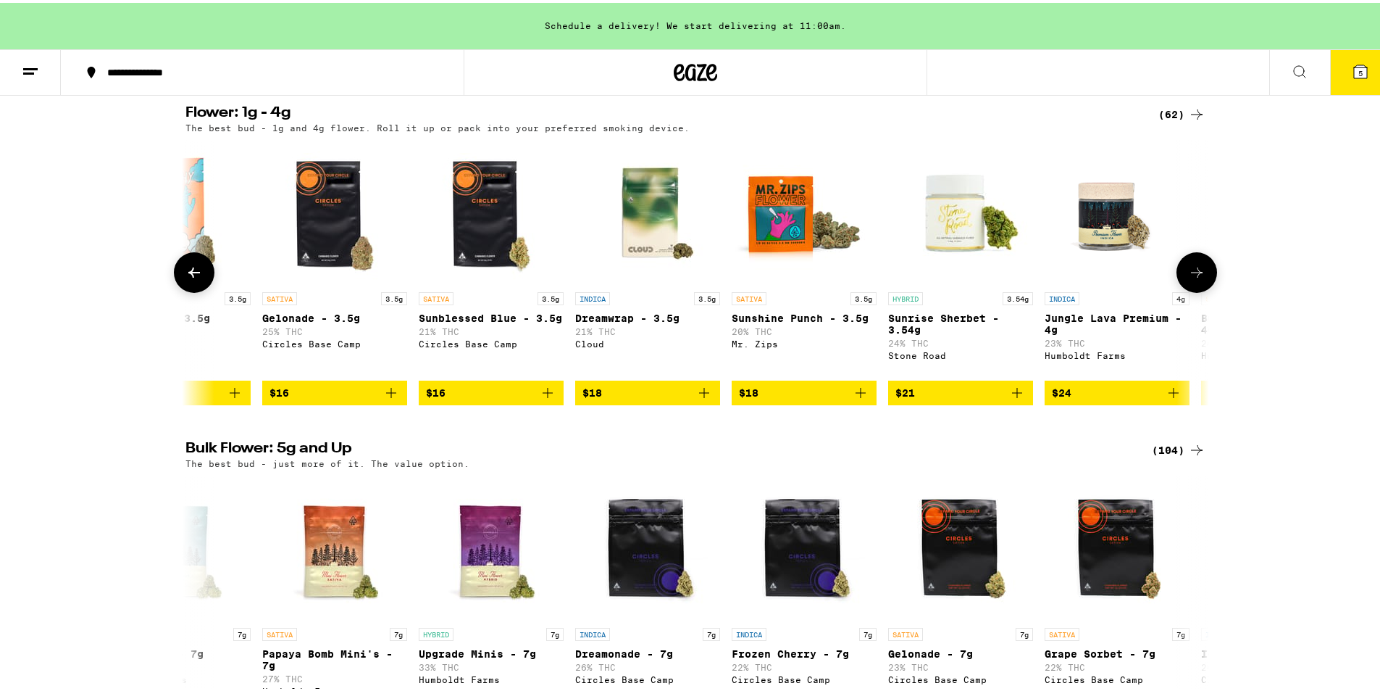
click at [1195, 263] on button at bounding box center [1197, 269] width 41 height 41
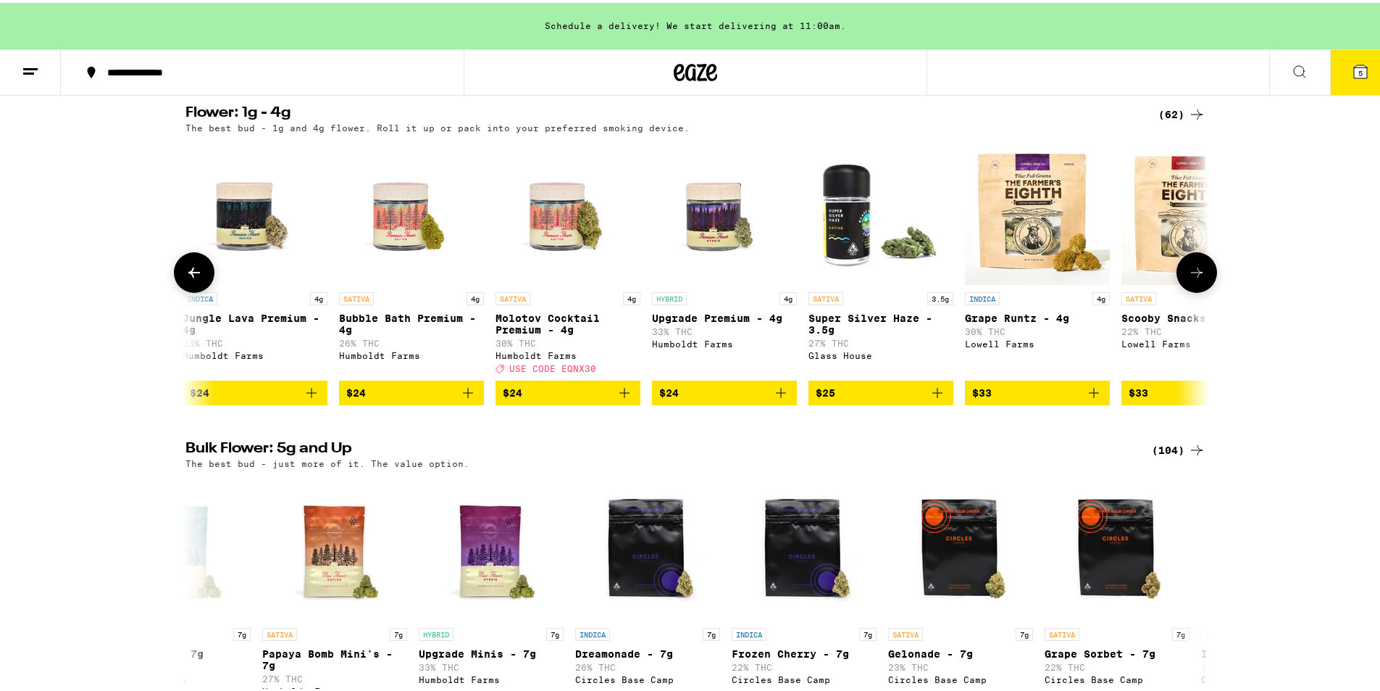
click at [1195, 263] on button at bounding box center [1197, 269] width 41 height 41
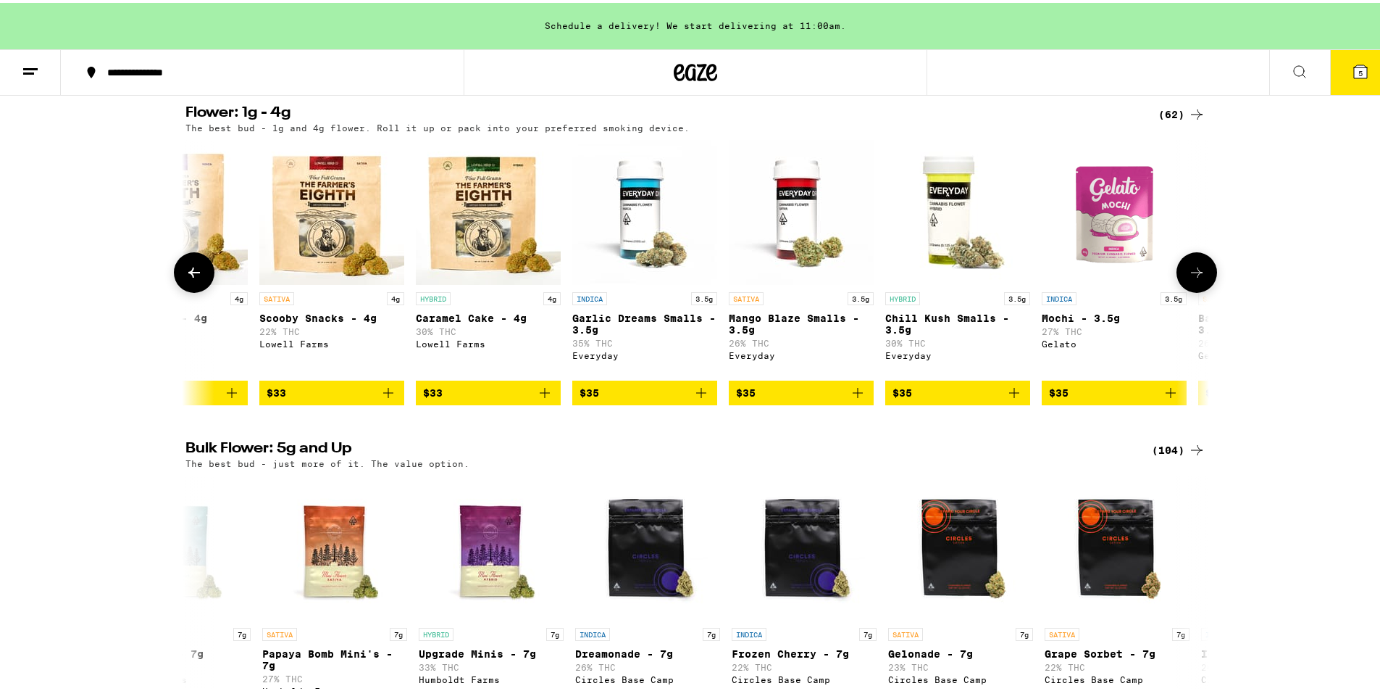
click at [1195, 263] on button at bounding box center [1197, 269] width 41 height 41
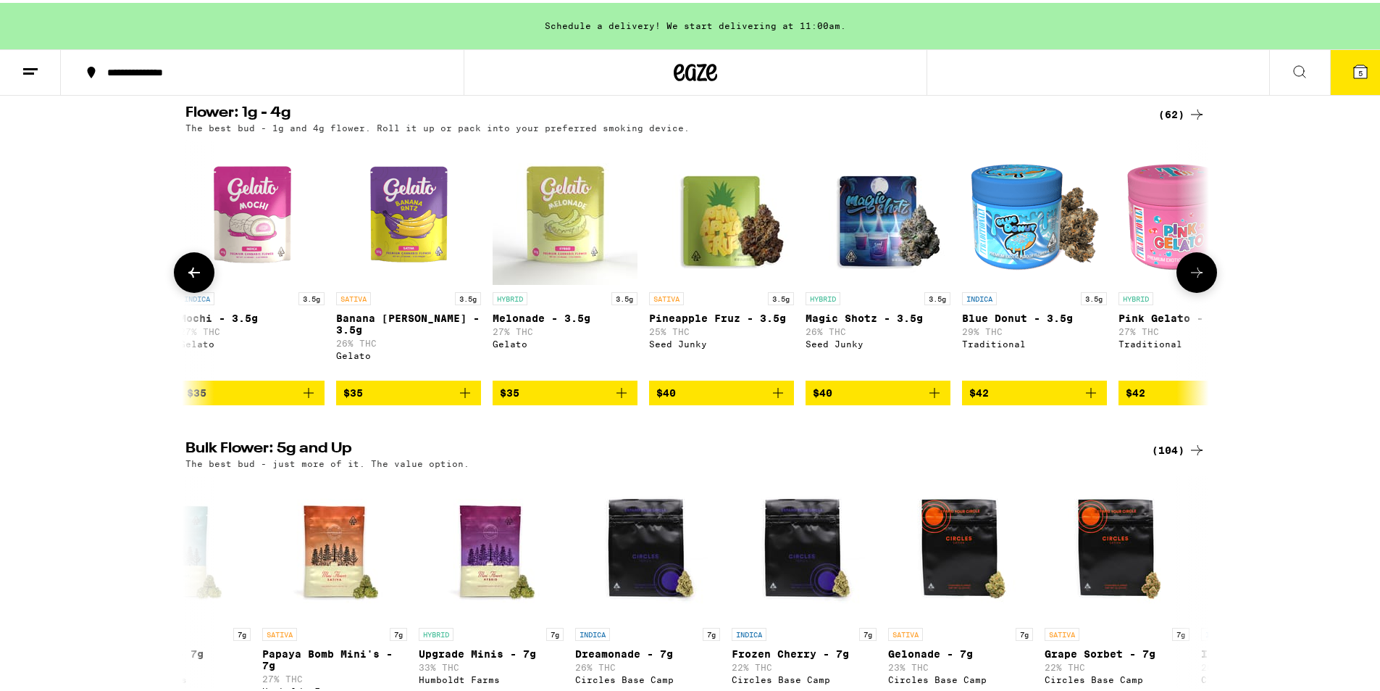
click at [1195, 263] on button at bounding box center [1197, 269] width 41 height 41
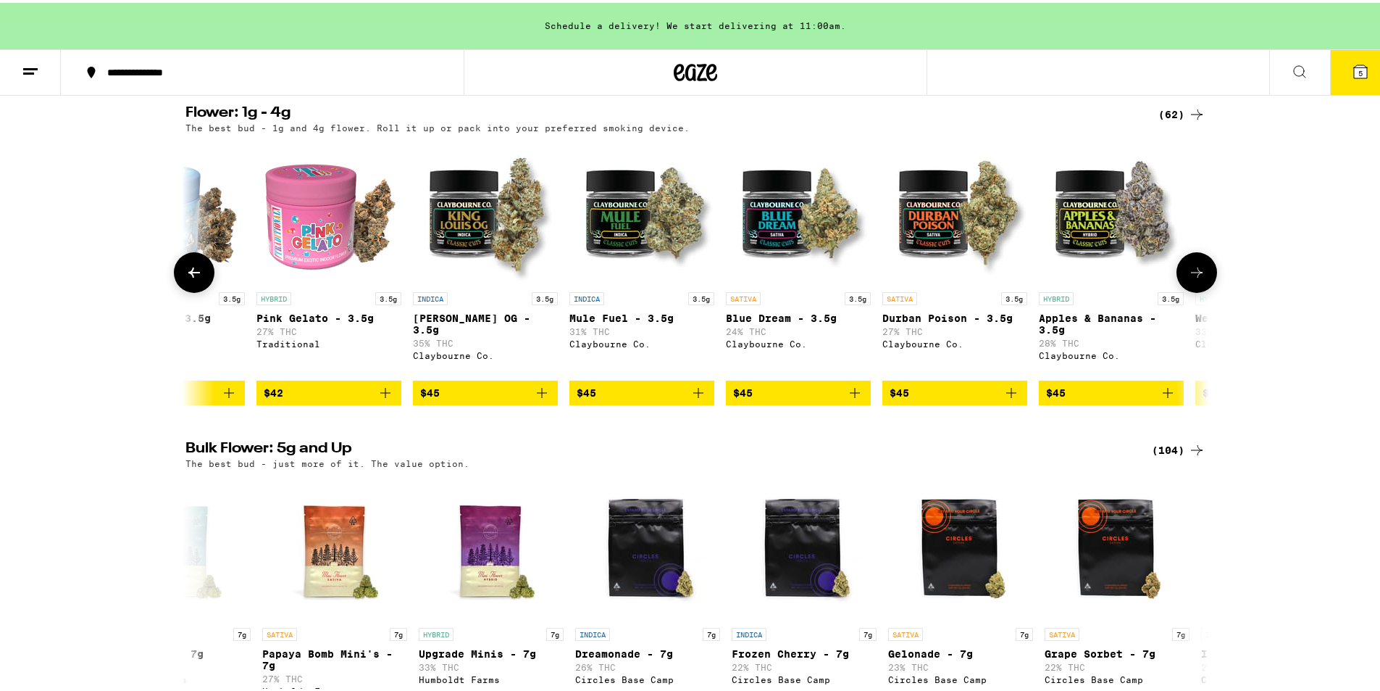
click at [1195, 263] on button at bounding box center [1197, 269] width 41 height 41
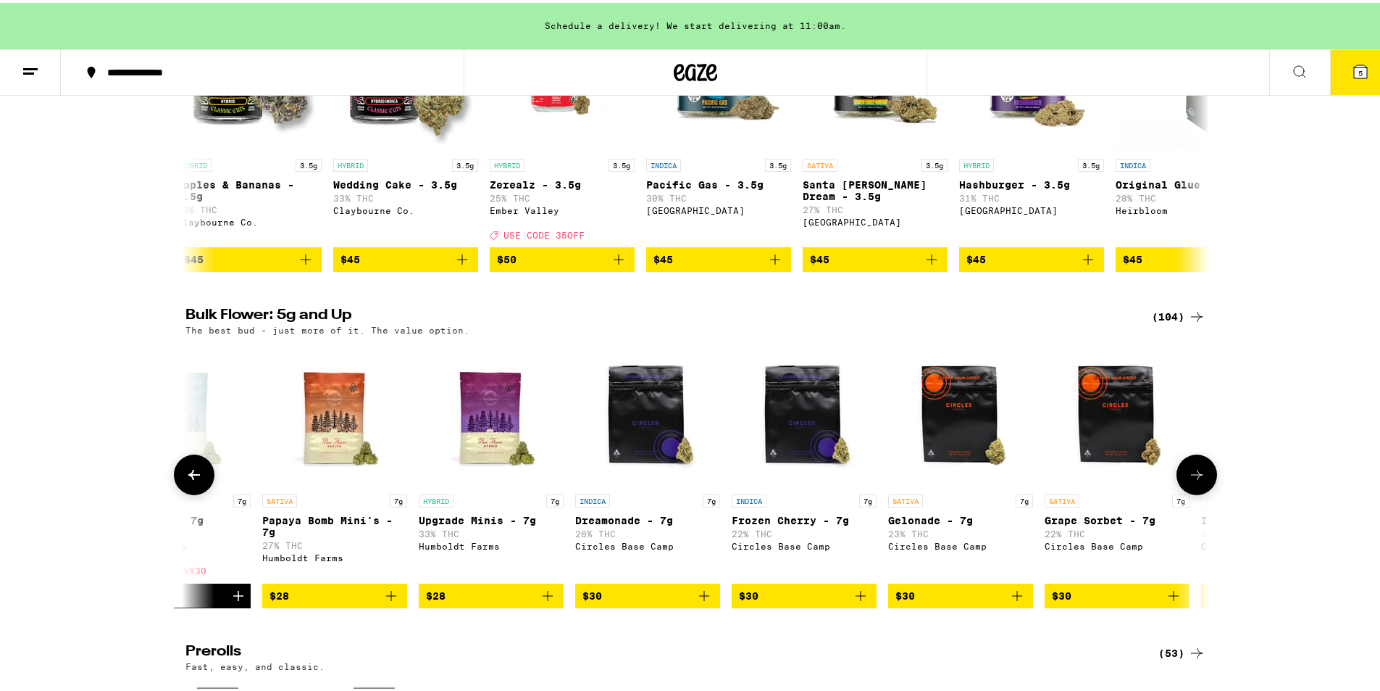
scroll to position [290, 0]
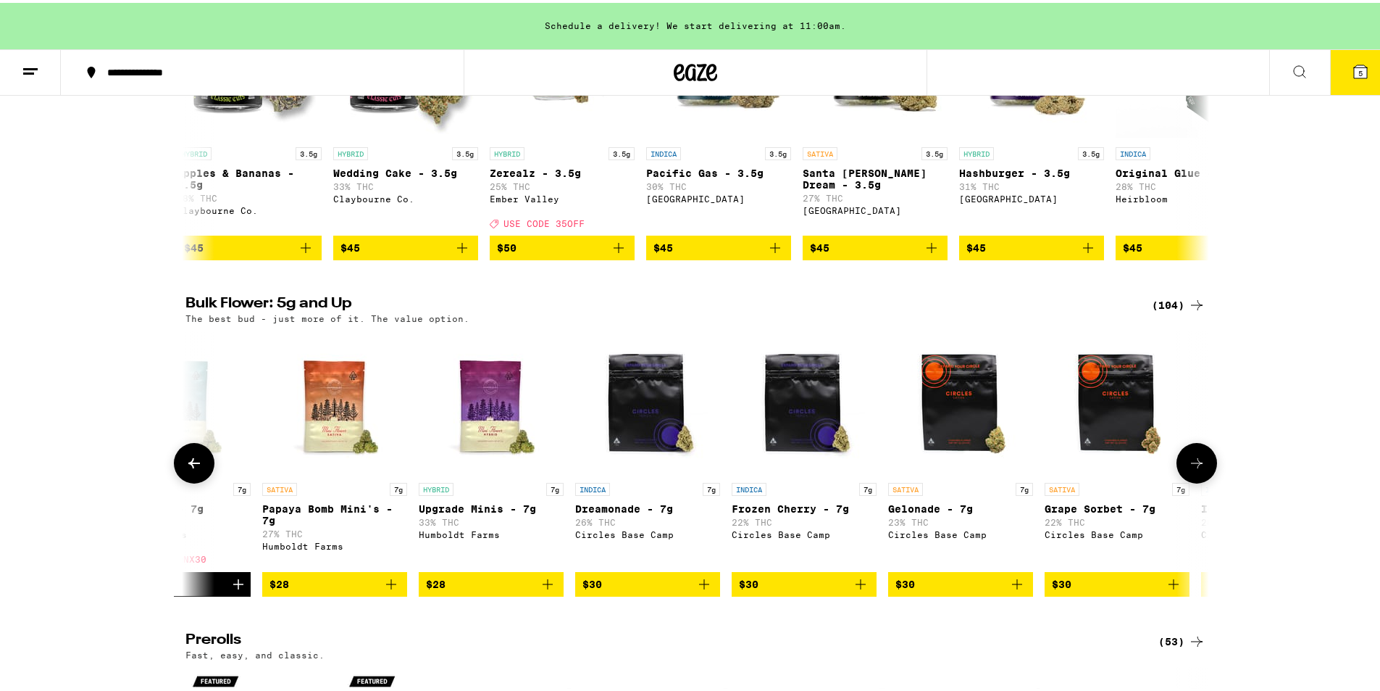
click at [1200, 469] on icon at bounding box center [1196, 459] width 17 height 17
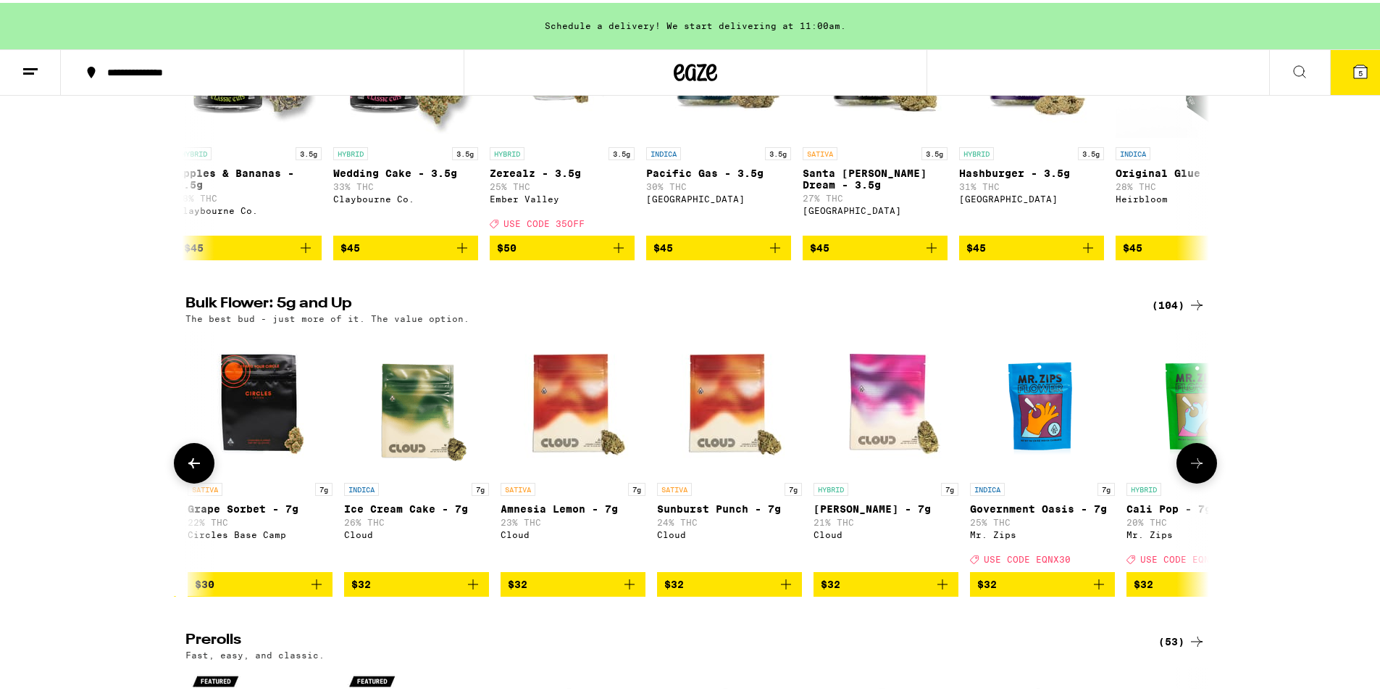
scroll to position [0, 1725]
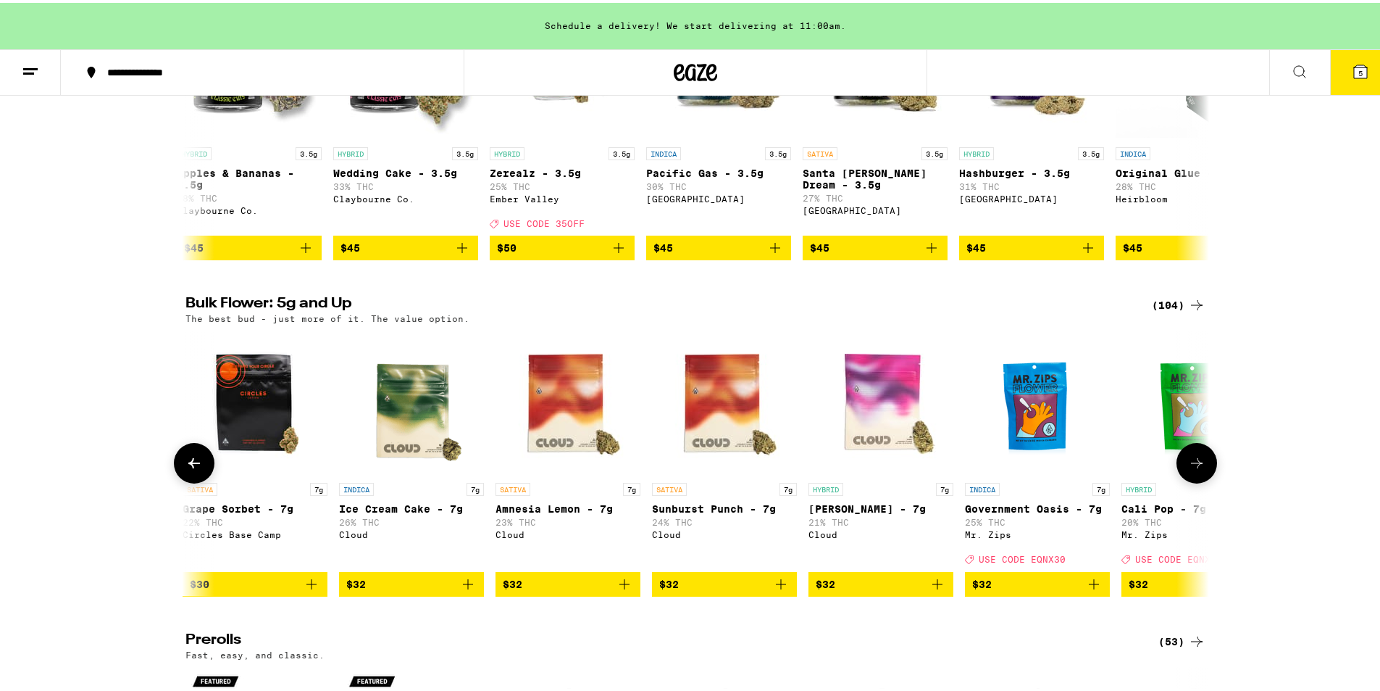
click at [186, 469] on icon at bounding box center [194, 459] width 17 height 17
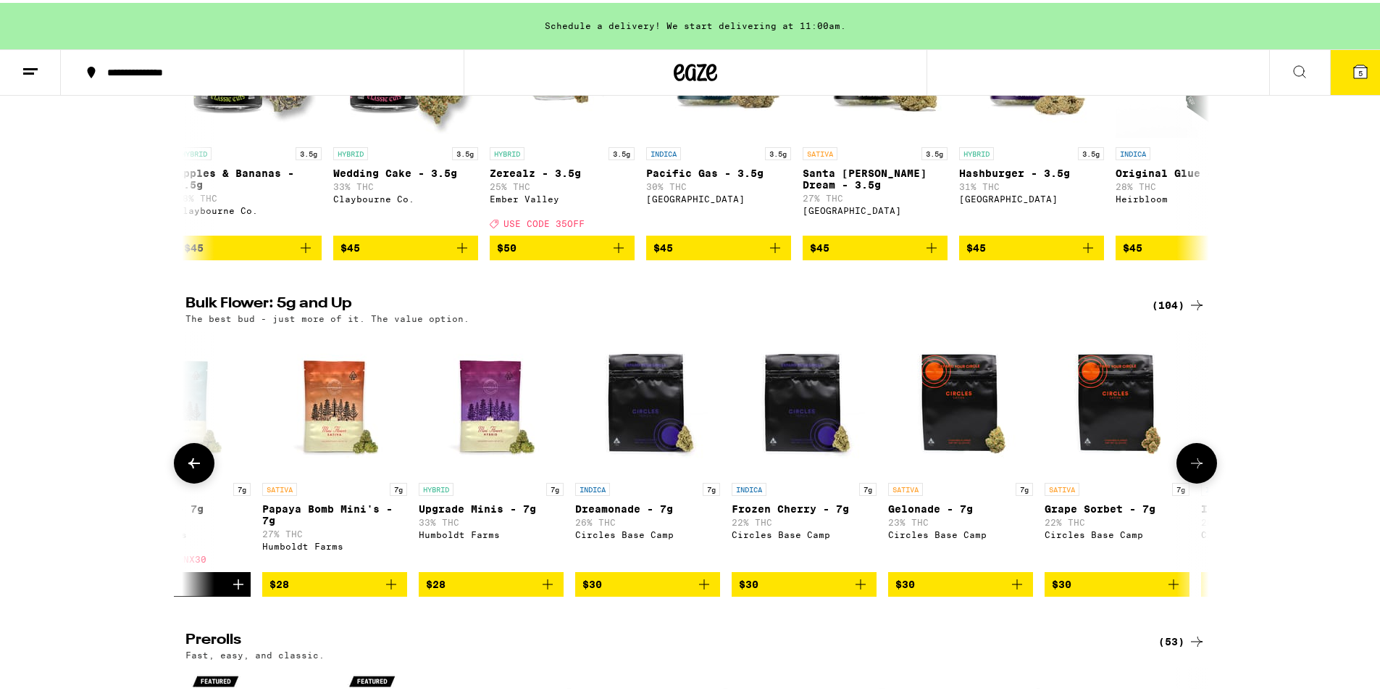
click at [186, 469] on icon at bounding box center [194, 459] width 17 height 17
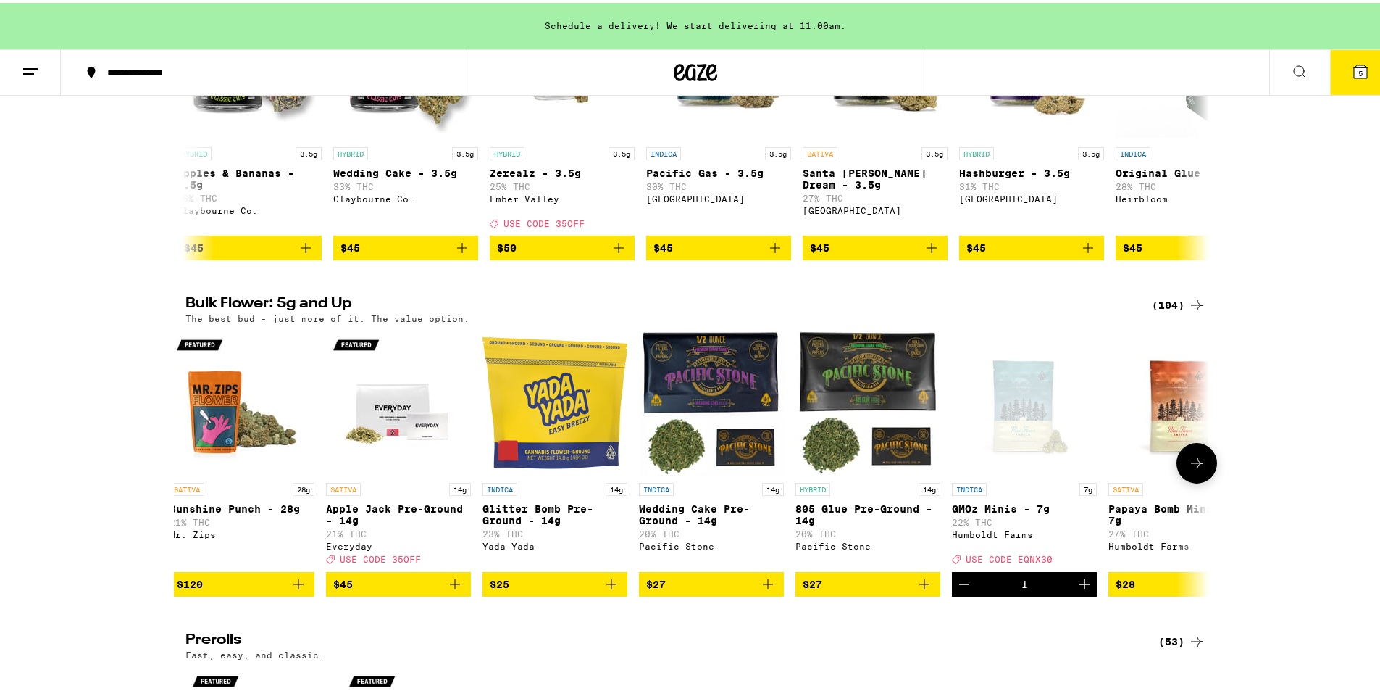
scroll to position [0, 0]
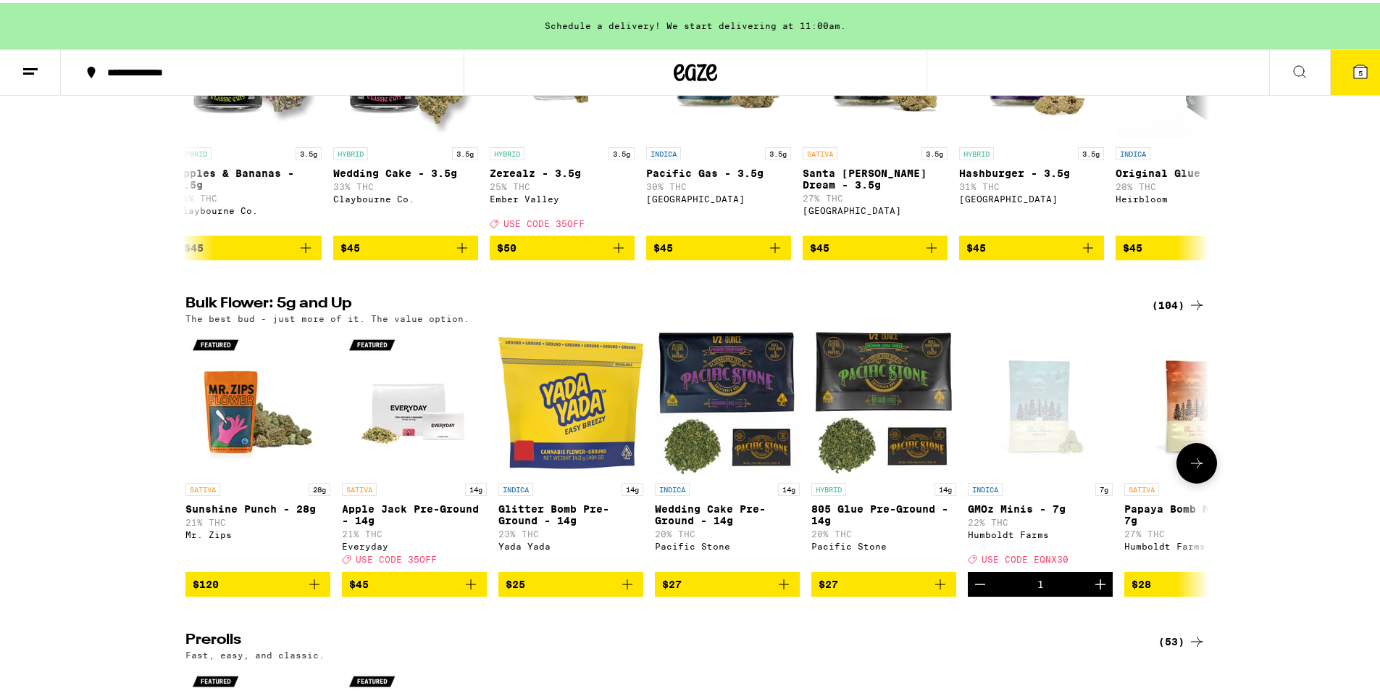
click at [1201, 476] on button at bounding box center [1197, 460] width 41 height 41
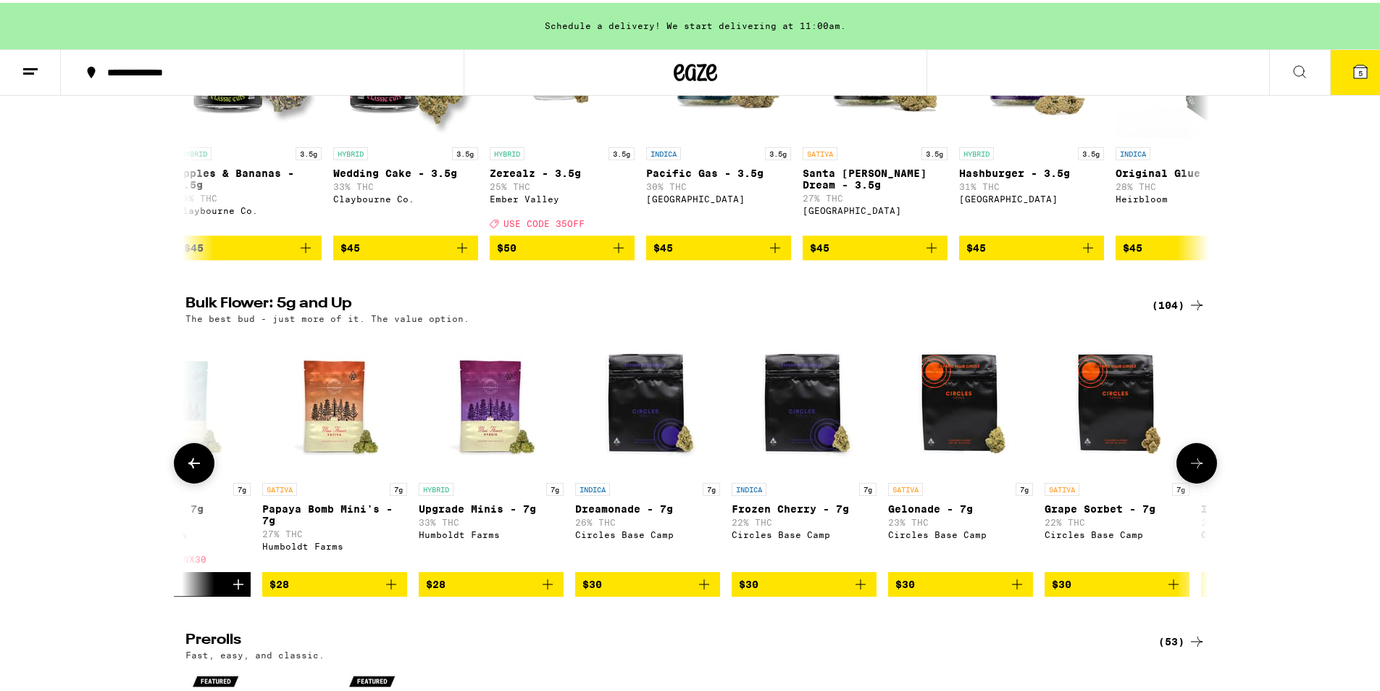
click at [1201, 477] on button at bounding box center [1197, 460] width 41 height 41
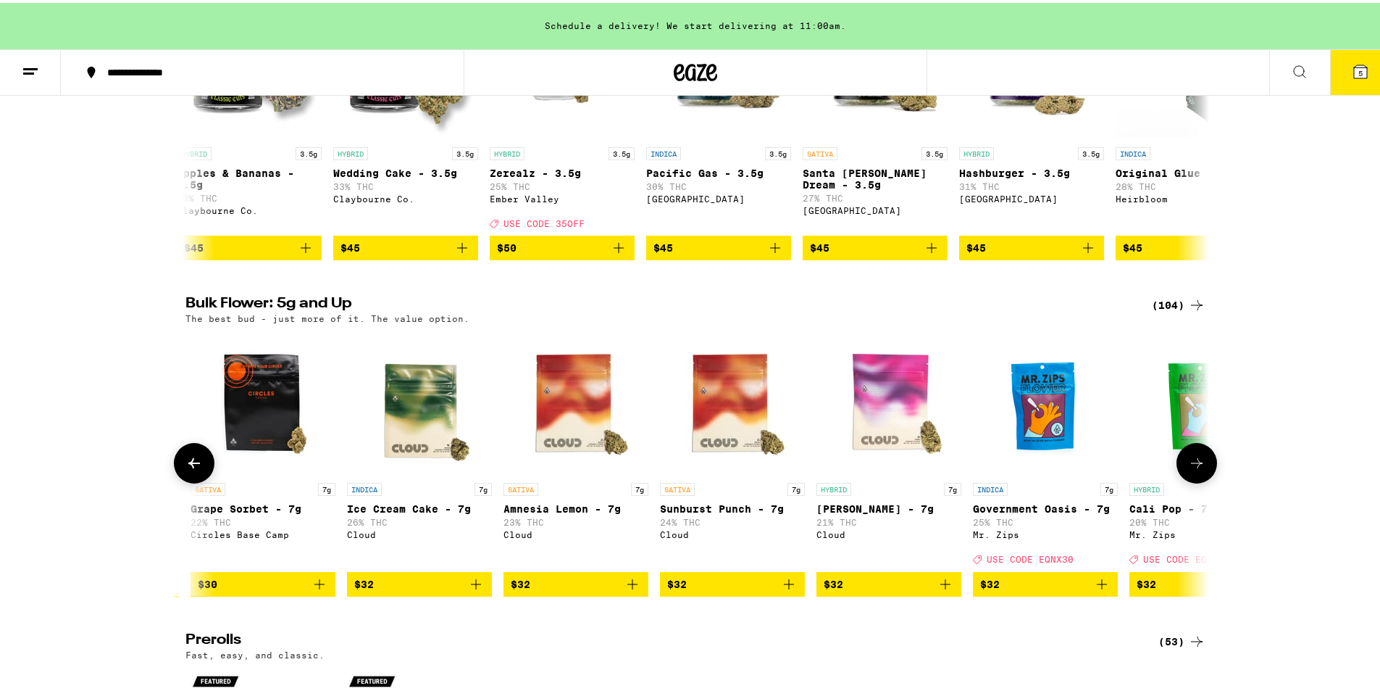
scroll to position [0, 1725]
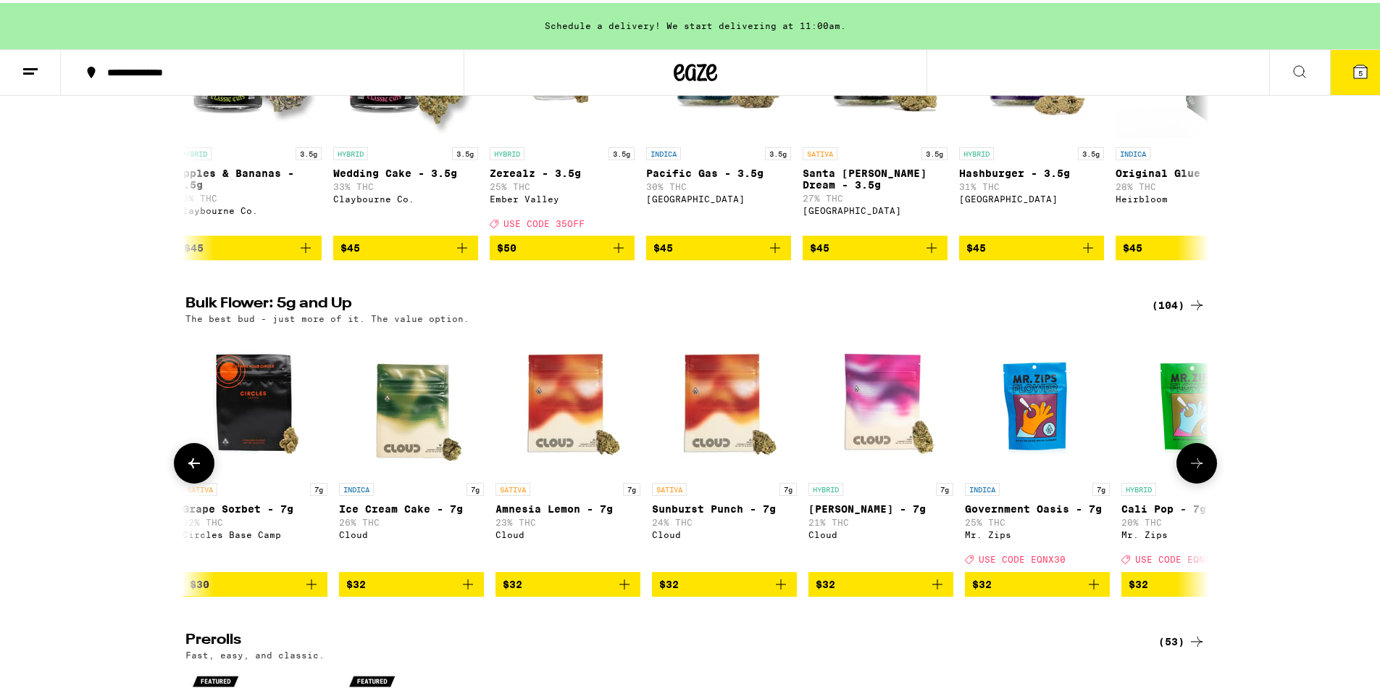
click at [1201, 477] on button at bounding box center [1197, 460] width 41 height 41
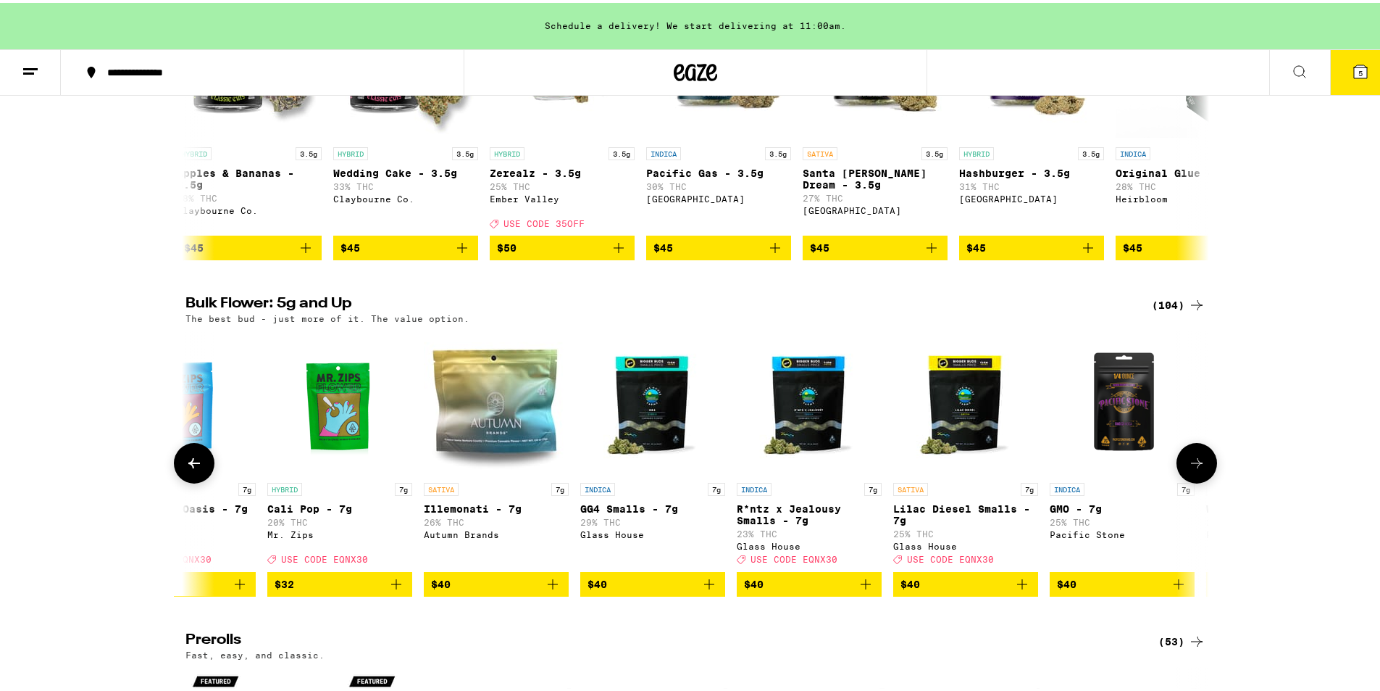
scroll to position [0, 2587]
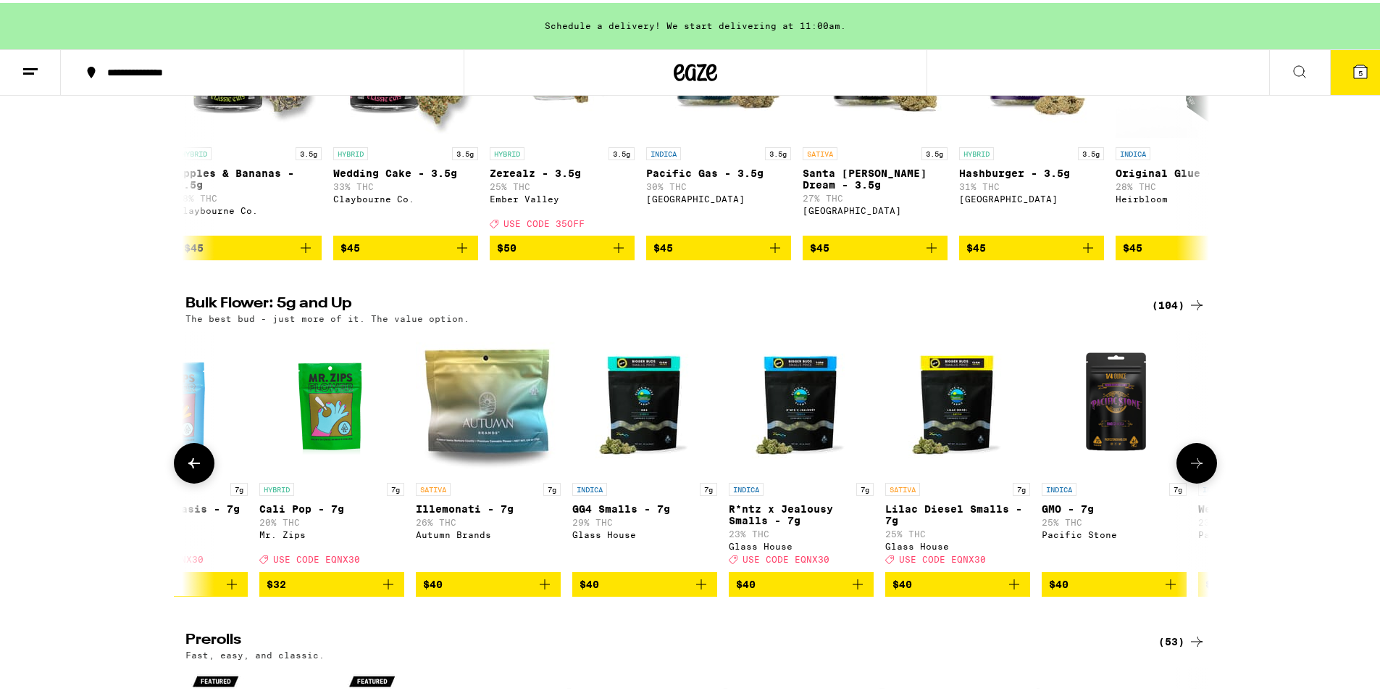
click at [192, 469] on icon at bounding box center [194, 459] width 17 height 17
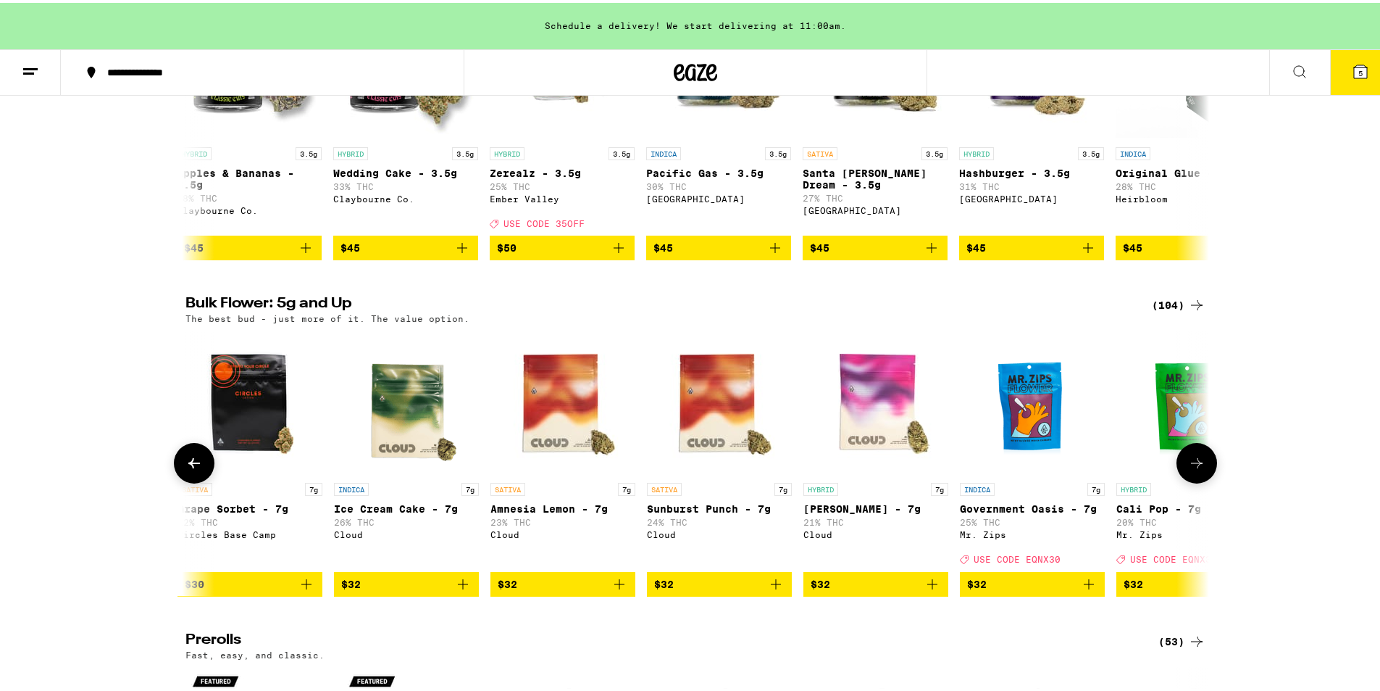
scroll to position [0, 1725]
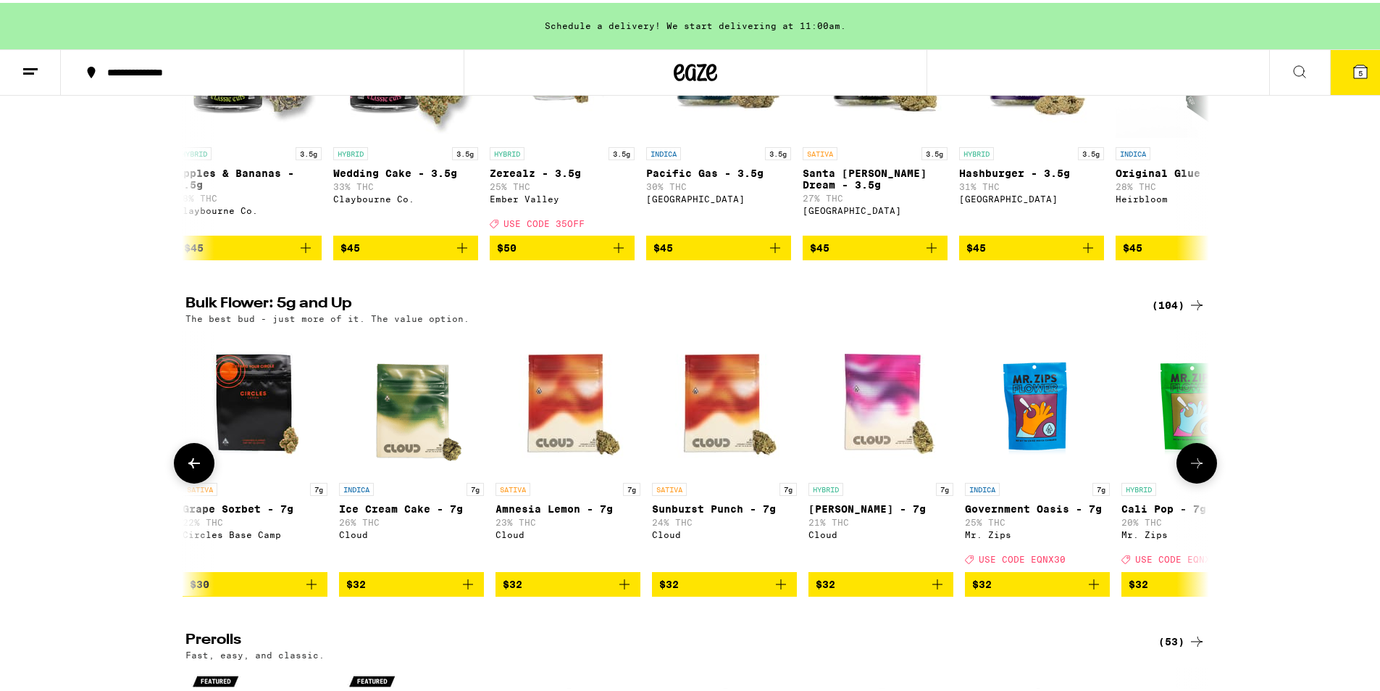
click at [192, 469] on icon at bounding box center [194, 459] width 17 height 17
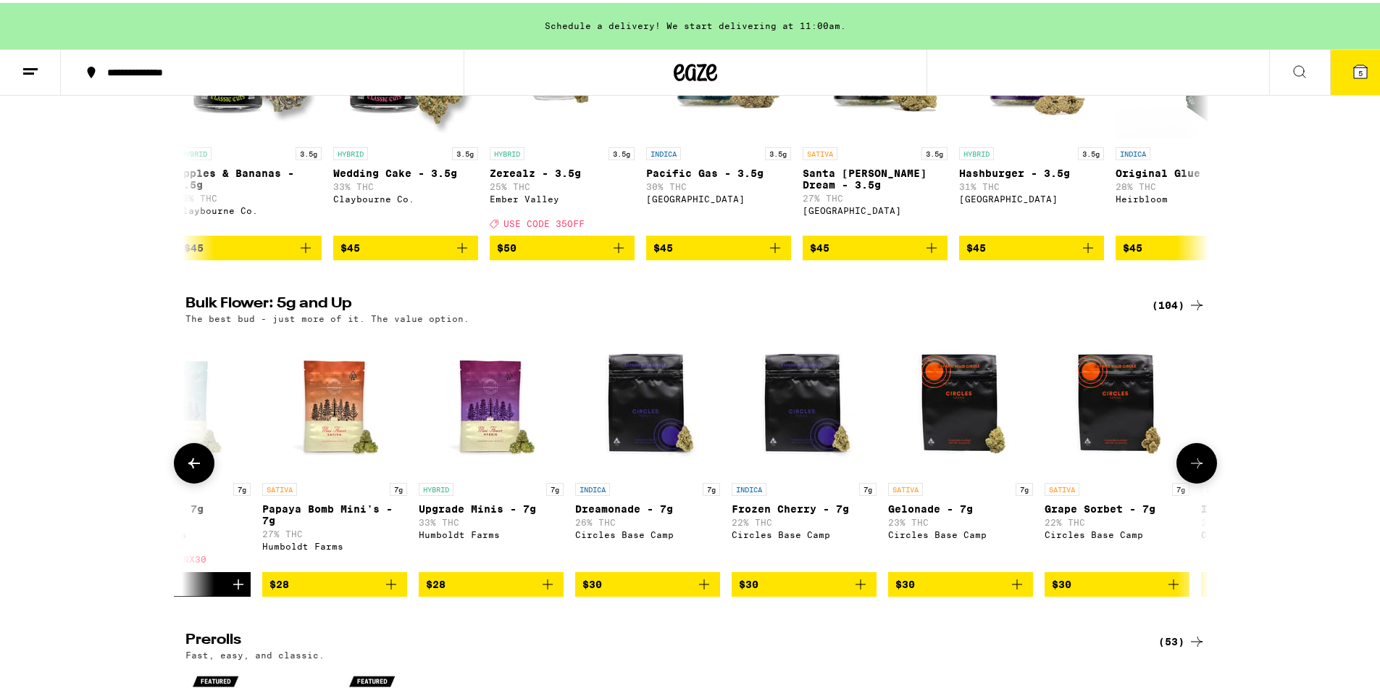
click at [192, 469] on icon at bounding box center [194, 459] width 17 height 17
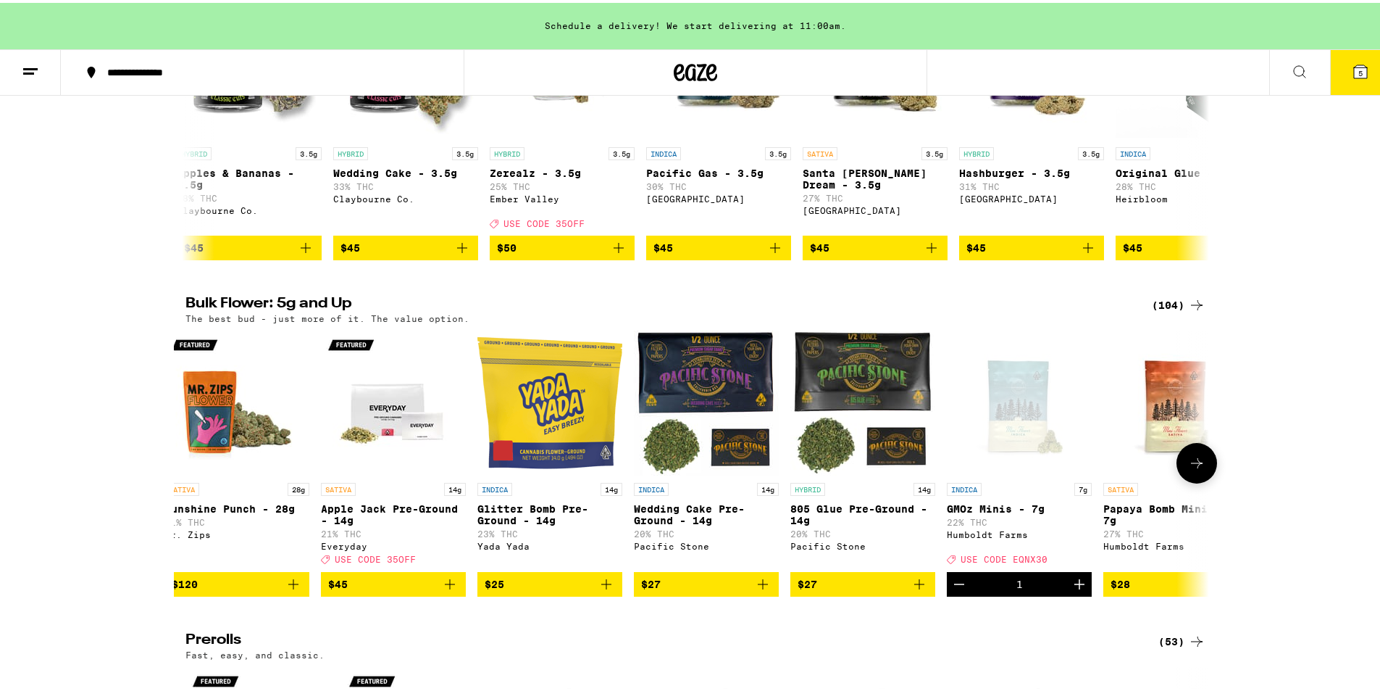
scroll to position [0, 0]
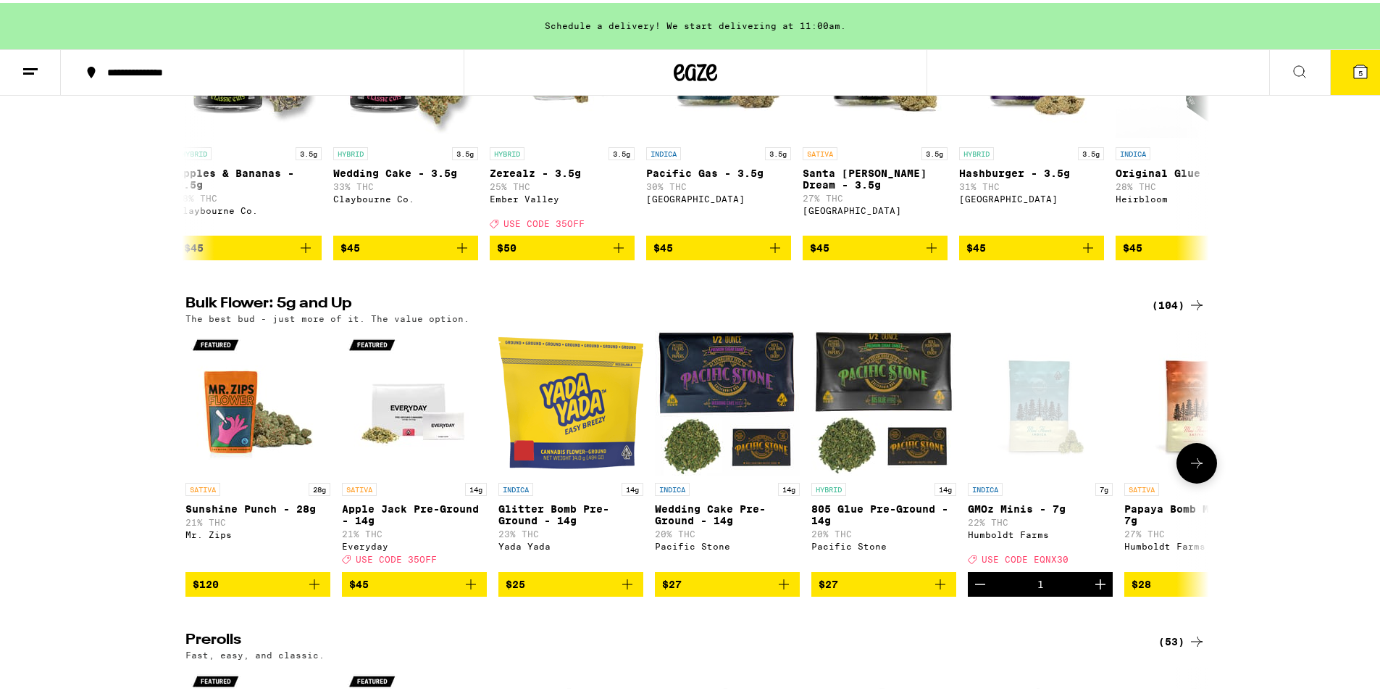
drag, startPoint x: 1204, startPoint y: 478, endPoint x: 483, endPoint y: 459, distance: 720.6
click at [489, 462] on div "SATIVA 28g Sunshine Punch - 28g 21% THC Mr. Zips $120 SATIVA 14g Apple Jack Pre…" at bounding box center [696, 460] width 1044 height 265
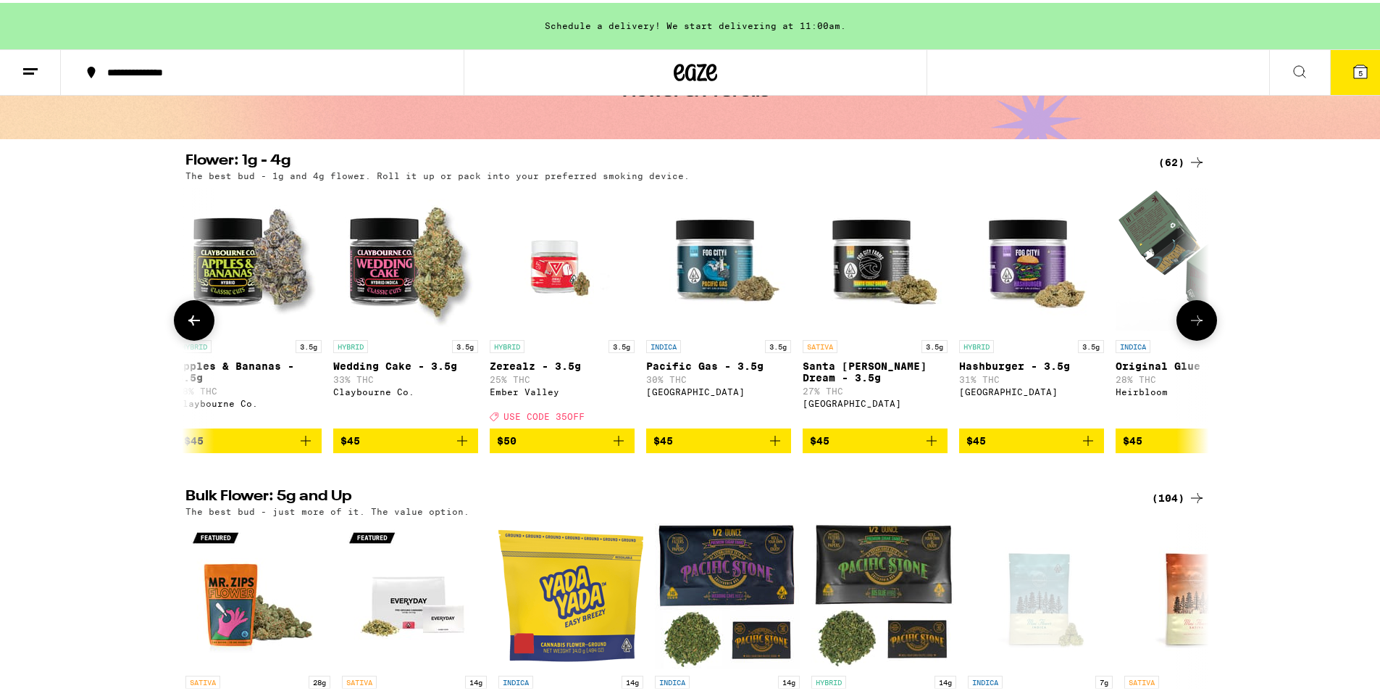
scroll to position [72, 0]
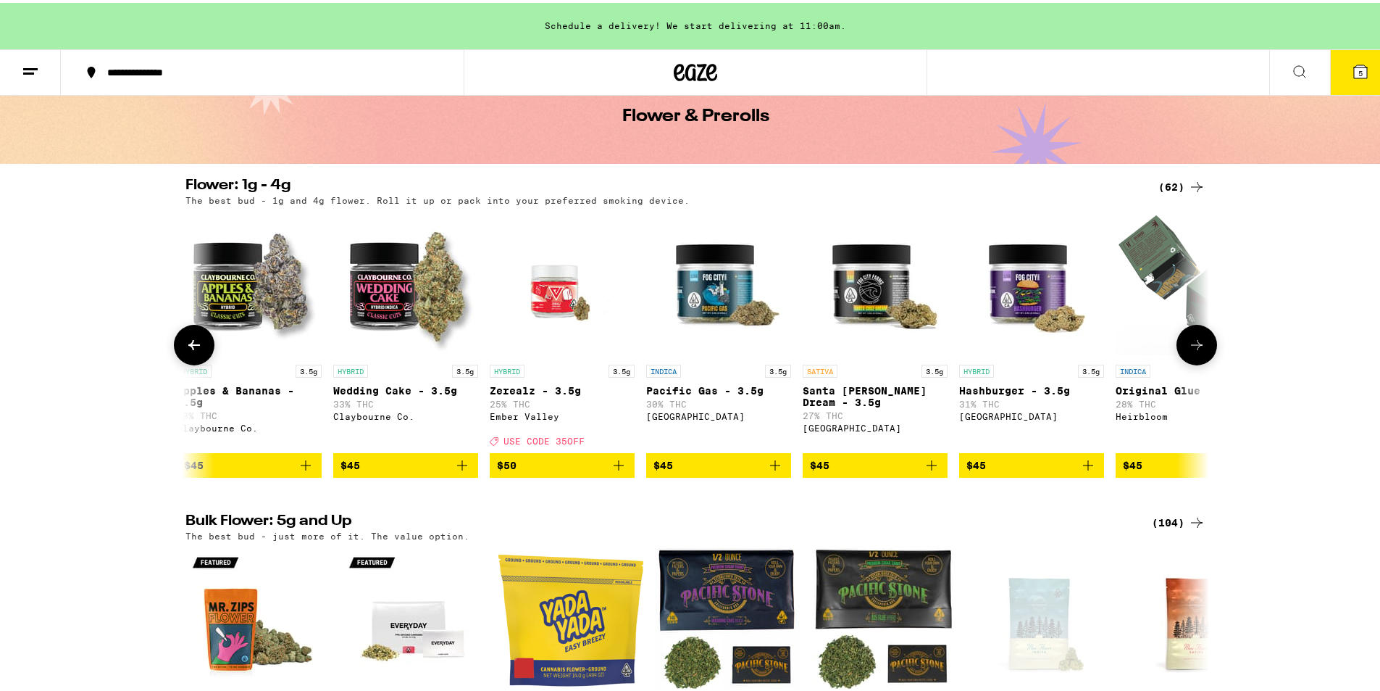
click at [193, 342] on icon at bounding box center [194, 341] width 17 height 17
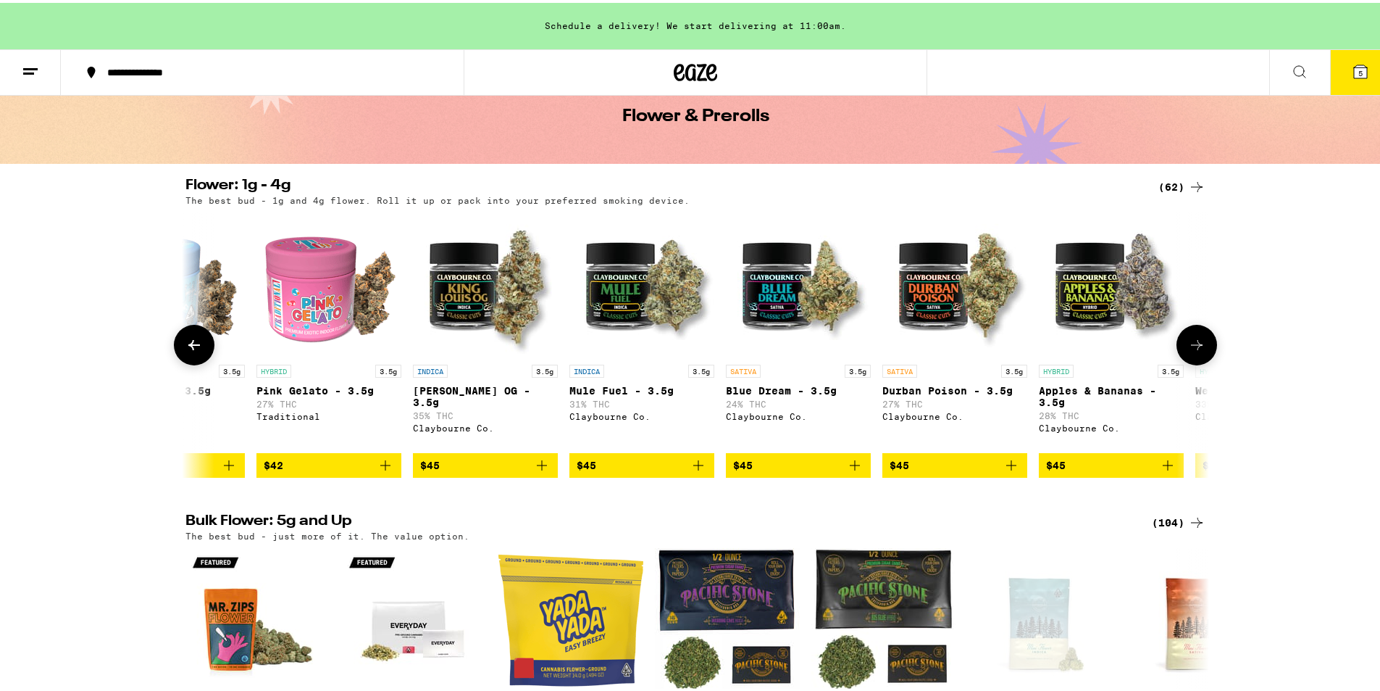
click at [193, 342] on icon at bounding box center [194, 341] width 17 height 17
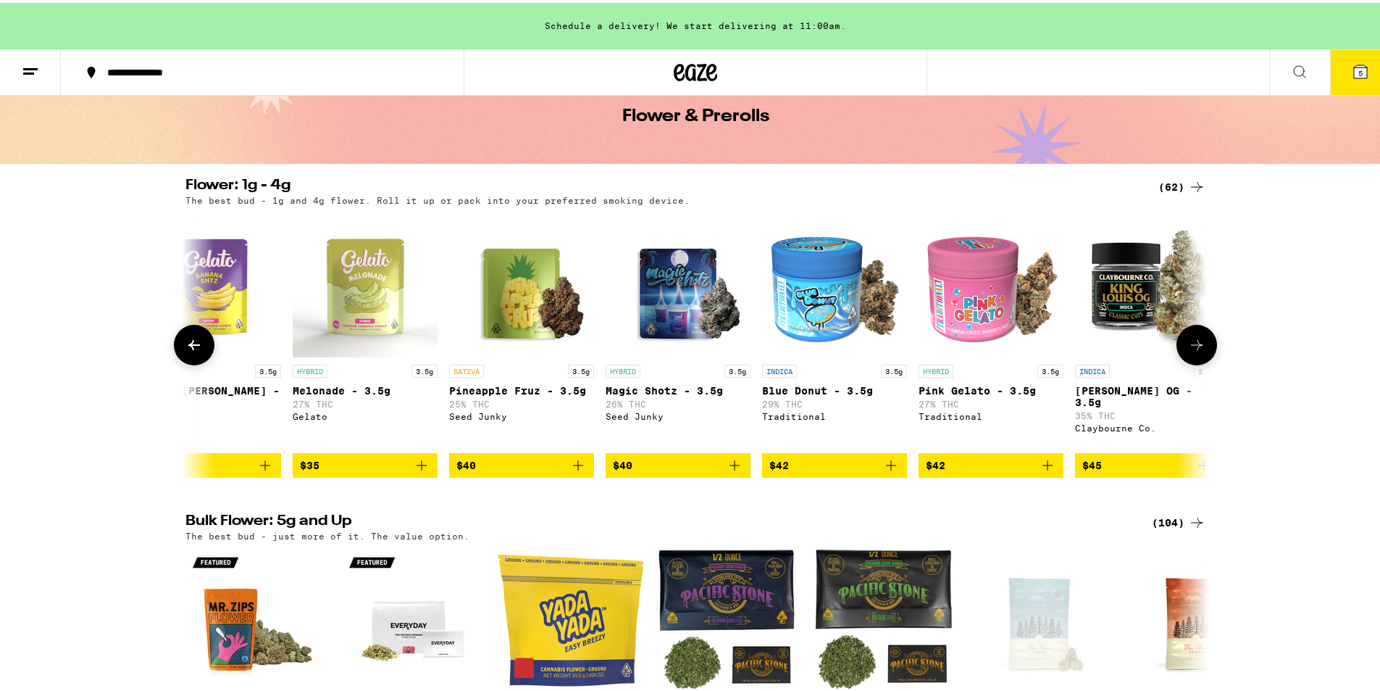
click at [193, 342] on icon at bounding box center [194, 341] width 17 height 17
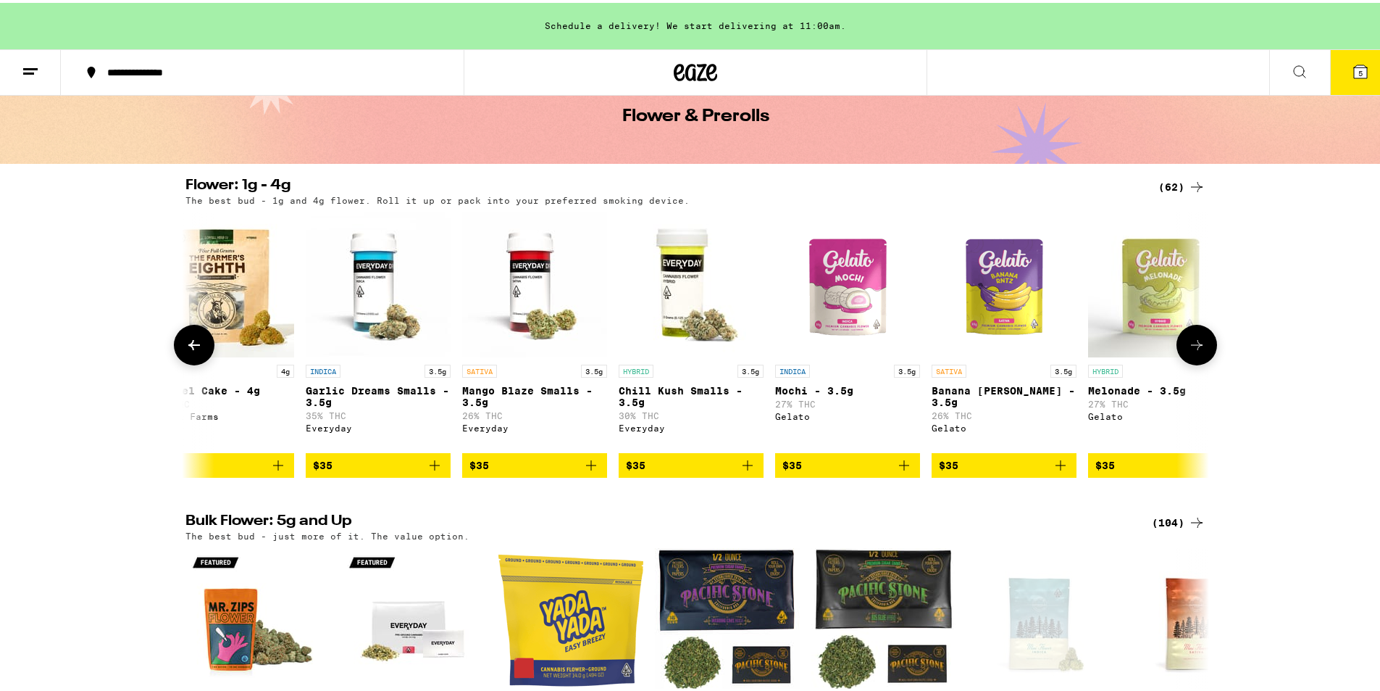
click at [193, 342] on icon at bounding box center [194, 341] width 17 height 17
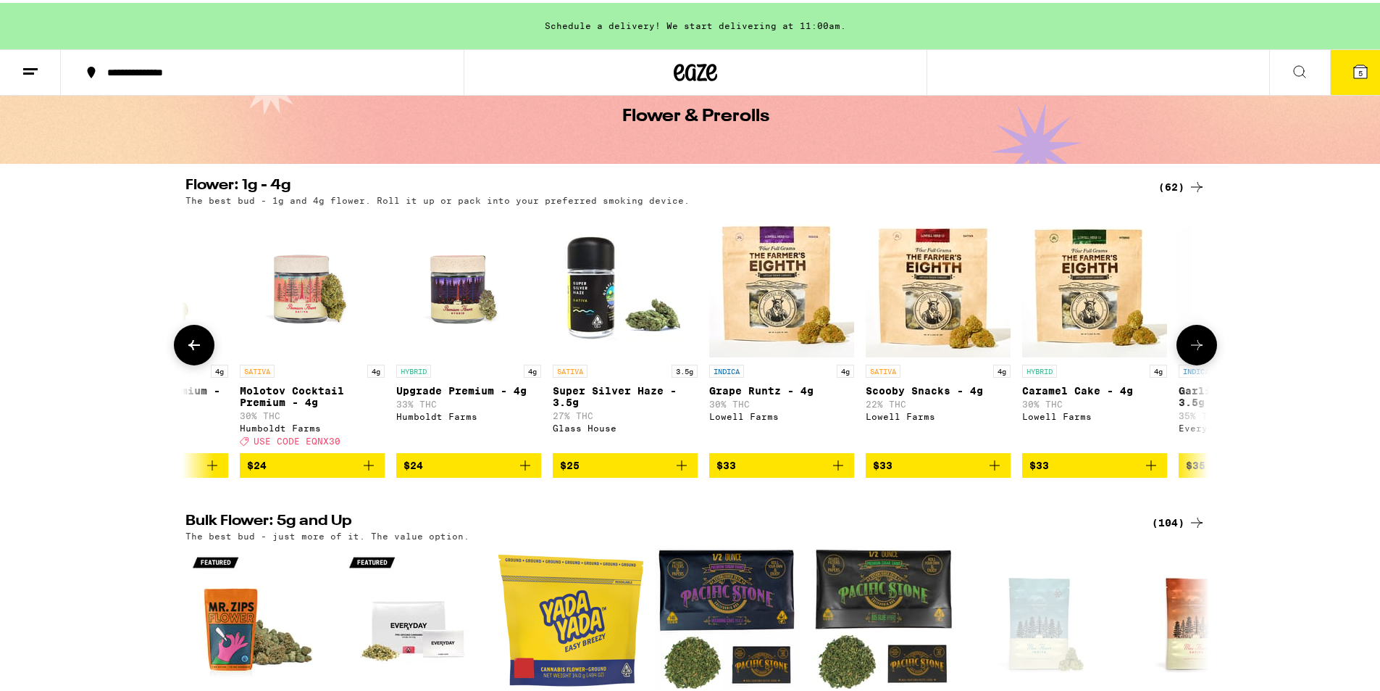
scroll to position [0, 1970]
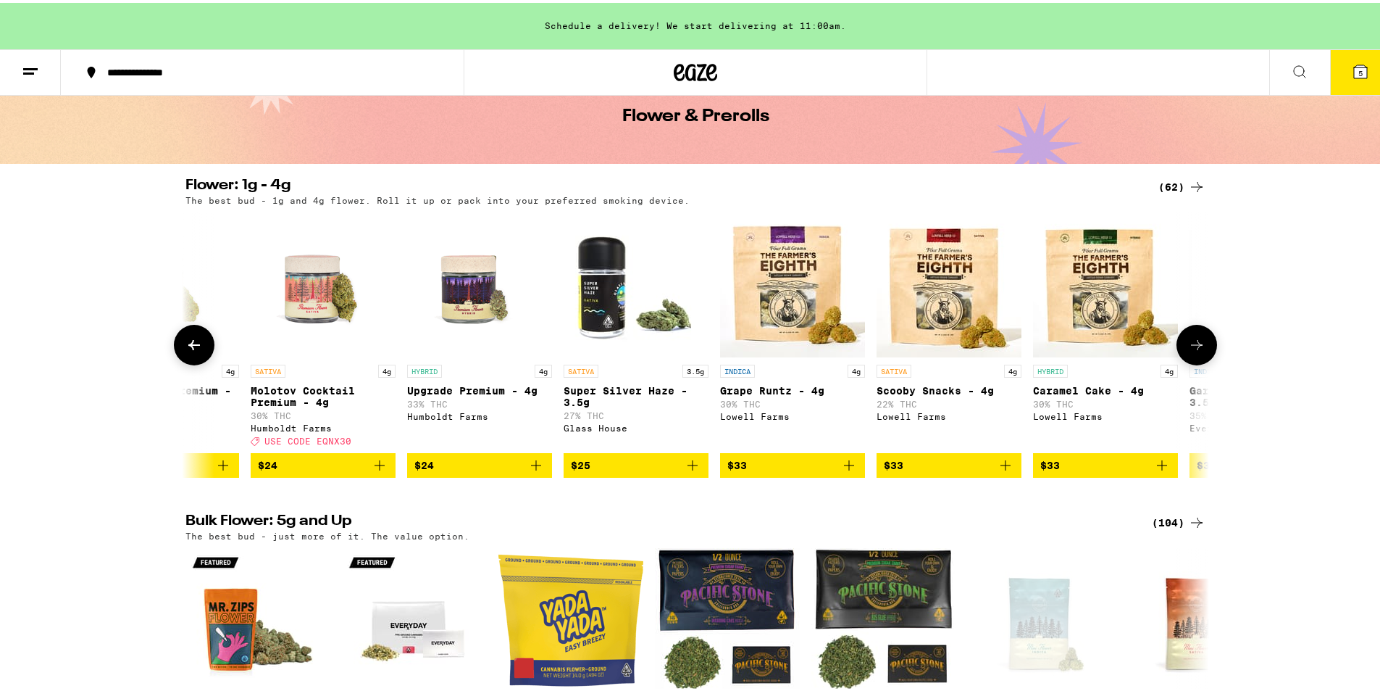
click at [299, 471] on span "$24" at bounding box center [323, 462] width 130 height 17
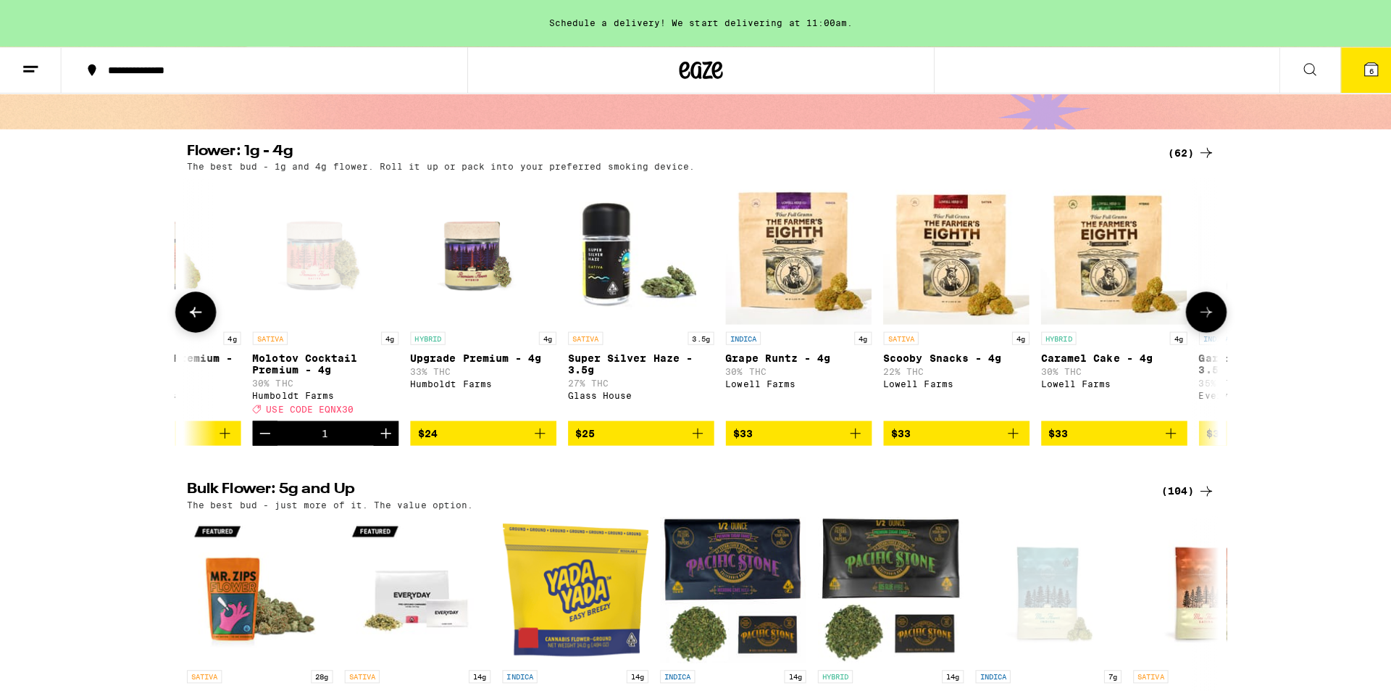
scroll to position [145, 0]
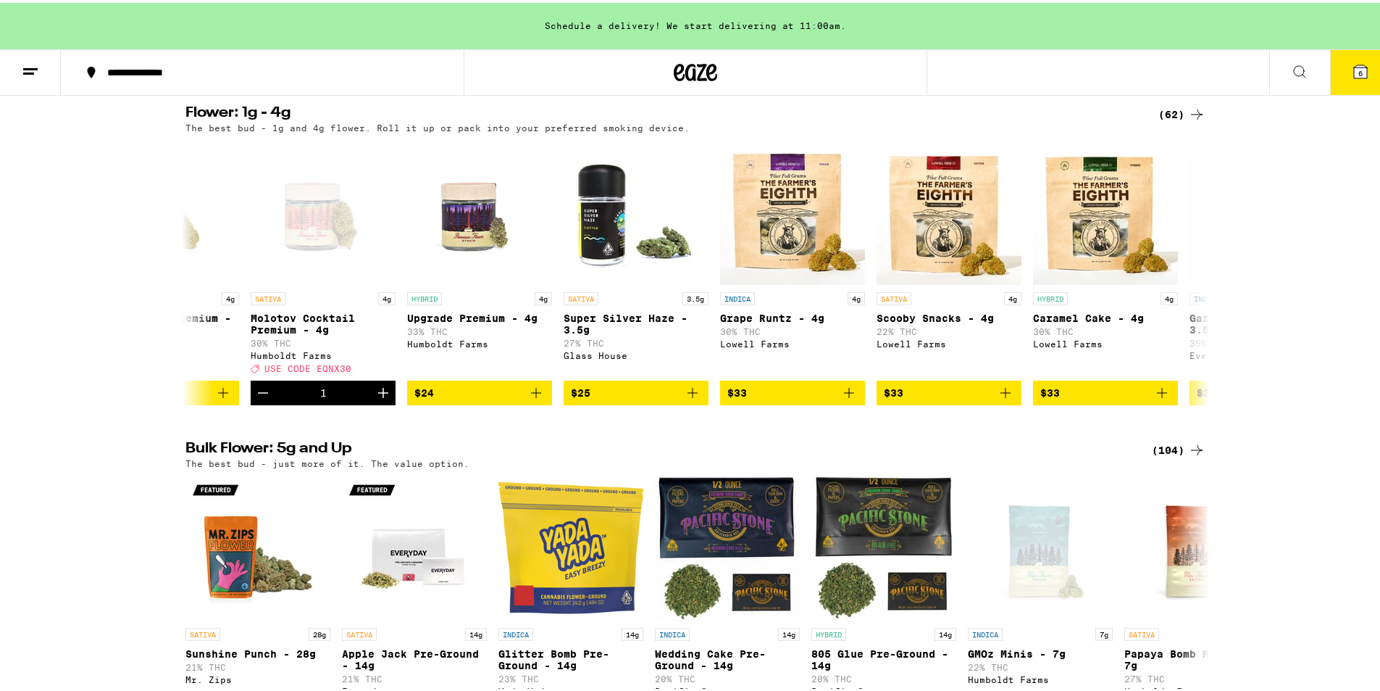
click at [1359, 70] on span "6" at bounding box center [1361, 70] width 4 height 9
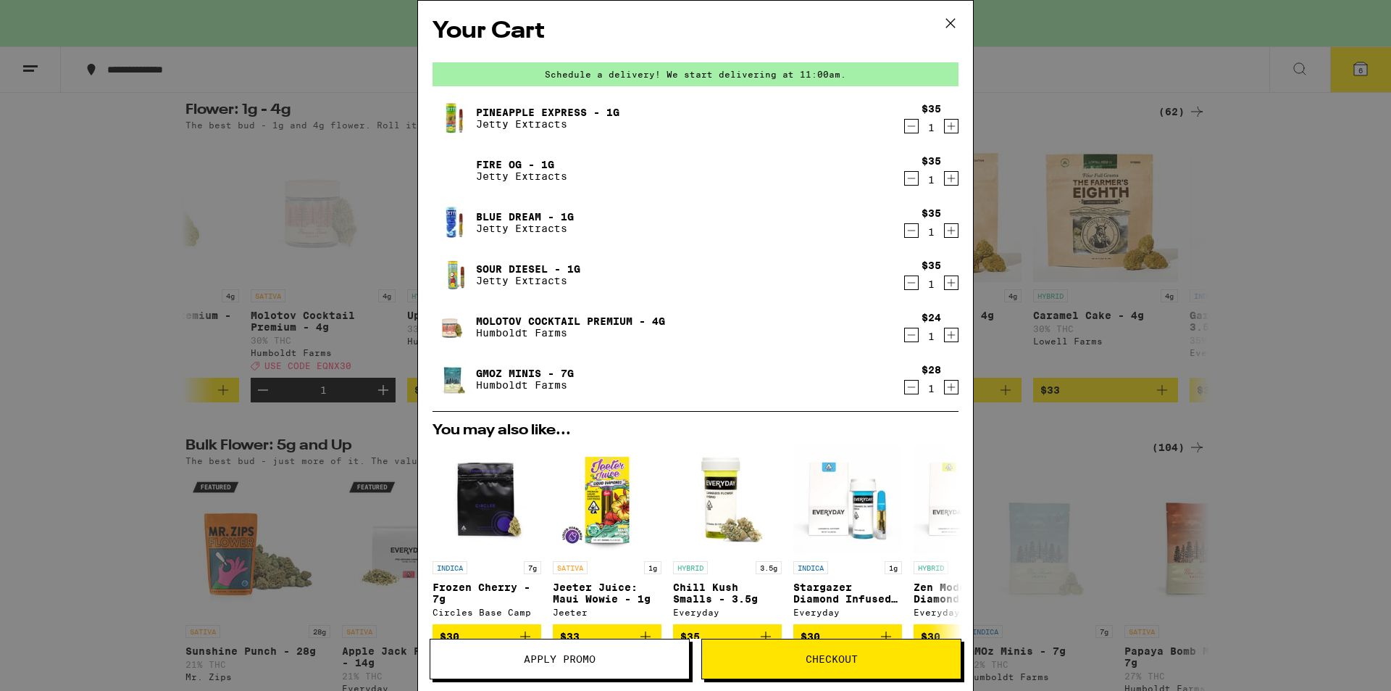
click at [1286, 267] on div "Your Cart Schedule a delivery! We start delivering at 11:00am. Pineapple Expres…" at bounding box center [695, 345] width 1391 height 691
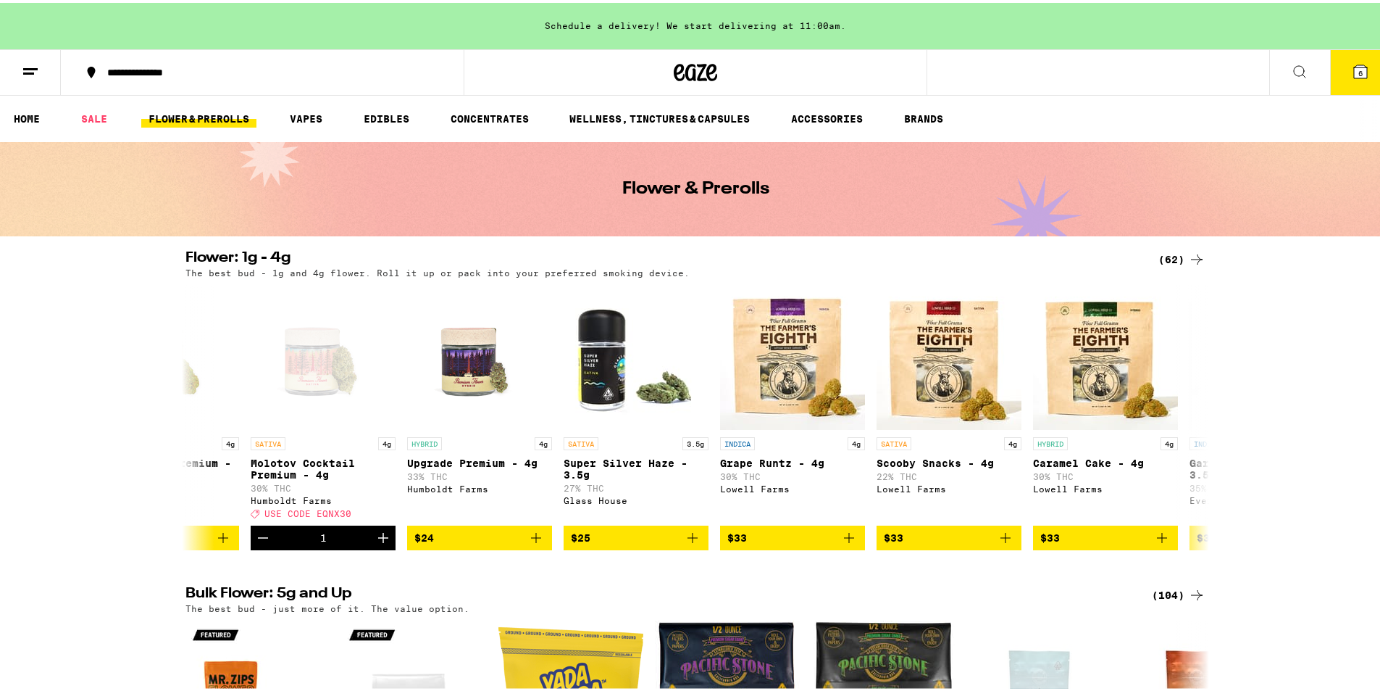
click at [1354, 70] on icon at bounding box center [1360, 68] width 13 height 13
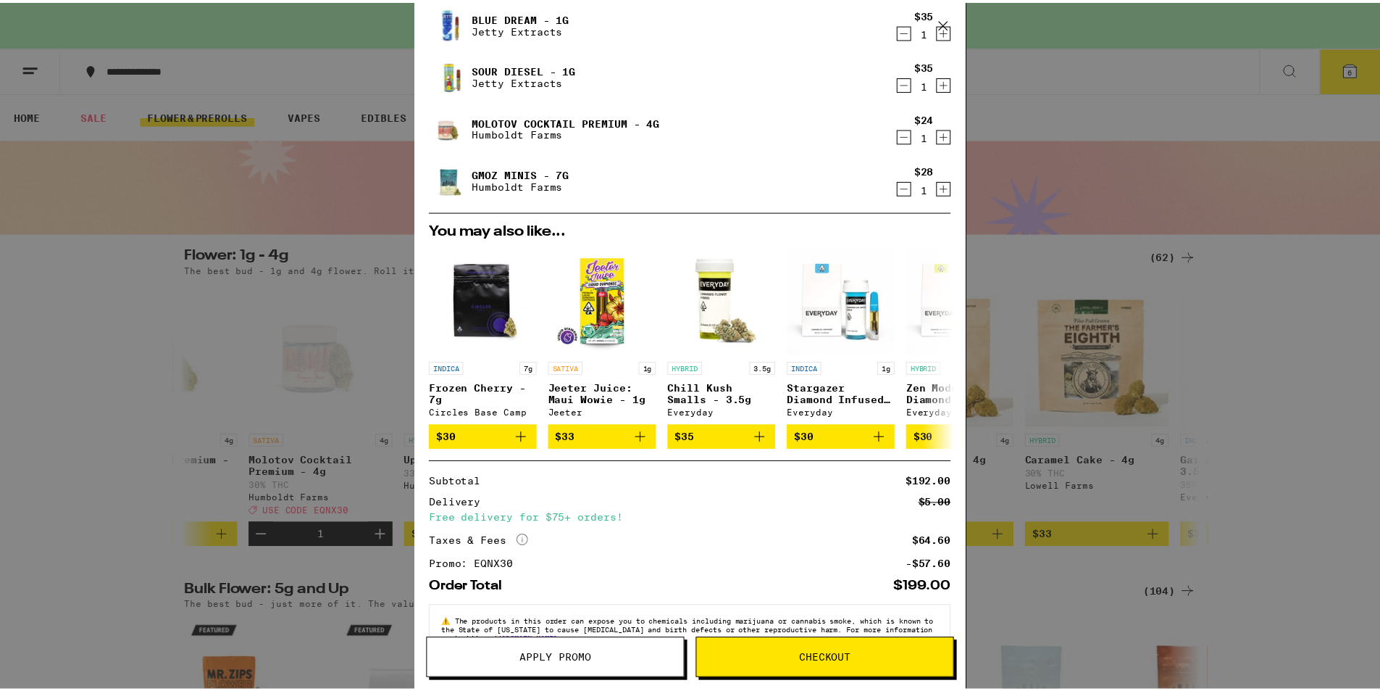
scroll to position [243, 0]
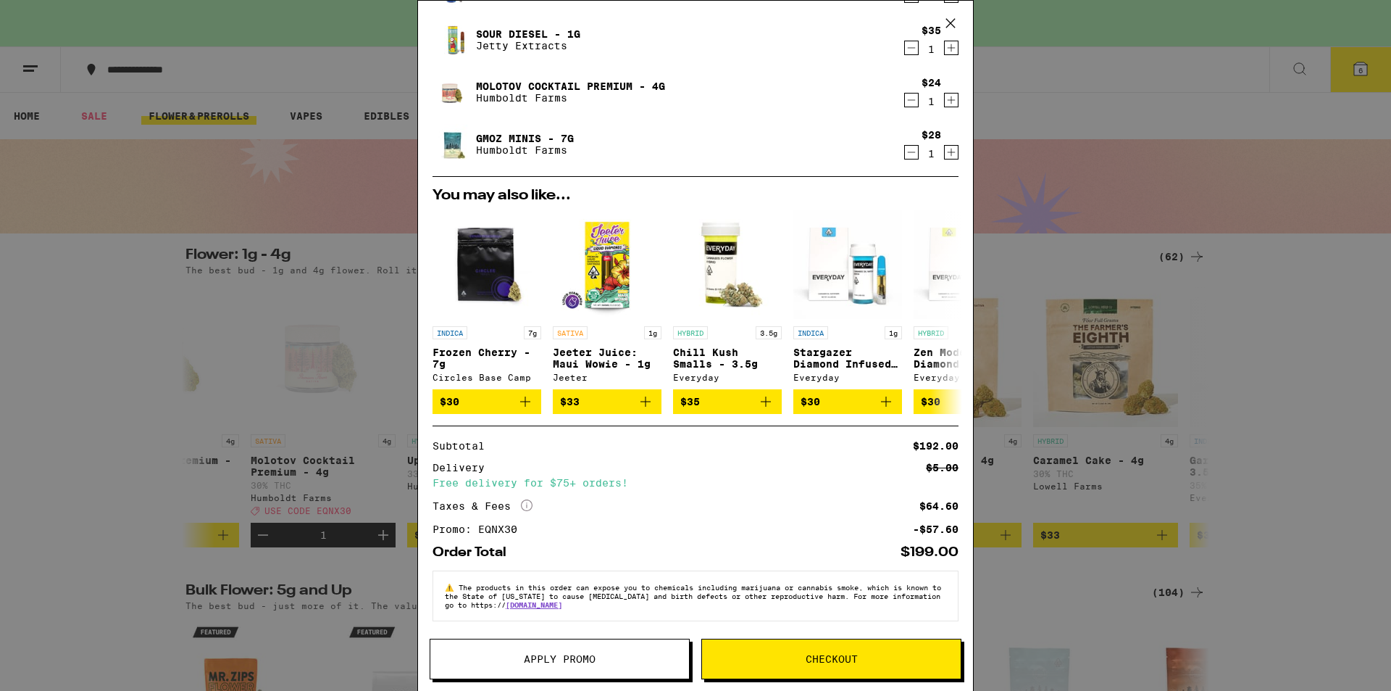
click at [825, 665] on button "Checkout" at bounding box center [831, 658] width 260 height 41
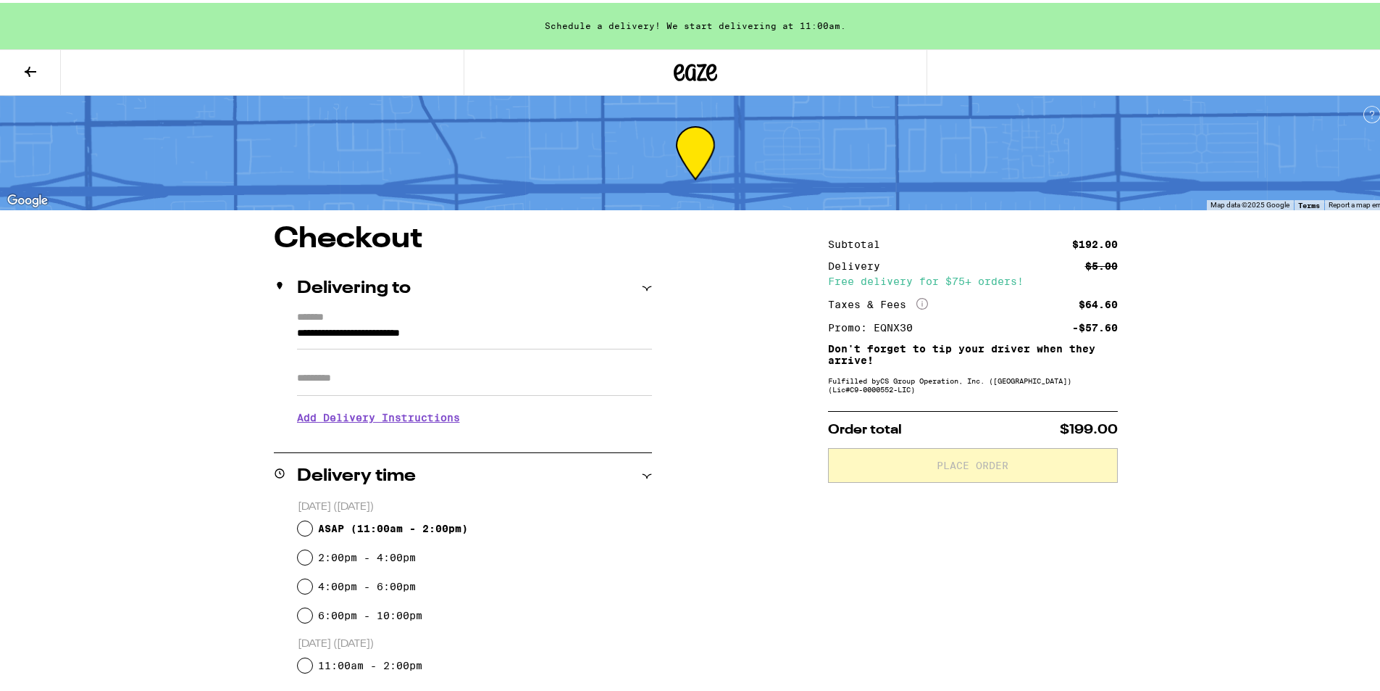
click at [297, 371] on input "Apt/Suite" at bounding box center [474, 375] width 355 height 35
type input "*"
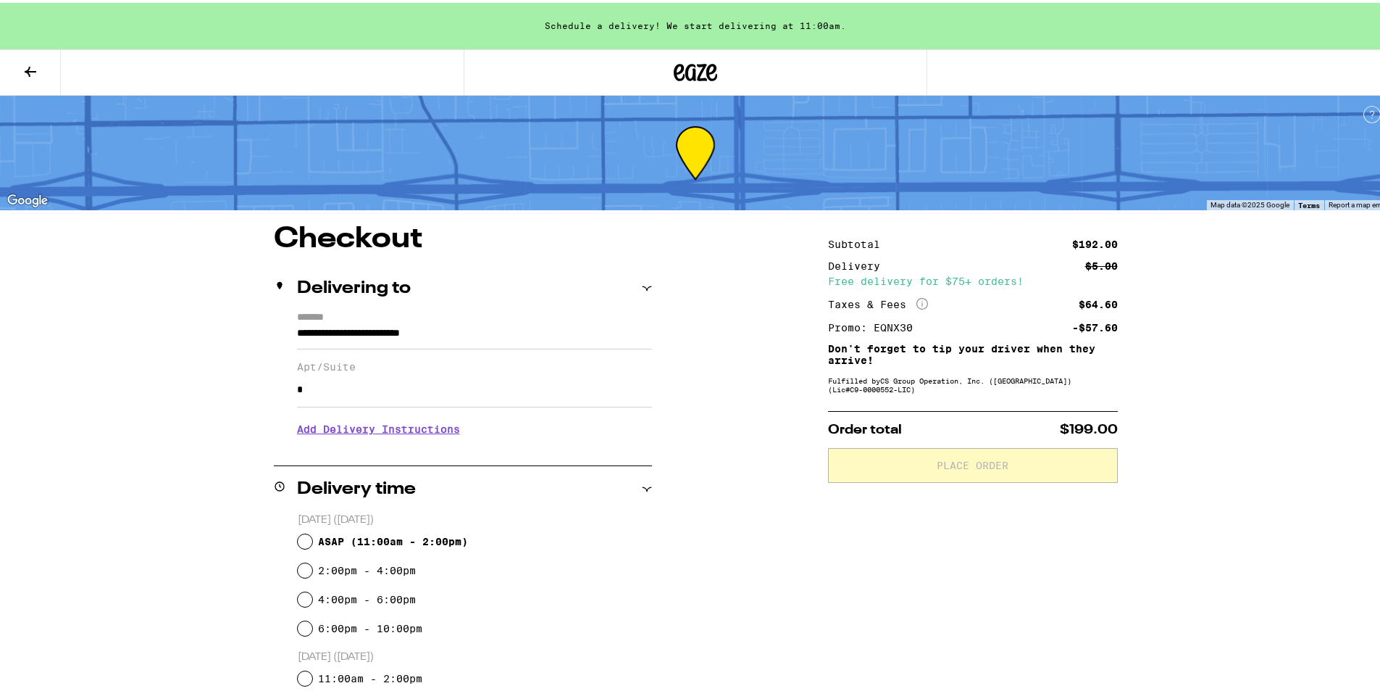
scroll to position [72, 0]
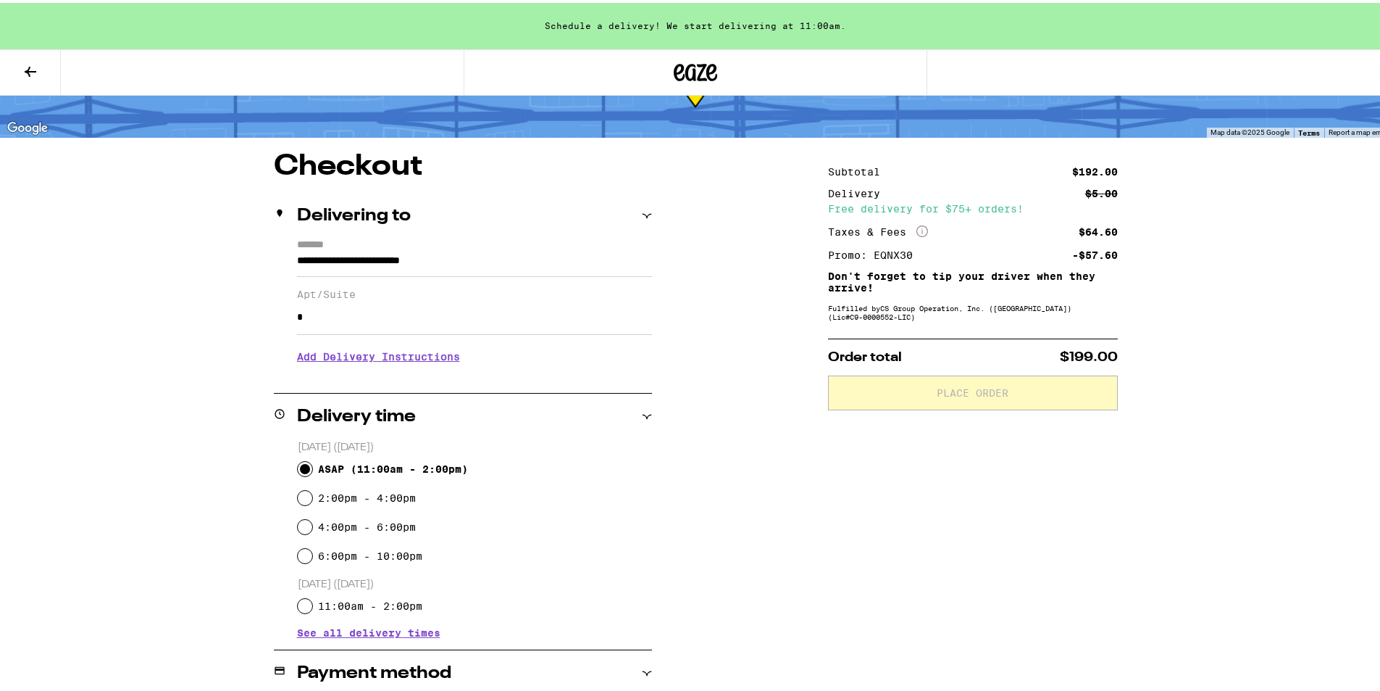
click at [298, 461] on input "ASAP ( 11:00am - 2:00pm )" at bounding box center [305, 466] width 14 height 14
radio input "true"
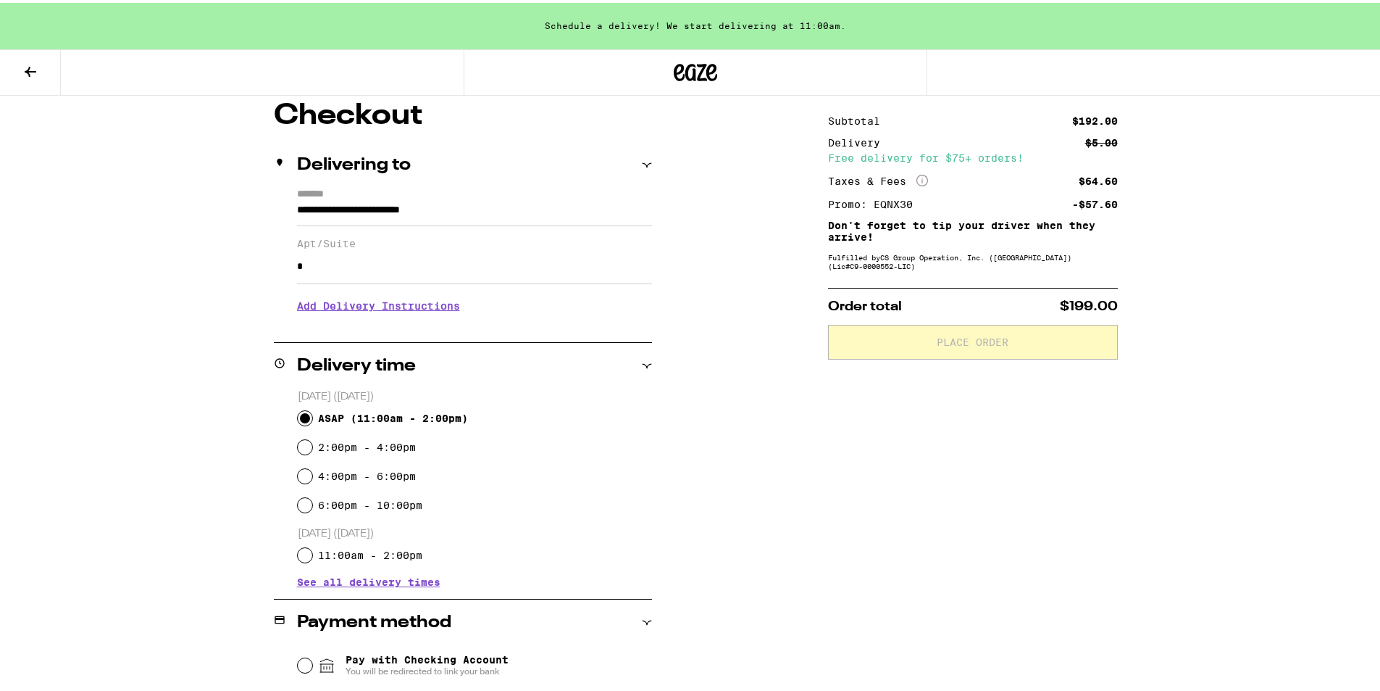
scroll to position [290, 0]
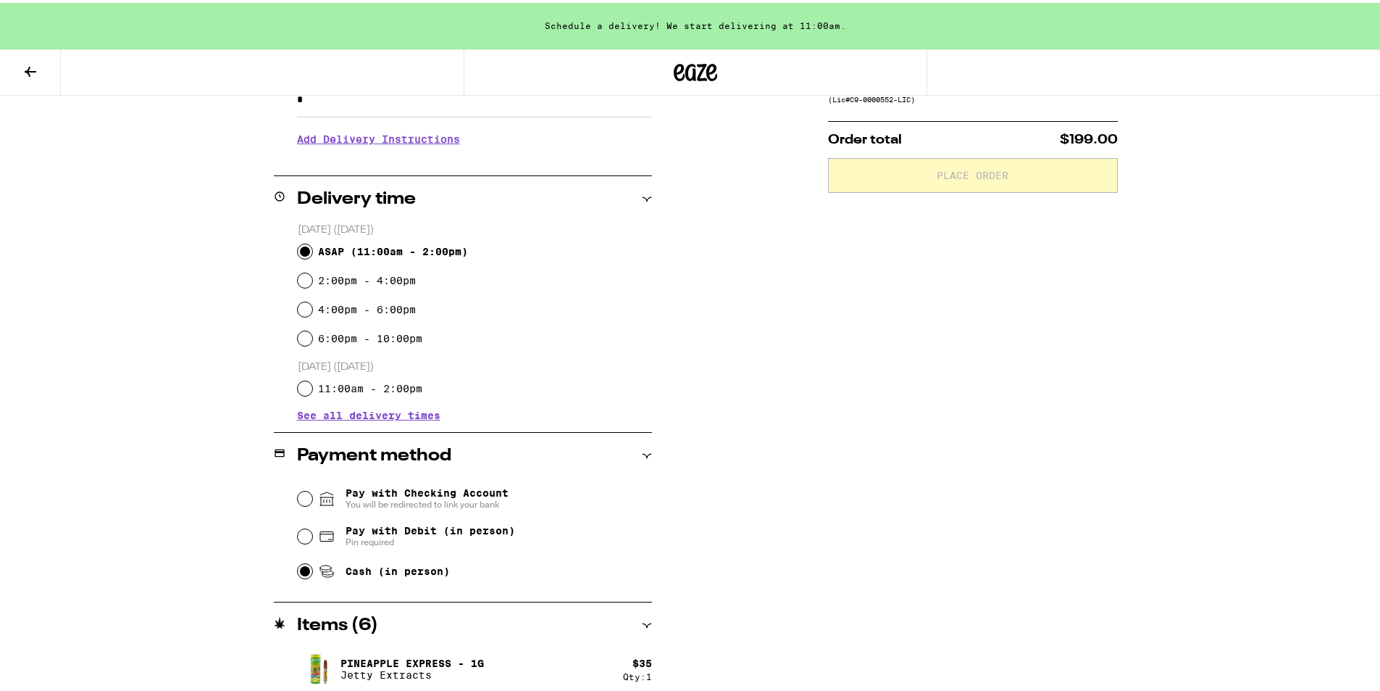
click at [299, 574] on input "Cash (in person)" at bounding box center [305, 568] width 14 height 14
radio input "true"
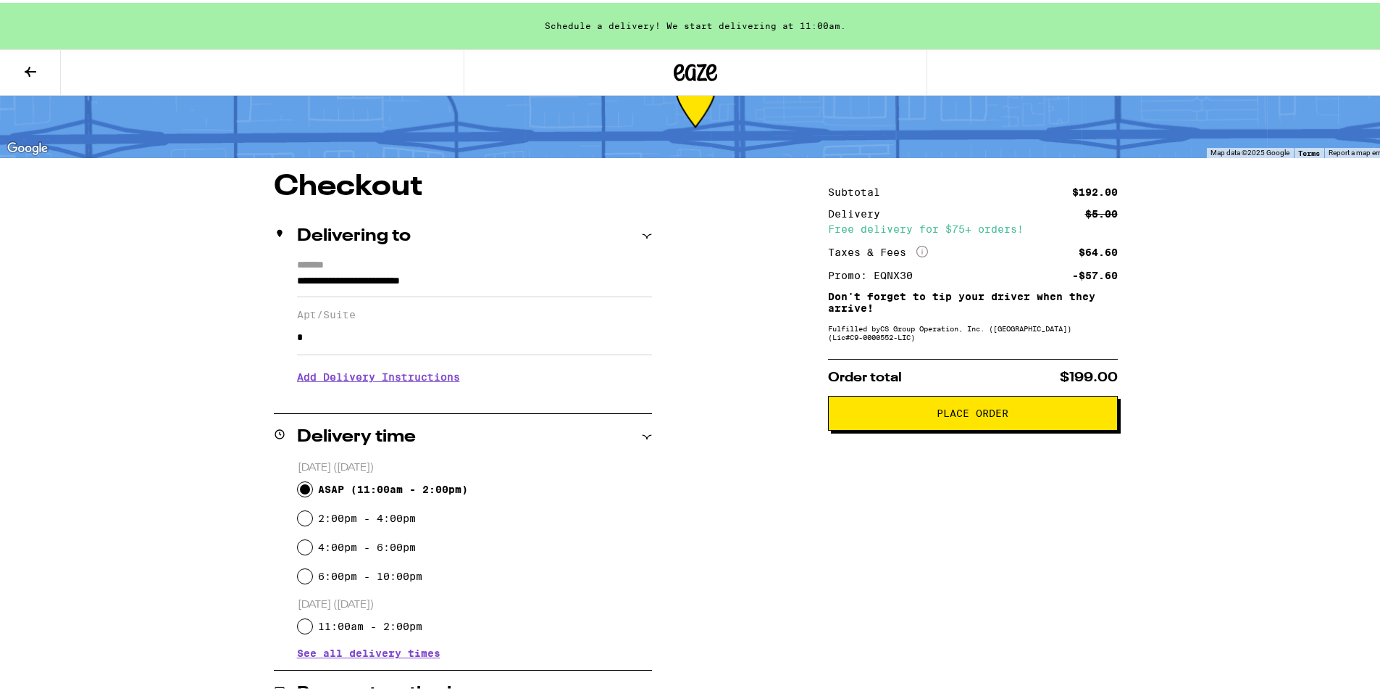
scroll to position [51, 0]
click at [361, 378] on h3 "Add Delivery Instructions" at bounding box center [474, 374] width 355 height 33
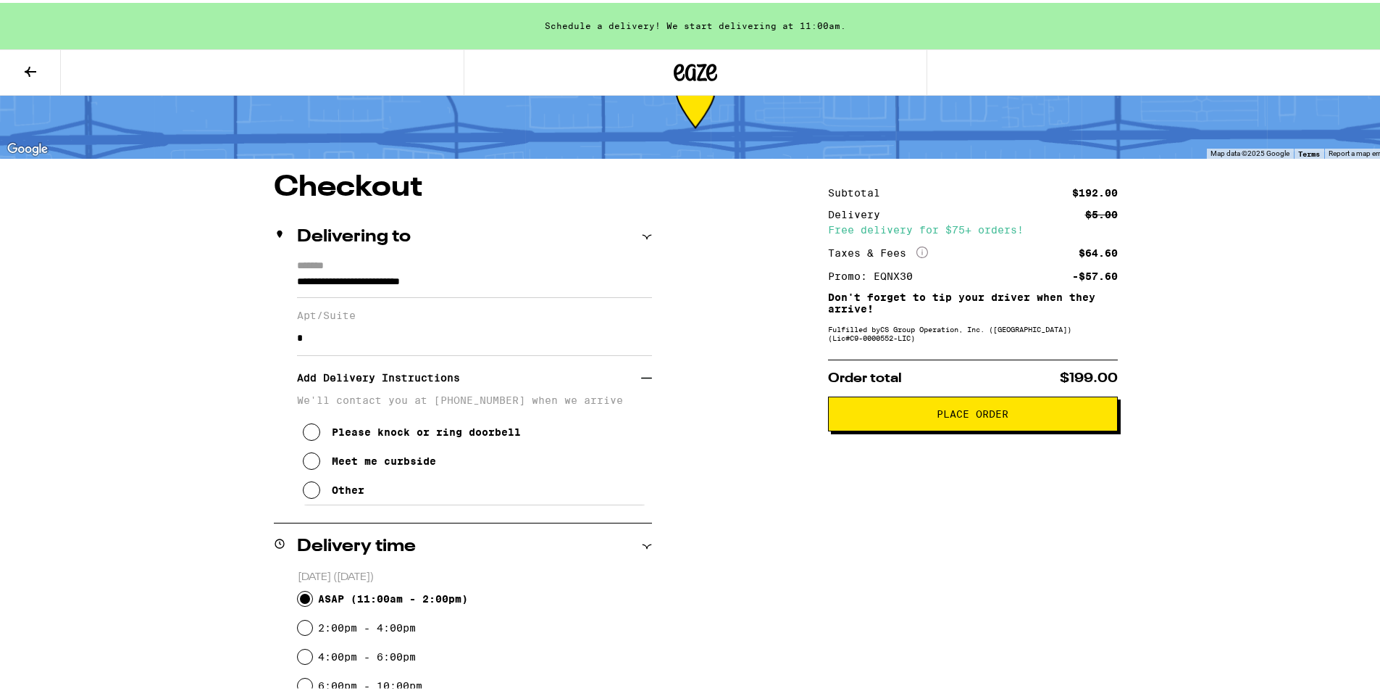
click at [308, 496] on icon at bounding box center [311, 486] width 17 height 17
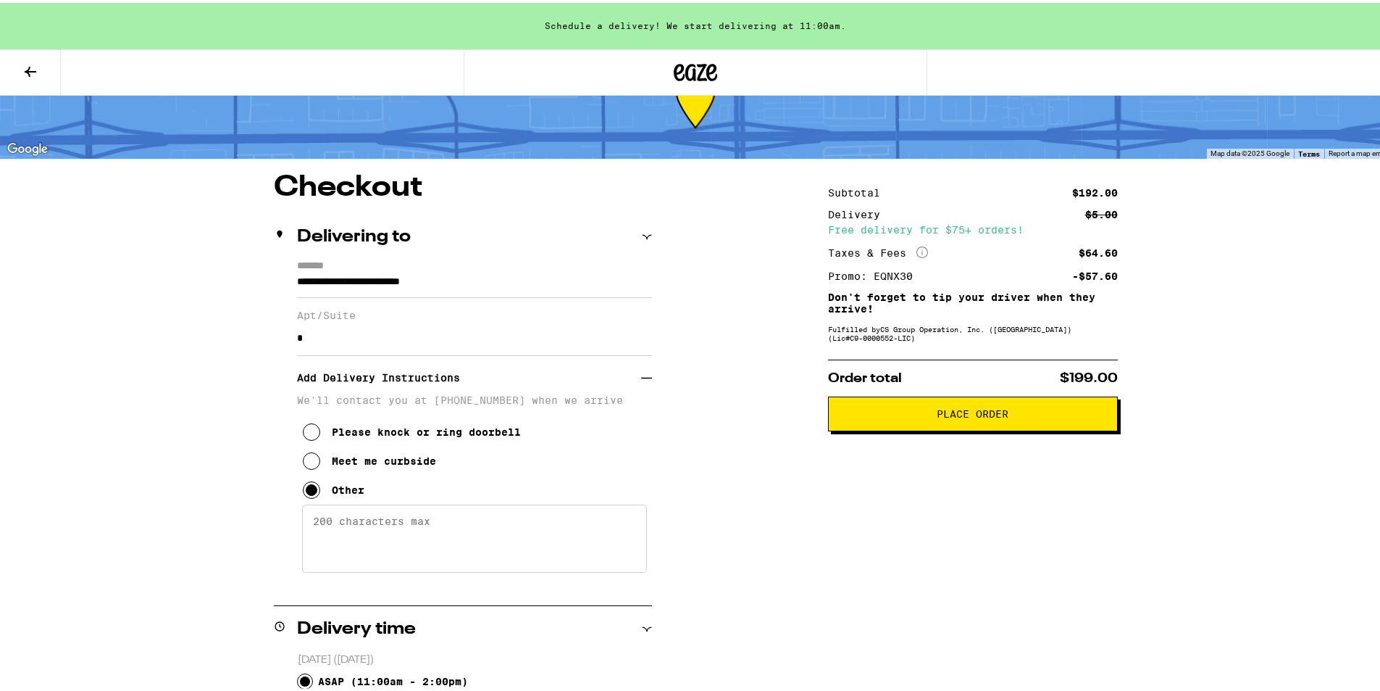
drag, startPoint x: 309, startPoint y: 519, endPoint x: 309, endPoint y: 527, distance: 8.0
click at [309, 520] on textarea "Enter any other delivery instructions you want driver to know" at bounding box center [474, 535] width 345 height 68
click at [406, 525] on textarea "will be in my [PERSON_NAME]" at bounding box center [474, 535] width 345 height 68
click at [443, 525] on textarea "will be in my garage" at bounding box center [474, 535] width 345 height 68
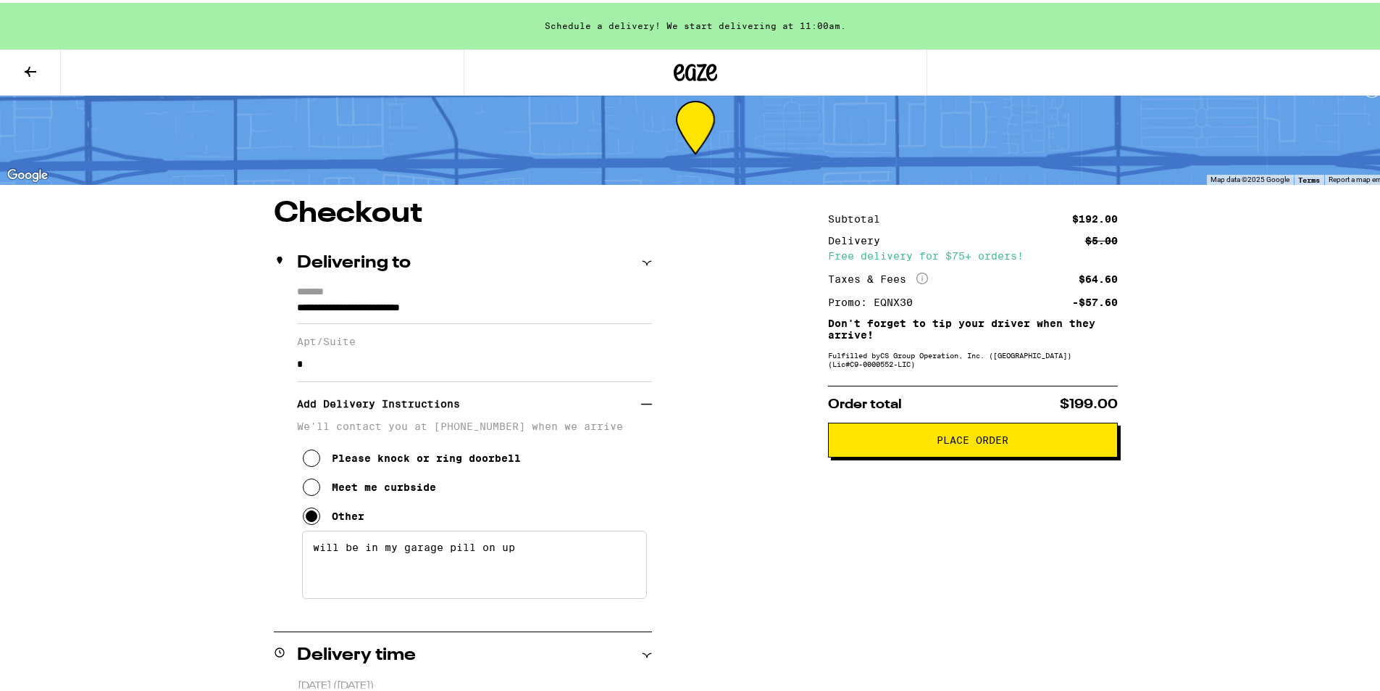
type textarea "will be in my garage pill on up"
click at [977, 441] on span "Place Order" at bounding box center [973, 437] width 72 height 10
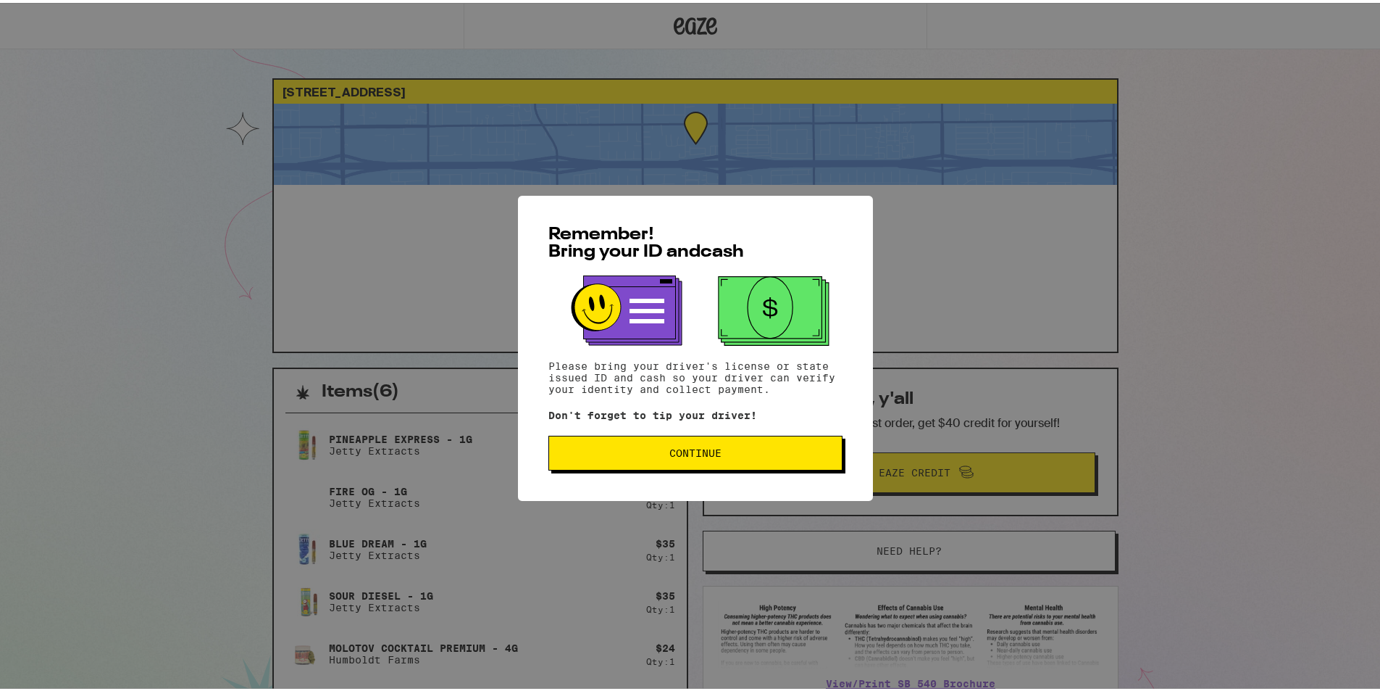
click at [684, 451] on span "Continue" at bounding box center [696, 450] width 52 height 10
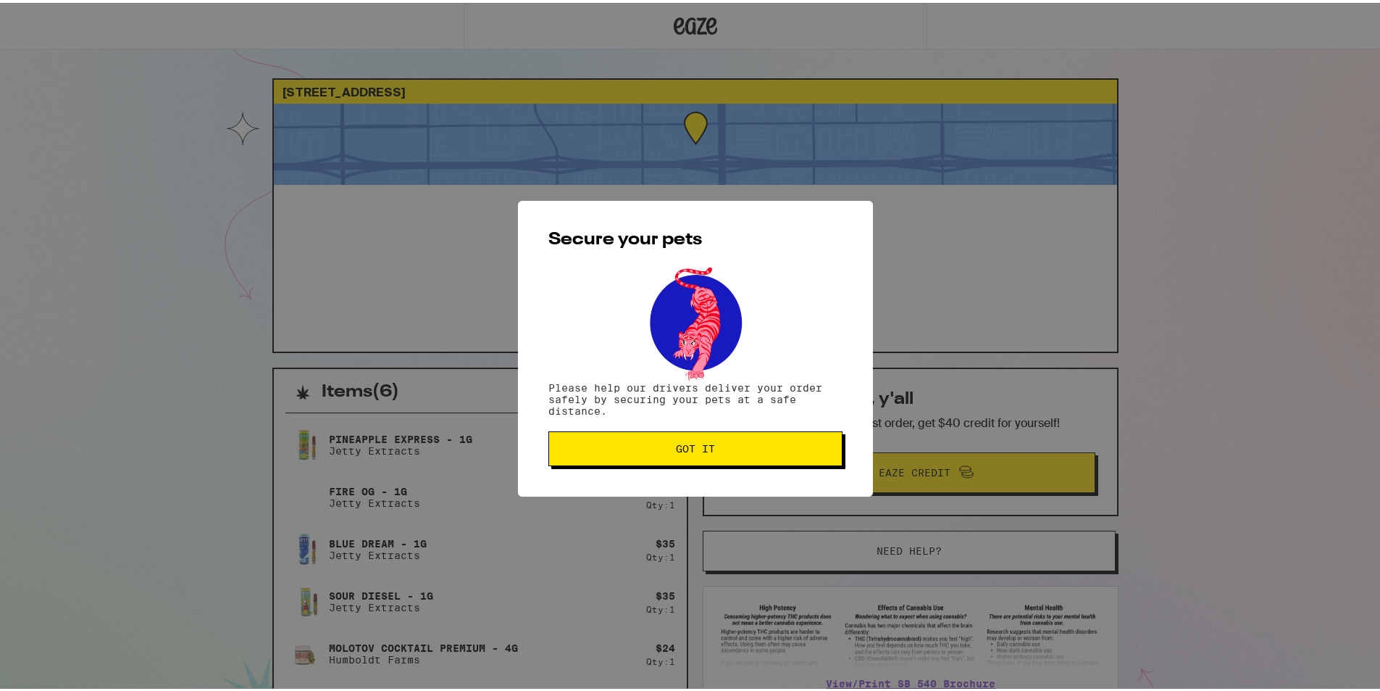
click at [686, 449] on span "Got it" at bounding box center [695, 446] width 39 height 10
